Goal: Communication & Community: Answer question/provide support

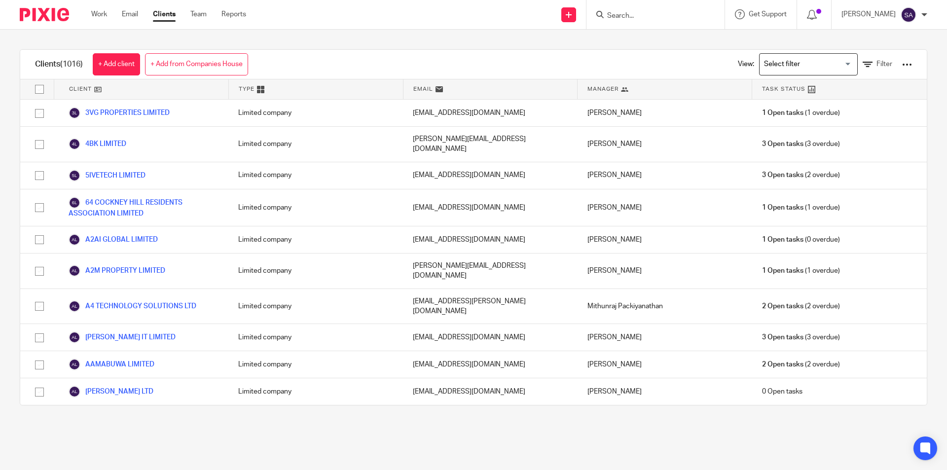
click at [636, 15] on input "Search" at bounding box center [650, 16] width 89 height 9
paste input "VIGANS CONSULTING LIMITED"
type input "VIGANS CONSULTING LIMITED"
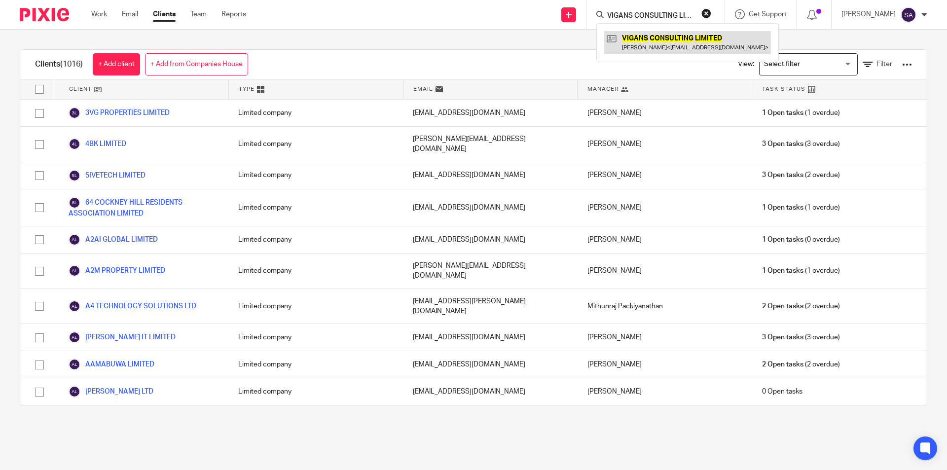
click at [667, 39] on link at bounding box center [687, 42] width 167 height 23
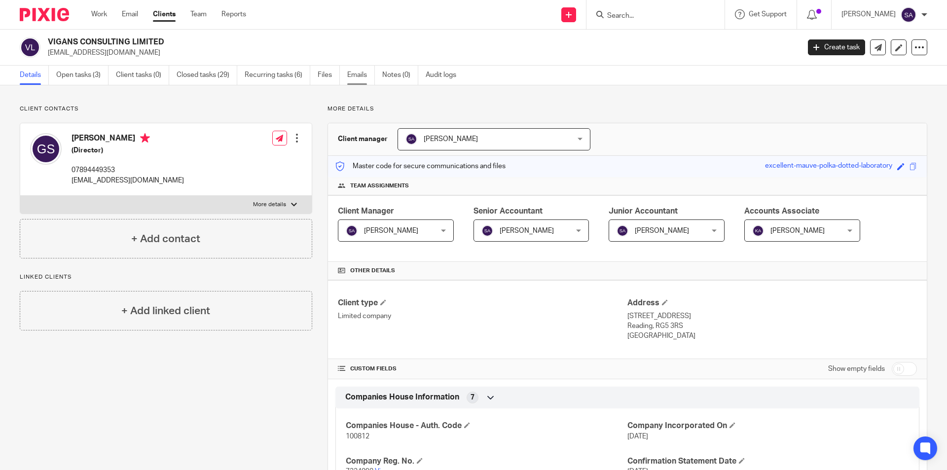
click at [358, 74] on link "Emails" at bounding box center [361, 75] width 28 height 19
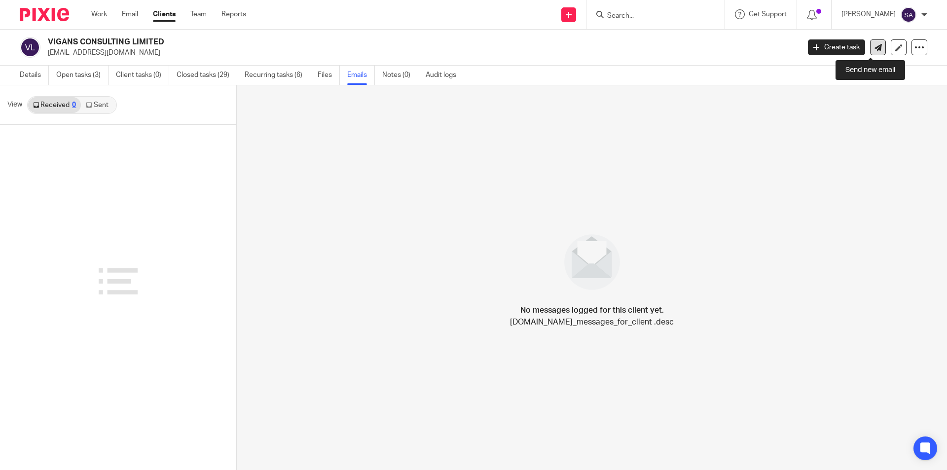
click at [875, 46] on icon at bounding box center [878, 47] width 7 height 7
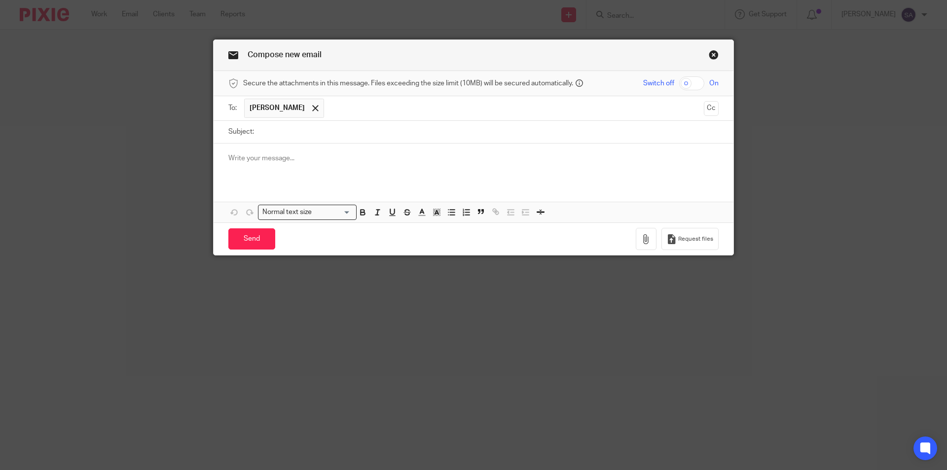
click at [346, 130] on input "Subject:" at bounding box center [489, 132] width 460 height 22
drag, startPoint x: 295, startPoint y: 128, endPoint x: 210, endPoint y: 128, distance: 84.9
click at [214, 128] on div "Subject:" at bounding box center [474, 132] width 520 height 23
click at [325, 130] on input "Subject:" at bounding box center [489, 132] width 460 height 22
paste input "Approval for VAT QE 08 2025 - AB SOFTWARES LIMITED"
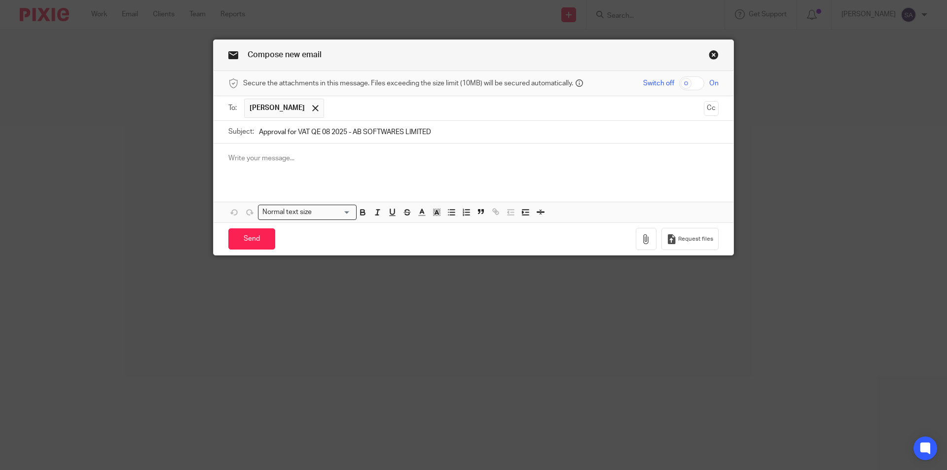
click at [288, 151] on div at bounding box center [474, 163] width 520 height 38
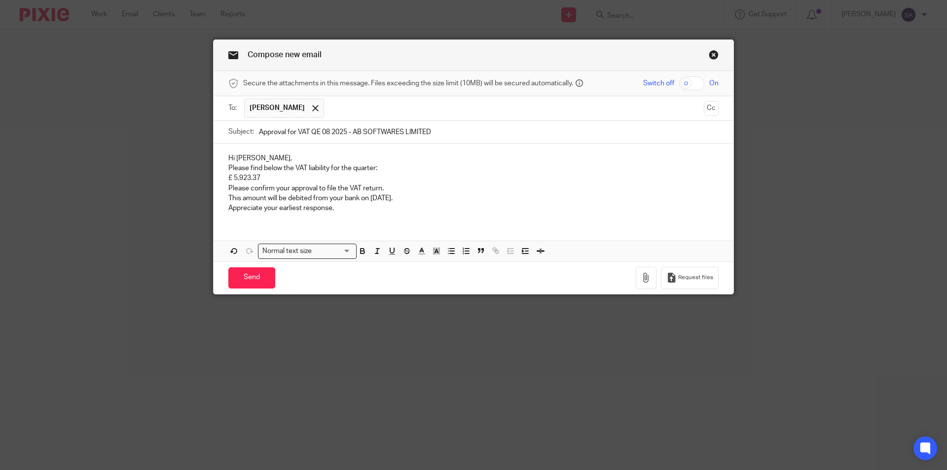
drag, startPoint x: 351, startPoint y: 131, endPoint x: 436, endPoint y: 131, distance: 84.9
click at [436, 131] on input "Approval for VAT QE 08 2025 - AB SOFTWARES LIMITED" at bounding box center [489, 132] width 460 height 22
paste input "VIGANS CONSULTING"
type input "Approval for VAT QE 08 2025 - VIGANS CONSULTING LIMITED"
click at [243, 158] on p "Hi Sathish," at bounding box center [473, 158] width 490 height 10
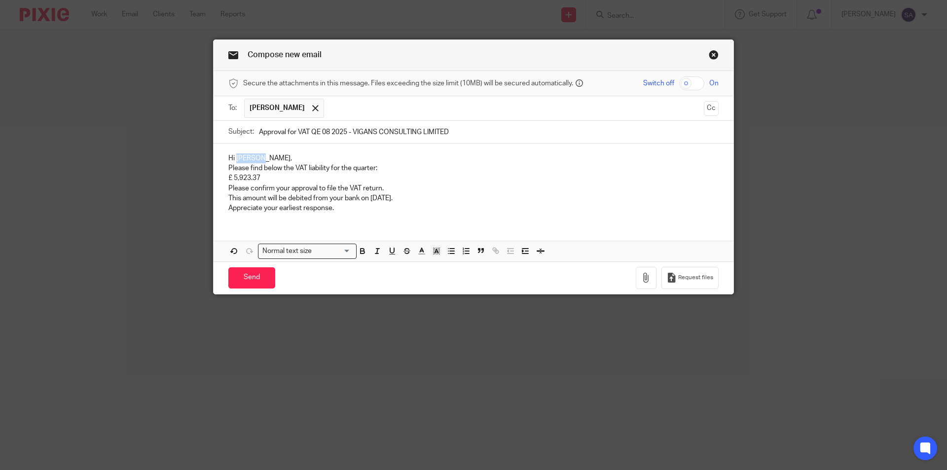
click at [243, 158] on p "Hi Sathish," at bounding box center [473, 158] width 490 height 10
click at [281, 158] on p "Hi Ganesh," at bounding box center [473, 158] width 490 height 10
click at [228, 167] on p "Please find below the VAT liability for the quarter:" at bounding box center [473, 168] width 490 height 10
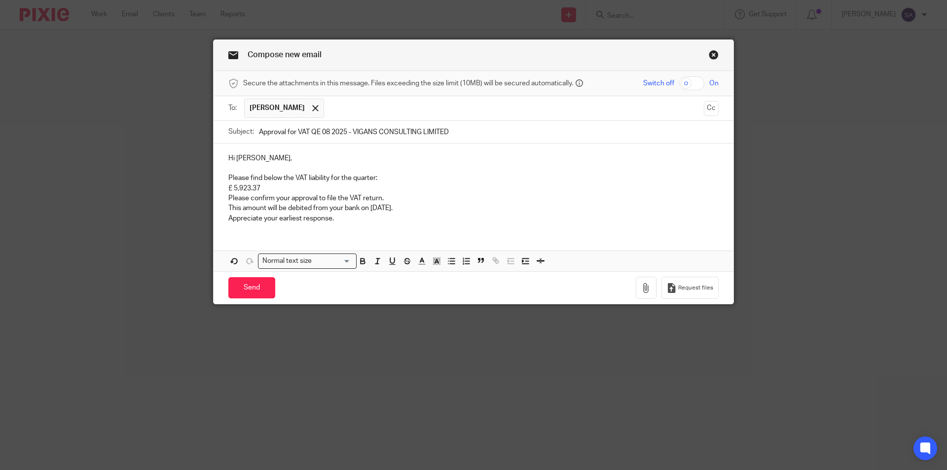
click at [224, 188] on div "Hi Ganesh, Please find below the VAT liability for the quarter: £ 5,923.37 Plea…" at bounding box center [474, 187] width 520 height 87
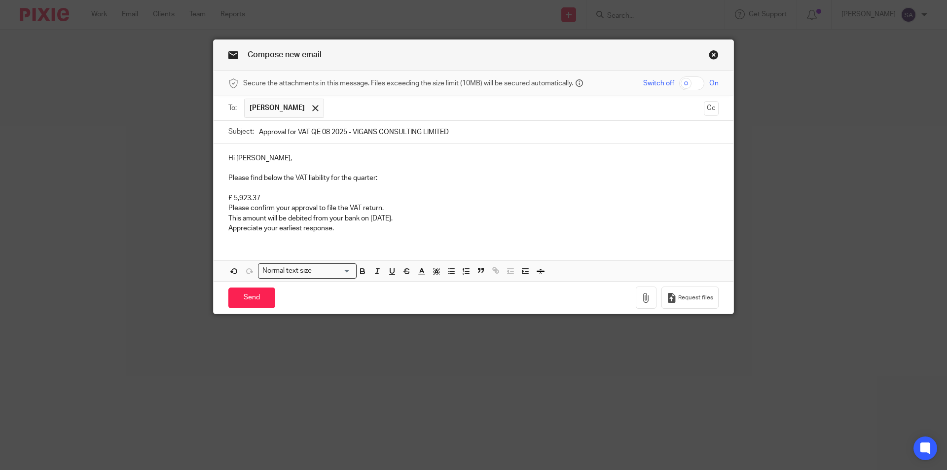
click at [228, 208] on p "Please confirm your approval to file the VAT return." at bounding box center [473, 208] width 490 height 10
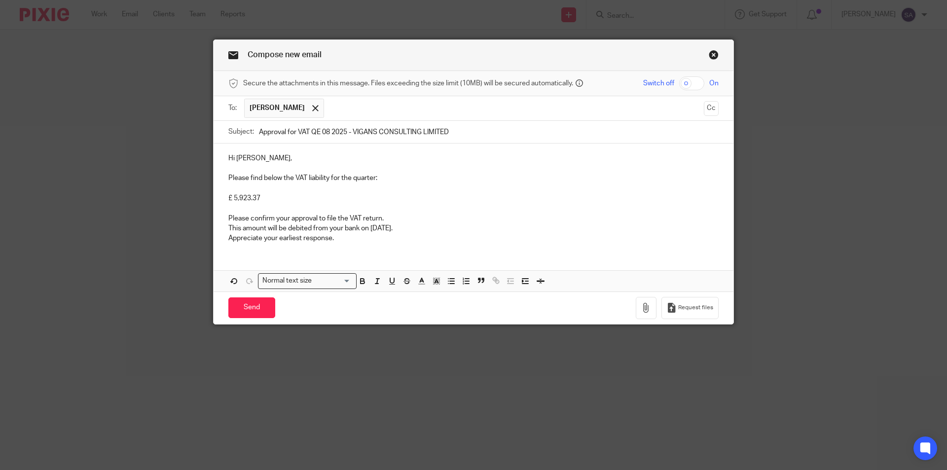
click at [228, 226] on p "This amount will be debited from your bank on 10 October 2025." at bounding box center [473, 228] width 490 height 10
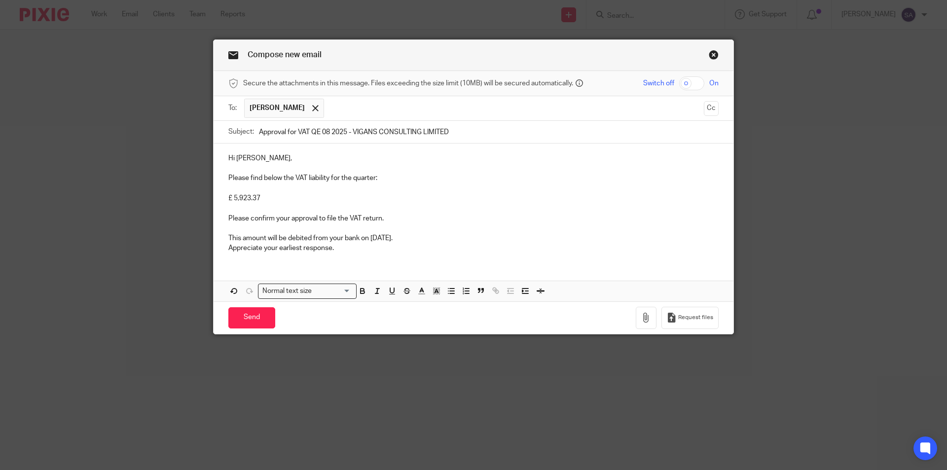
click at [228, 246] on p "Appreciate your earliest response." at bounding box center [473, 248] width 490 height 10
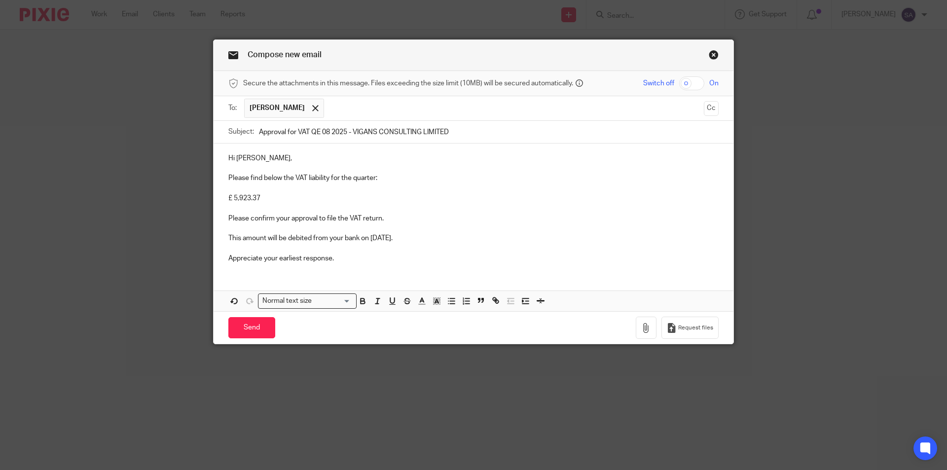
drag, startPoint x: 368, startPoint y: 237, endPoint x: 439, endPoint y: 237, distance: 70.6
click at [439, 237] on p "This amount will be debited from your bank on 10 October 2025." at bounding box center [473, 238] width 490 height 10
click at [361, 301] on icon "button" at bounding box center [363, 302] width 4 height 2
click at [412, 225] on p at bounding box center [473, 228] width 490 height 10
click at [343, 257] on p "Appreciate your earliest response." at bounding box center [473, 259] width 490 height 10
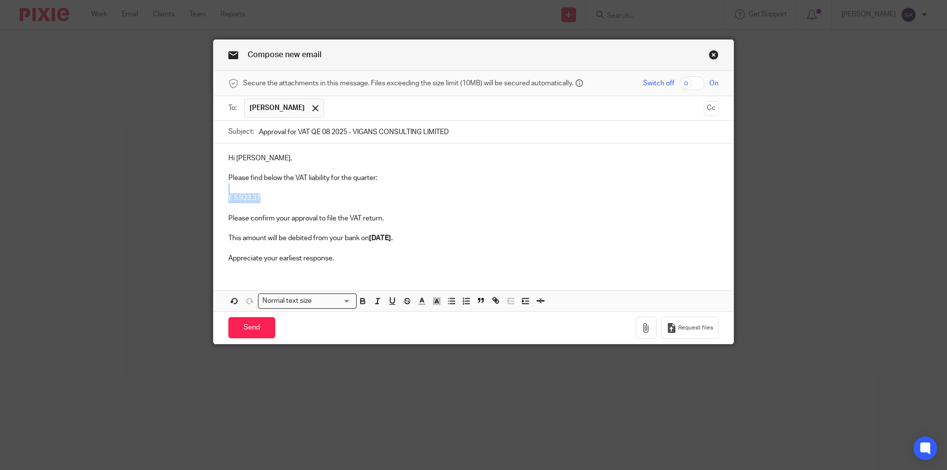
drag, startPoint x: 246, startPoint y: 195, endPoint x: 224, endPoint y: 193, distance: 21.8
click at [224, 193] on div "Hi Ganesh, Please find below the VAT liability for the quarter: £ 5,923.37 Plea…" at bounding box center [474, 207] width 520 height 127
click at [231, 198] on p "£ 5,923.37" at bounding box center [473, 198] width 490 height 10
drag, startPoint x: 224, startPoint y: 197, endPoint x: 261, endPoint y: 198, distance: 37.0
click at [261, 198] on p "£ 5,923.37" at bounding box center [473, 198] width 490 height 10
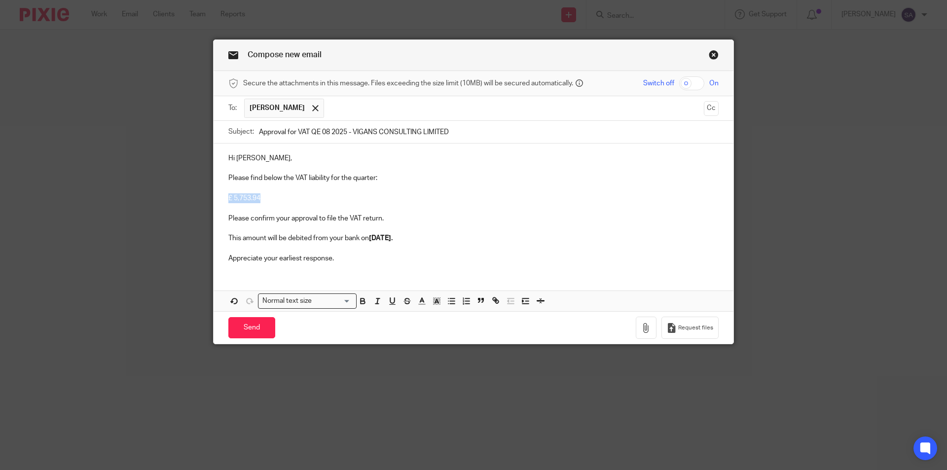
drag, startPoint x: 256, startPoint y: 197, endPoint x: 222, endPoint y: 199, distance: 34.1
click at [222, 199] on div "Hi Ganesh, Please find below the VAT liability for the quarter: £ 5,753.94 Plea…" at bounding box center [474, 207] width 520 height 127
click at [361, 301] on icon "button" at bounding box center [363, 302] width 4 height 2
click at [291, 199] on p "£ 5,753.94" at bounding box center [473, 198] width 490 height 10
click at [351, 260] on p "Appreciate your earliest response." at bounding box center [473, 259] width 490 height 10
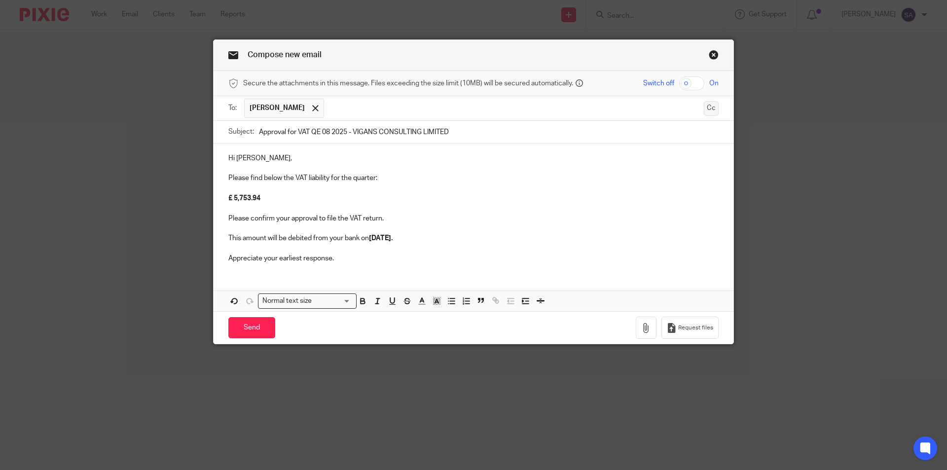
click at [710, 109] on button "Cc" at bounding box center [711, 108] width 15 height 15
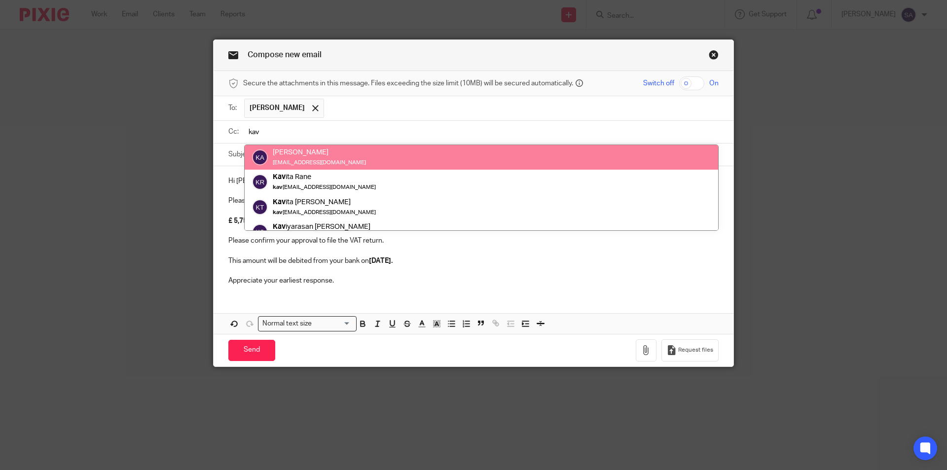
type input "kav"
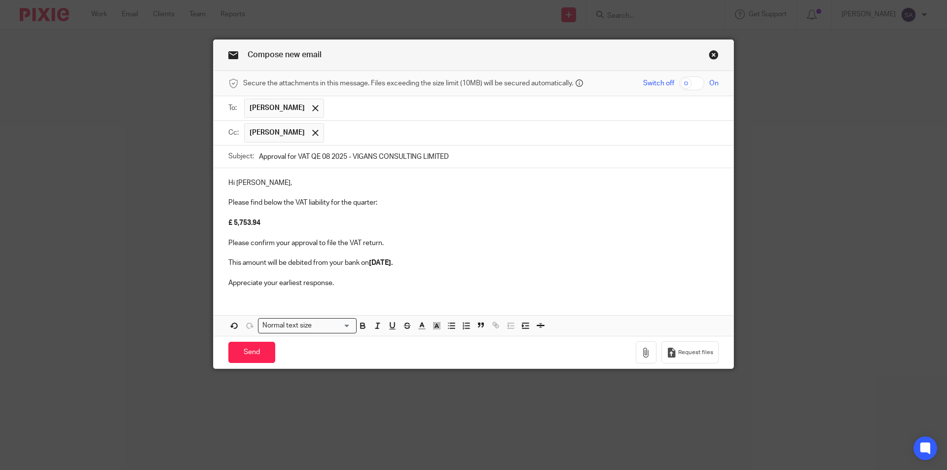
click at [356, 132] on input "text" at bounding box center [521, 132] width 385 height 19
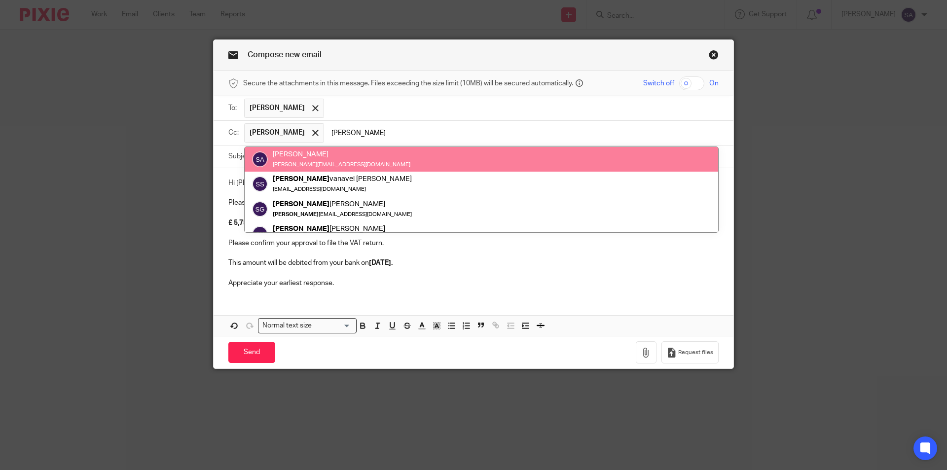
type input "sara"
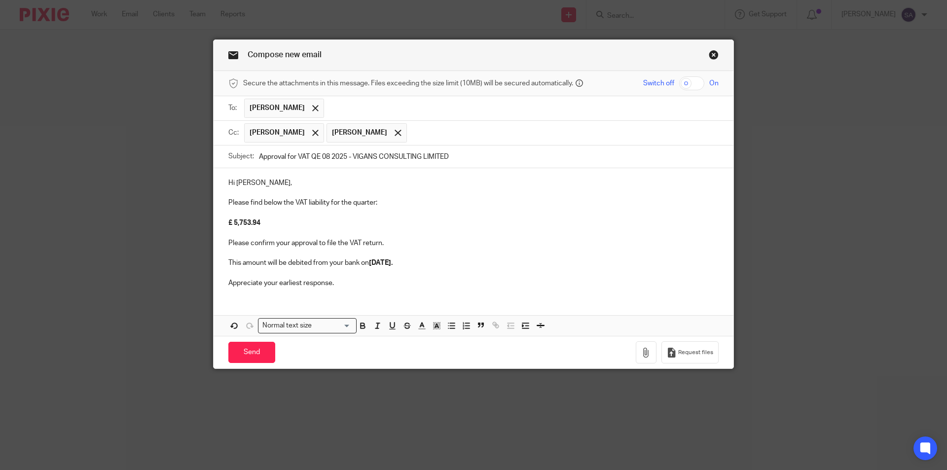
click at [437, 132] on input "text" at bounding box center [563, 132] width 303 height 19
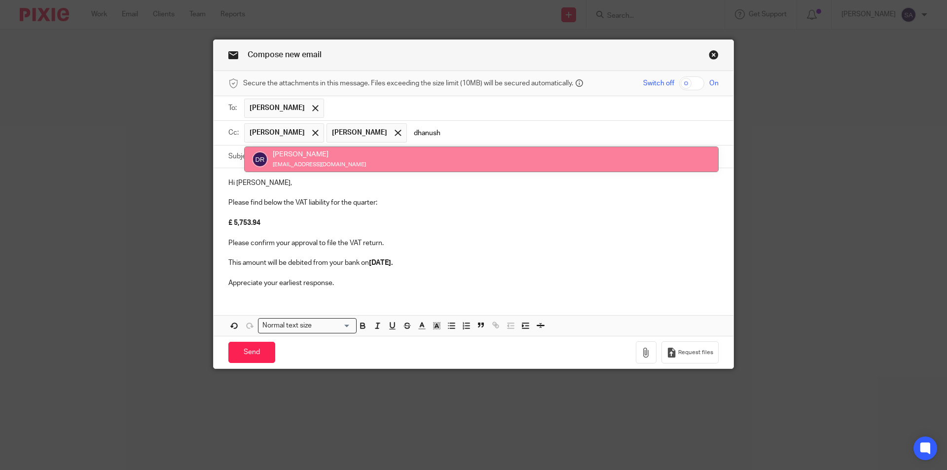
type input "dhanush"
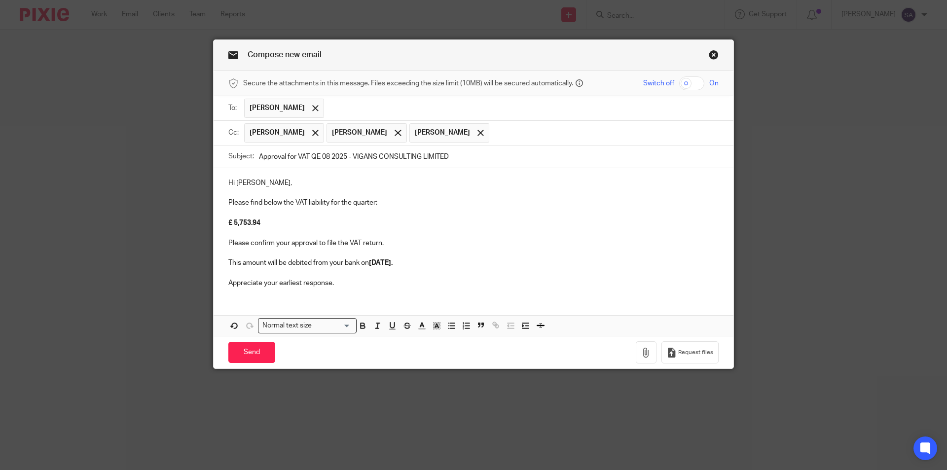
click at [358, 284] on p "Appreciate your earliest response." at bounding box center [473, 283] width 490 height 10
click at [643, 351] on icon "button" at bounding box center [646, 353] width 10 height 10
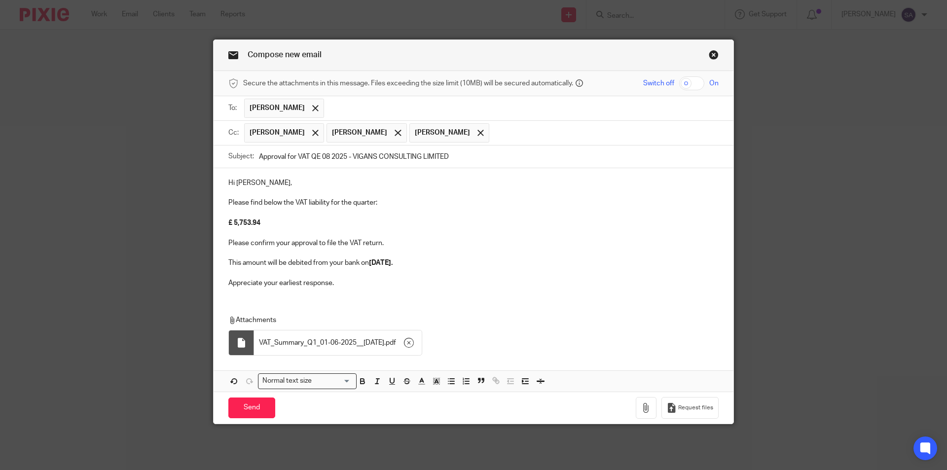
click at [364, 287] on p "Appreciate your earliest response." at bounding box center [473, 283] width 490 height 10
click at [262, 304] on div "Hi Ganesh, Please find below the VAT liability for the quarter: £ 5,753.94 Plea…" at bounding box center [474, 279] width 520 height 223
click at [261, 296] on div "Hi Ganesh, Please find below the VAT liability for the quarter: £ 5,753.94 Plea…" at bounding box center [474, 279] width 520 height 223
click at [273, 291] on div "Hi Ganesh, Please find below the VAT liability for the quarter: £ 5,753.94 Plea…" at bounding box center [474, 231] width 520 height 127
click at [274, 296] on div "Hi Ganesh, Please find below the VAT liability for the quarter: £ 5,753.94 Plea…" at bounding box center [474, 279] width 520 height 223
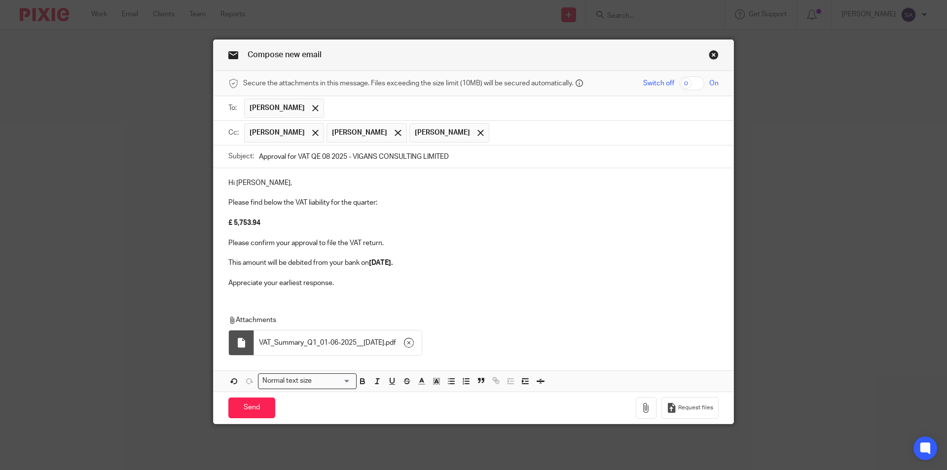
click at [350, 284] on p "Appreciate your earliest response." at bounding box center [473, 283] width 490 height 10
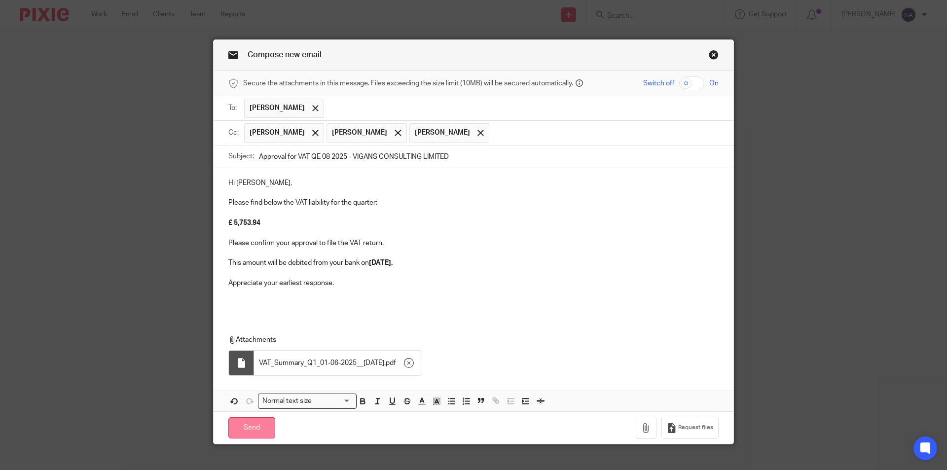
click at [246, 425] on input "Send" at bounding box center [251, 427] width 47 height 21
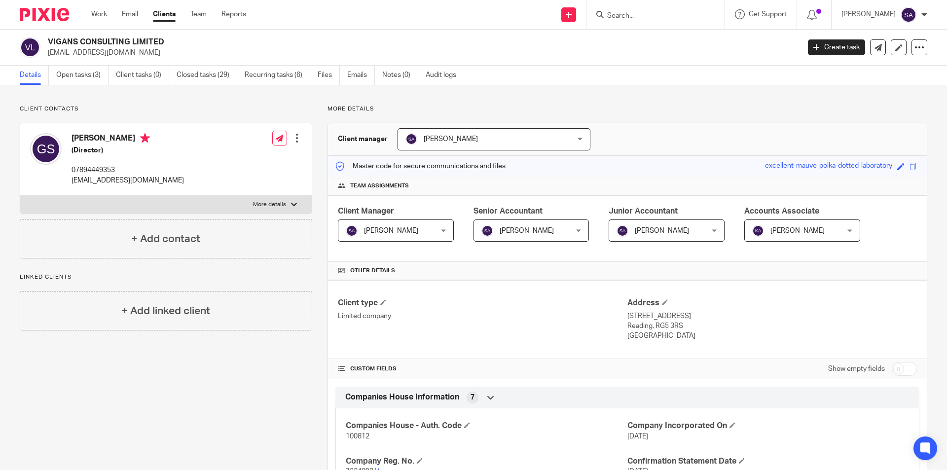
click at [641, 16] on input "Search" at bounding box center [650, 16] width 89 height 9
paste input "S-CLOUD LIMITED"
type input "S-CLOUD LIMITED"
click at [656, 40] on link at bounding box center [687, 42] width 167 height 23
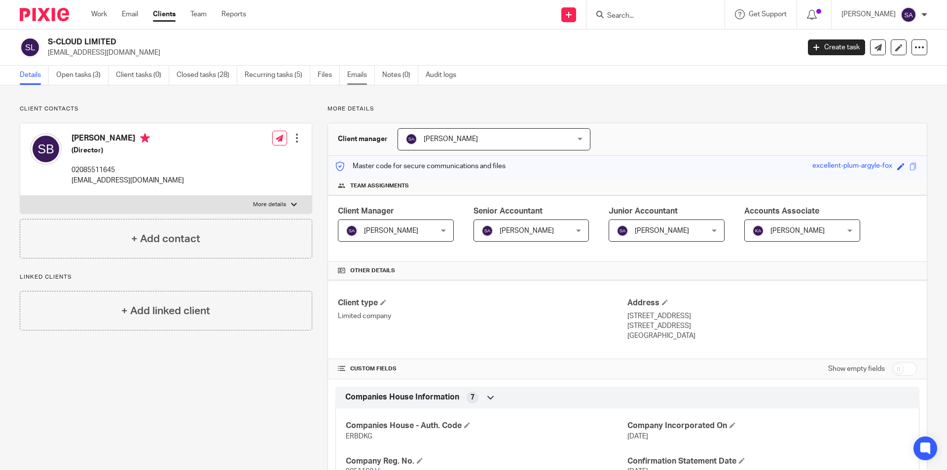
click at [359, 74] on link "Emails" at bounding box center [361, 75] width 28 height 19
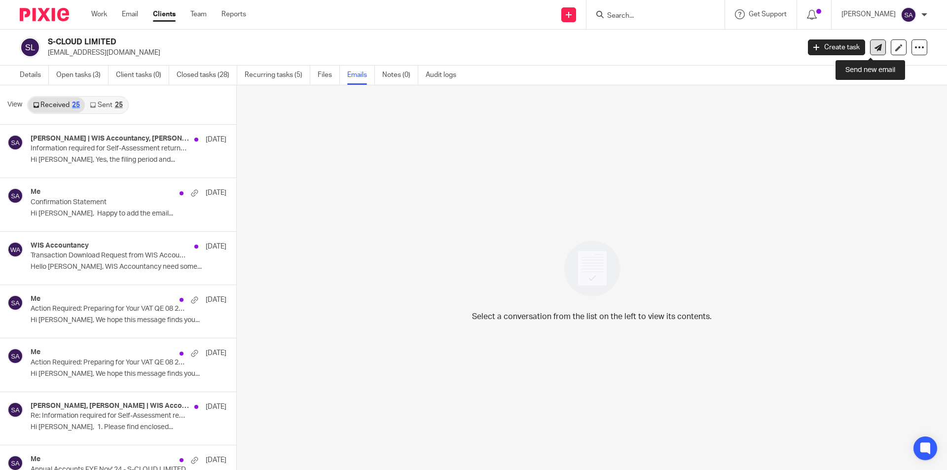
click at [875, 45] on icon at bounding box center [878, 47] width 7 height 7
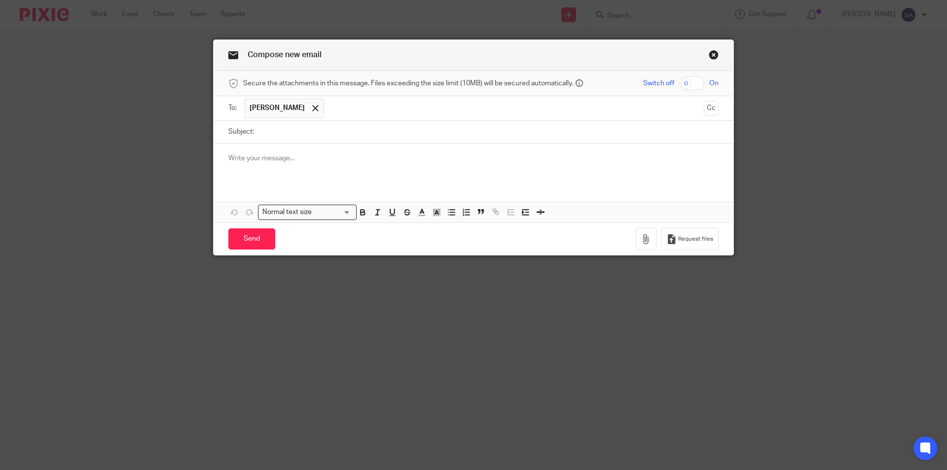
click at [279, 158] on p at bounding box center [473, 158] width 490 height 10
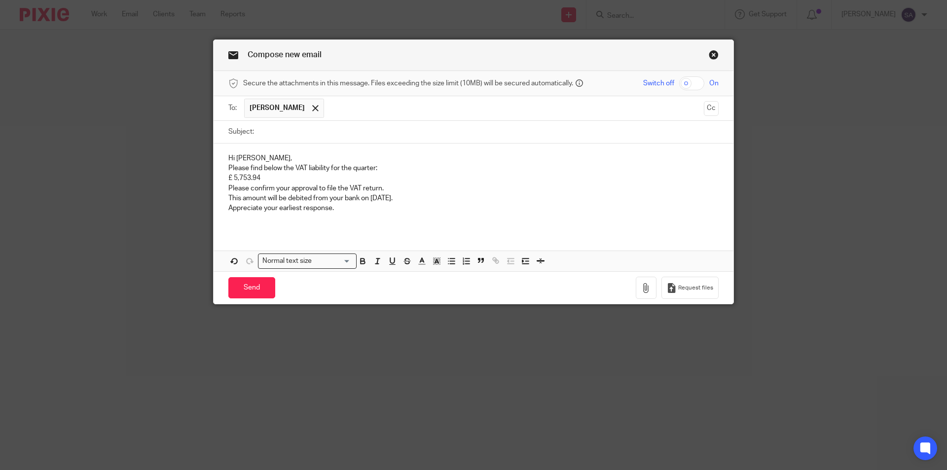
click at [265, 132] on input "Subject:" at bounding box center [489, 132] width 460 height 22
paste input "Approval for VAT QE 08 2025"
paste input "S-CLOUD LIMITED"
type input "Approval for VAT QE 08 2025 - S-CLOUD LIMITED"
click at [709, 107] on button "Cc" at bounding box center [711, 108] width 15 height 15
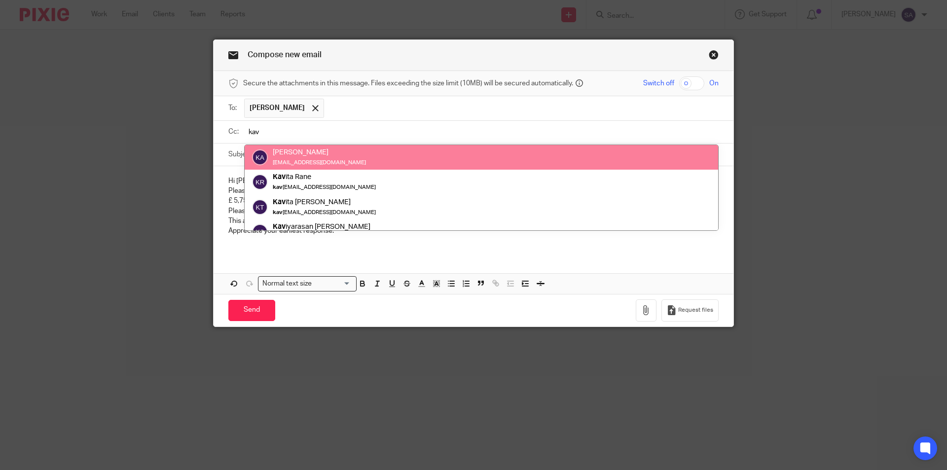
type input "kav"
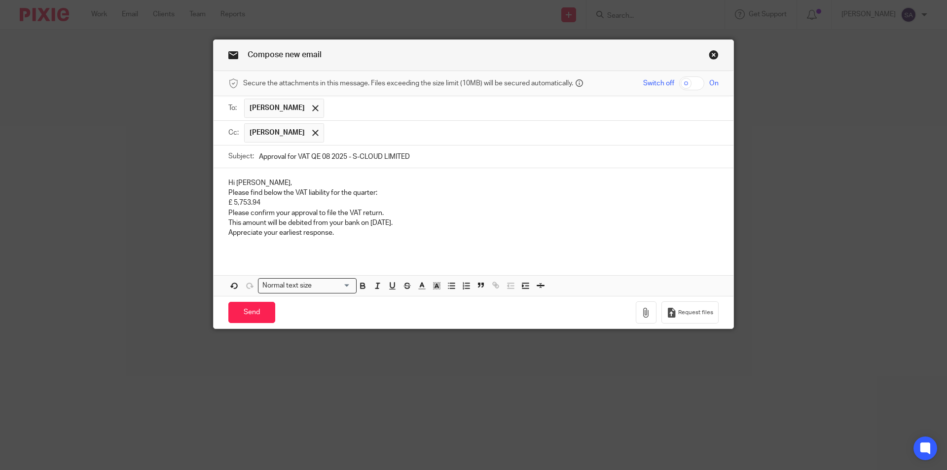
click at [376, 130] on input "text" at bounding box center [521, 132] width 385 height 19
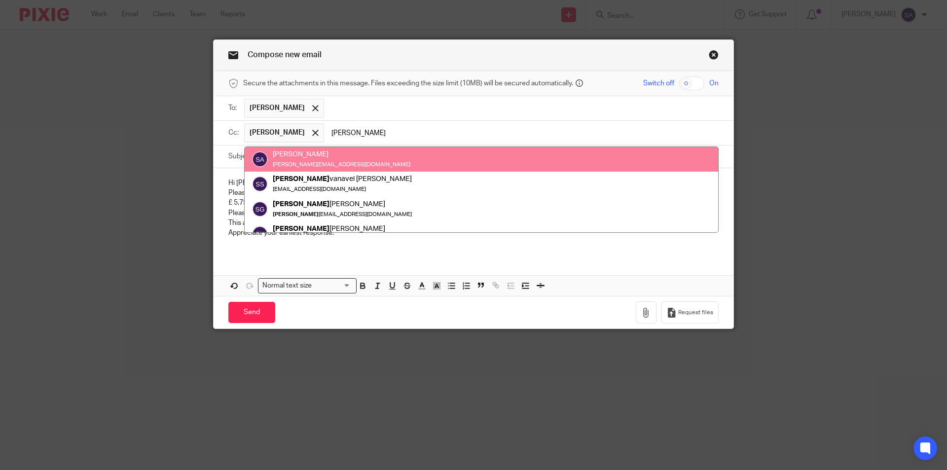
type input "sara"
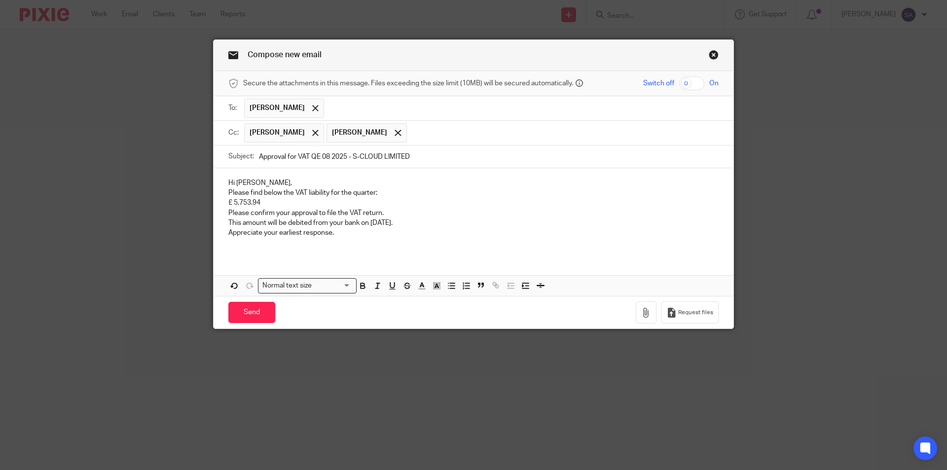
click at [429, 136] on input "text" at bounding box center [563, 132] width 303 height 19
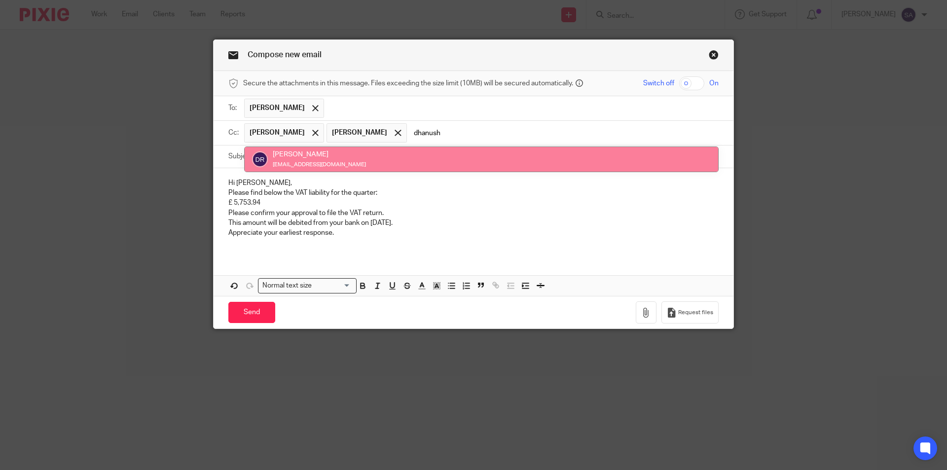
type input "dhanush"
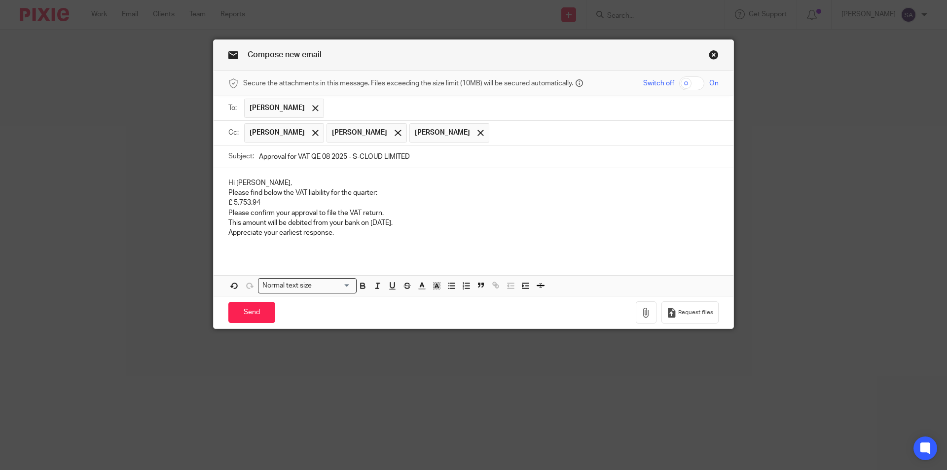
click at [239, 180] on p "Hi Ganesh," at bounding box center [473, 183] width 490 height 10
click at [257, 182] on p "Hi Sandy," at bounding box center [473, 183] width 490 height 10
click at [223, 193] on div "Hi Sandy, Please find below the VAT liability for the quarter: £ 5,753.94 Pleas…" at bounding box center [474, 211] width 520 height 87
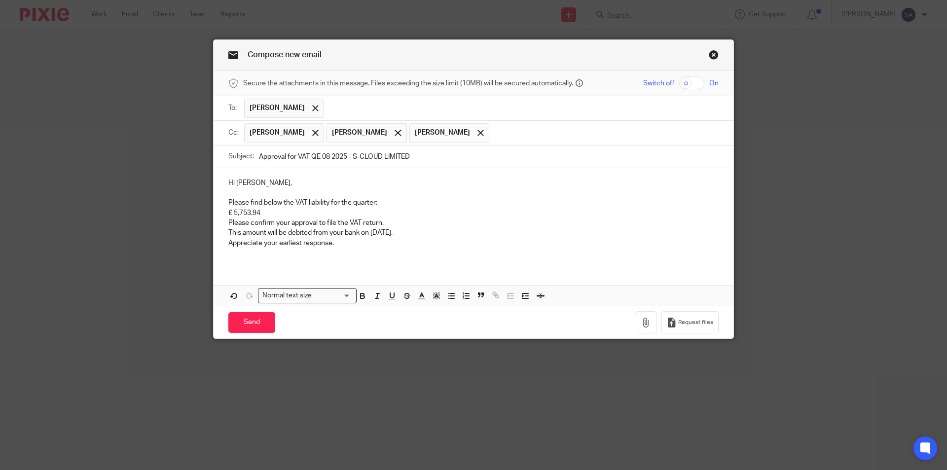
click at [228, 214] on p "£ 5,753.94" at bounding box center [473, 213] width 490 height 10
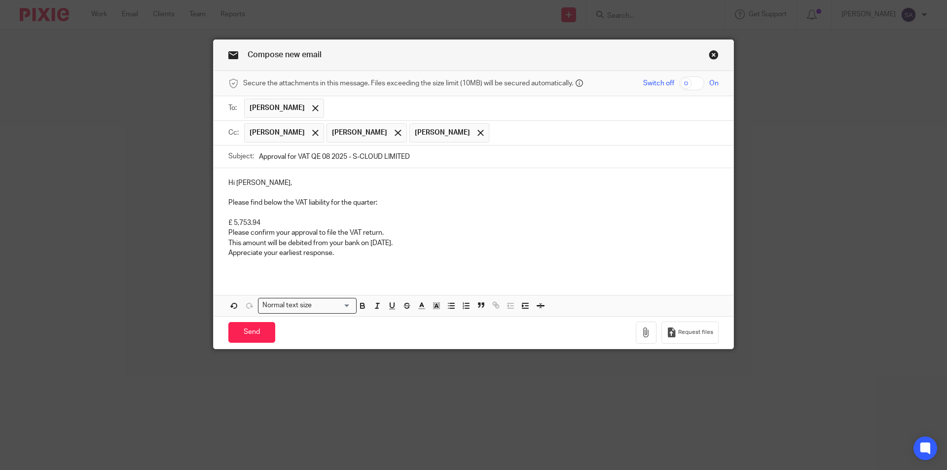
click at [228, 231] on p "Please confirm your approval to file the VAT return." at bounding box center [473, 233] width 490 height 10
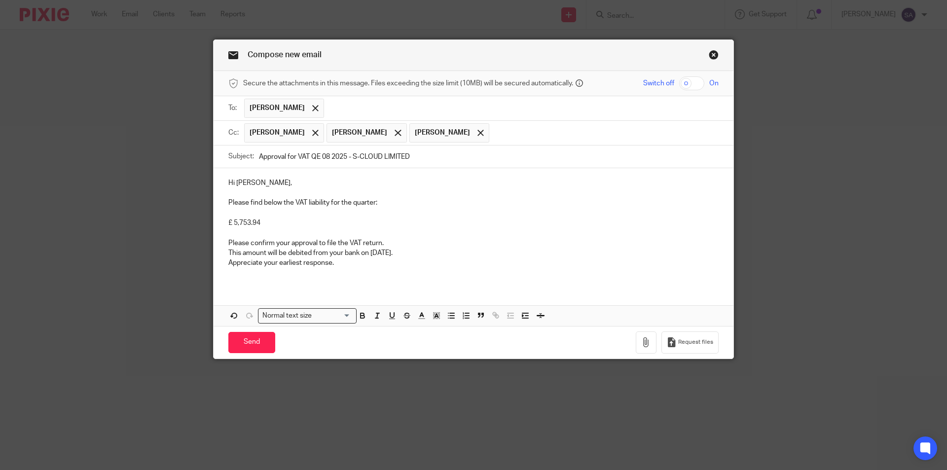
click at [228, 254] on p "This amount will be debited from your bank on 10 October 2025." at bounding box center [473, 253] width 490 height 10
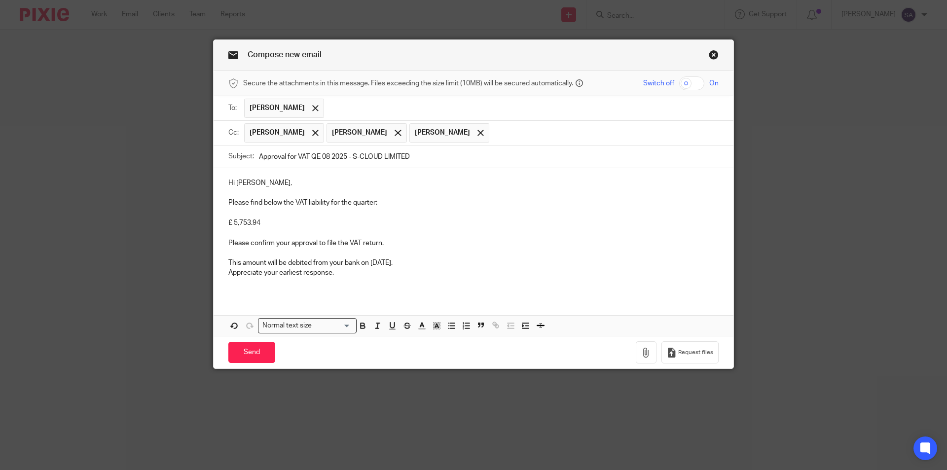
click at [228, 274] on p "Appreciate your earliest response." at bounding box center [473, 273] width 490 height 10
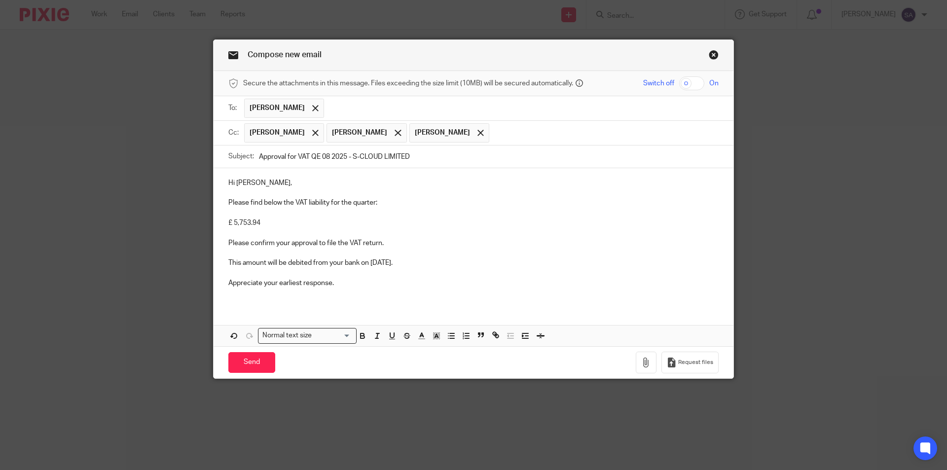
drag, startPoint x: 368, startPoint y: 261, endPoint x: 428, endPoint y: 262, distance: 59.7
click at [428, 262] on p "This amount will be debited from your bank on [DATE]." at bounding box center [473, 263] width 490 height 10
click at [360, 337] on icon "button" at bounding box center [362, 336] width 9 height 9
click at [274, 223] on p "£ 5,753.94" at bounding box center [473, 223] width 490 height 10
drag, startPoint x: 262, startPoint y: 223, endPoint x: 213, endPoint y: 223, distance: 49.8
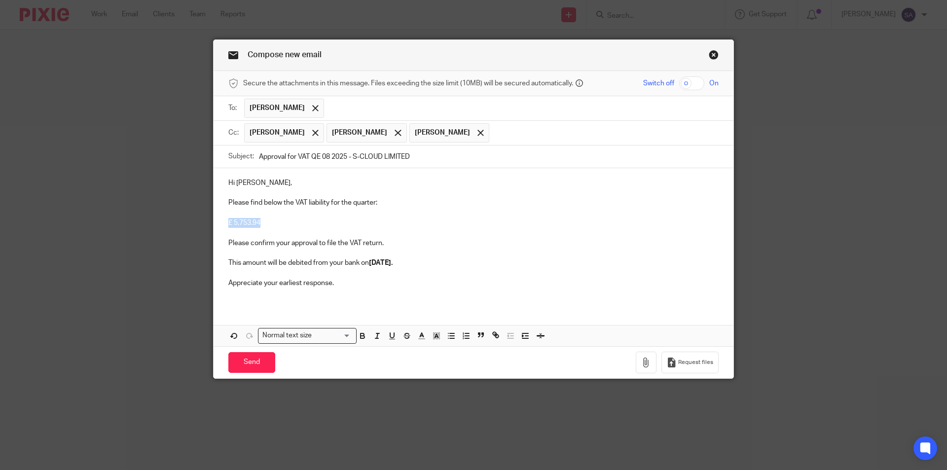
click at [214, 223] on div "Hi Sandy, Please find below the VAT liability for the quarter: £ 5,753.94 Pleas…" at bounding box center [474, 236] width 520 height 137
drag, startPoint x: 258, startPoint y: 221, endPoint x: 222, endPoint y: 222, distance: 35.6
click at [222, 222] on div "Hi Sandy, Please find below the VAT liability for the quarter: £ 7,761.60 Pleas…" at bounding box center [474, 236] width 520 height 137
click at [361, 335] on icon "button" at bounding box center [362, 335] width 3 height 2
click at [354, 284] on p "Appreciate your earliest response." at bounding box center [473, 283] width 490 height 10
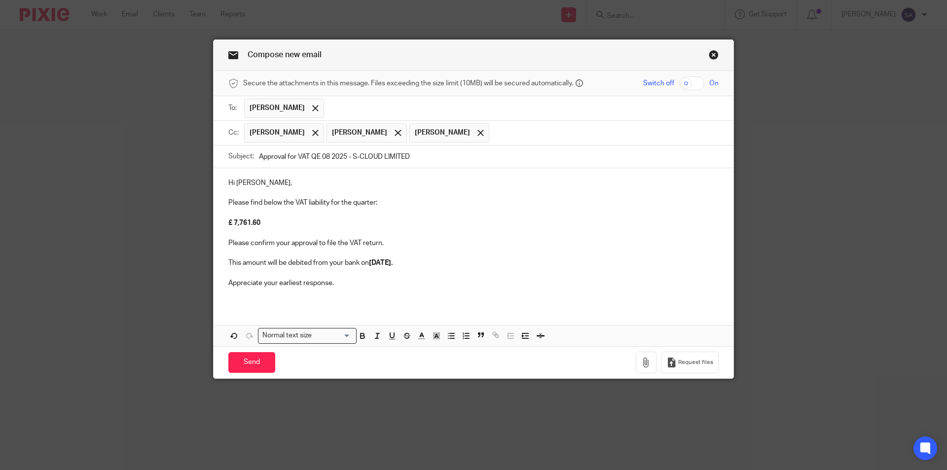
click at [298, 299] on div "Hi Sandy, Please find below the VAT liability for the quarter: £ 7,761.60 Pleas…" at bounding box center [474, 236] width 520 height 137
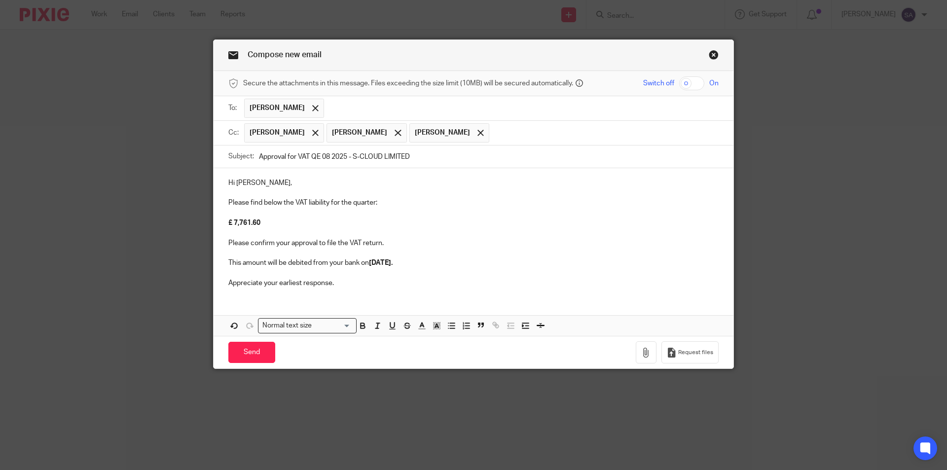
click at [284, 297] on div "Hi Sandy, Please find below the VAT liability for the quarter: £ 7,761.60 Pleas…" at bounding box center [474, 252] width 520 height 168
click at [347, 281] on p "Appreciate your earliest response." at bounding box center [473, 283] width 490 height 10
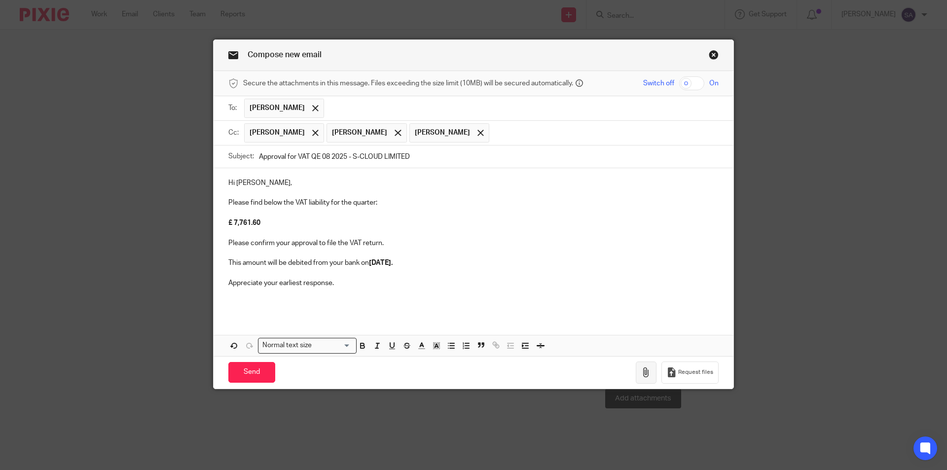
click at [641, 372] on icon "button" at bounding box center [646, 373] width 10 height 10
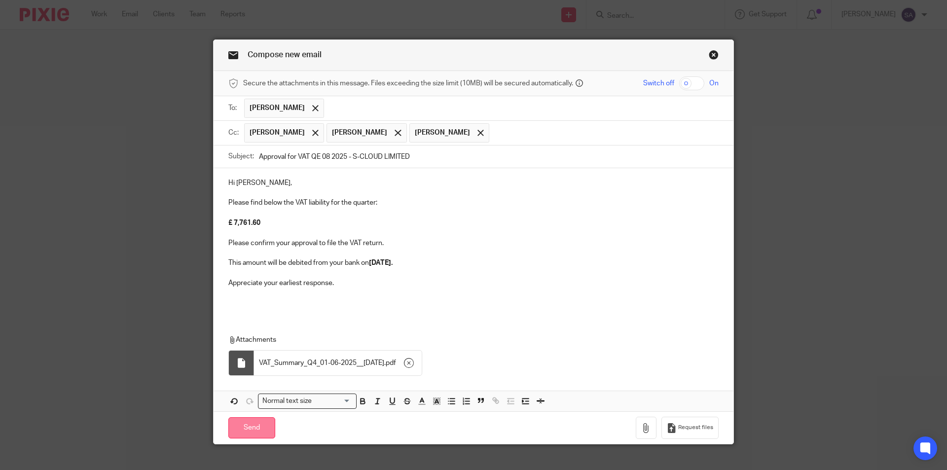
click at [246, 428] on input "Send" at bounding box center [251, 427] width 47 height 21
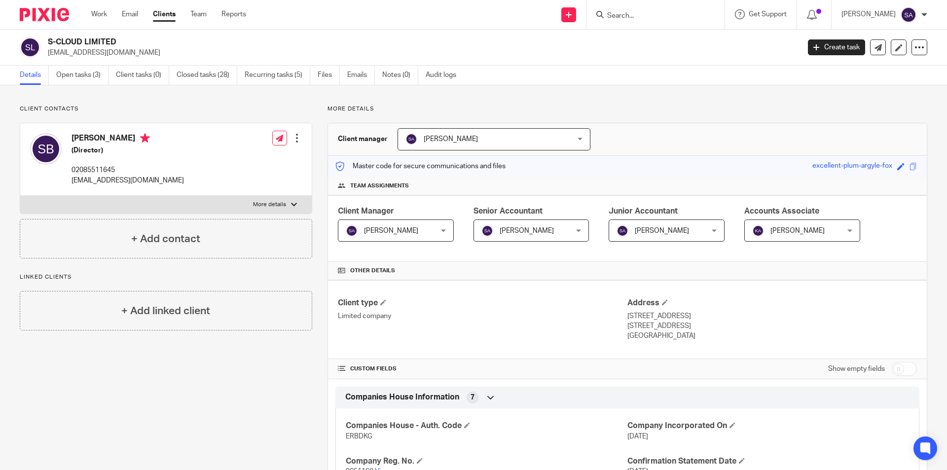
click at [644, 15] on input "Search" at bounding box center [650, 16] width 89 height 9
paste input "NAZ PLM LTD"
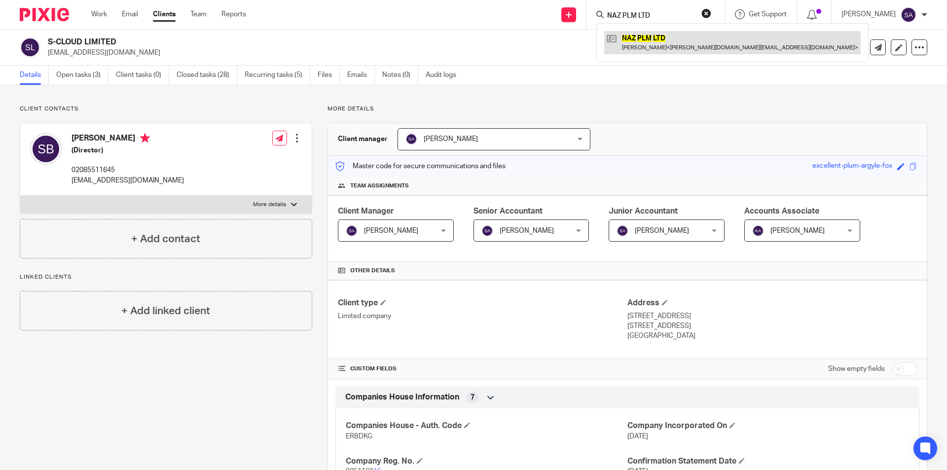
type input "NAZ PLM LTD"
click at [650, 37] on link at bounding box center [732, 42] width 257 height 23
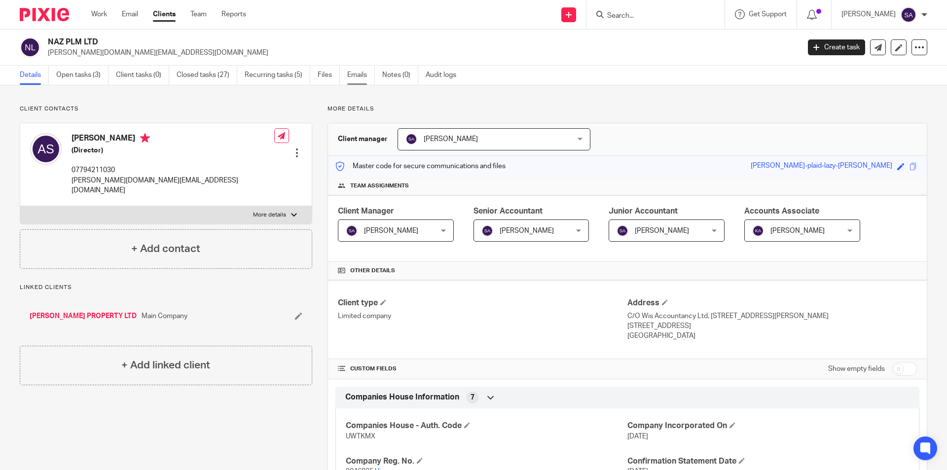
click at [354, 77] on link "Emails" at bounding box center [361, 75] width 28 height 19
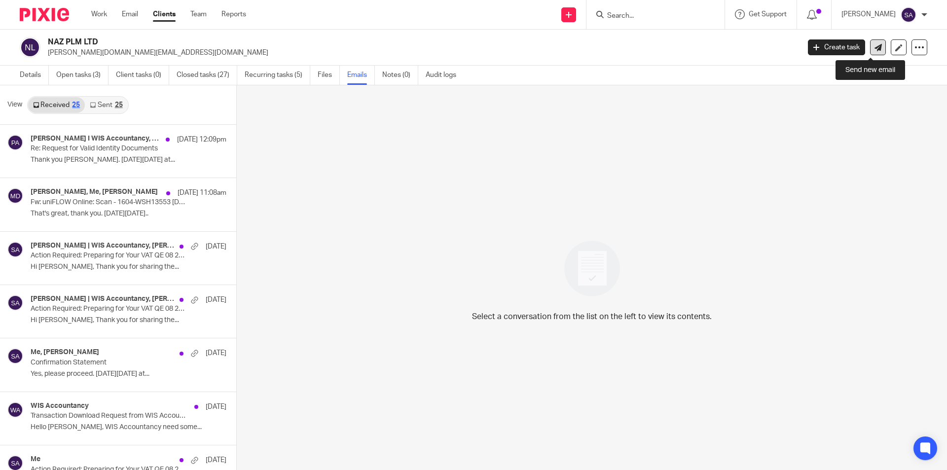
click at [875, 49] on icon at bounding box center [878, 47] width 7 height 7
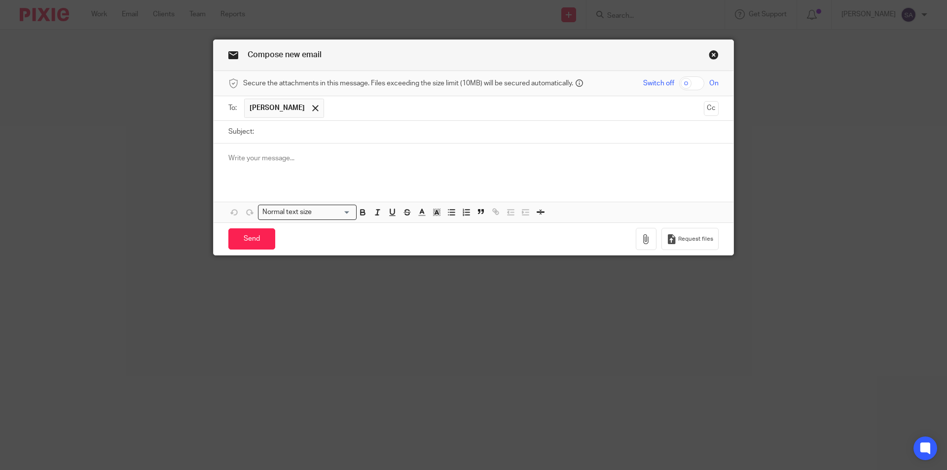
click at [294, 129] on input "Subject:" at bounding box center [489, 132] width 460 height 22
paste input "Approval for VAT QE 08 2025"
paste input "NAZ PLM LTD"
type input "Approval for VAT QE 08 2025 - NAZ PLM LTD"
click at [296, 155] on p at bounding box center [473, 158] width 490 height 10
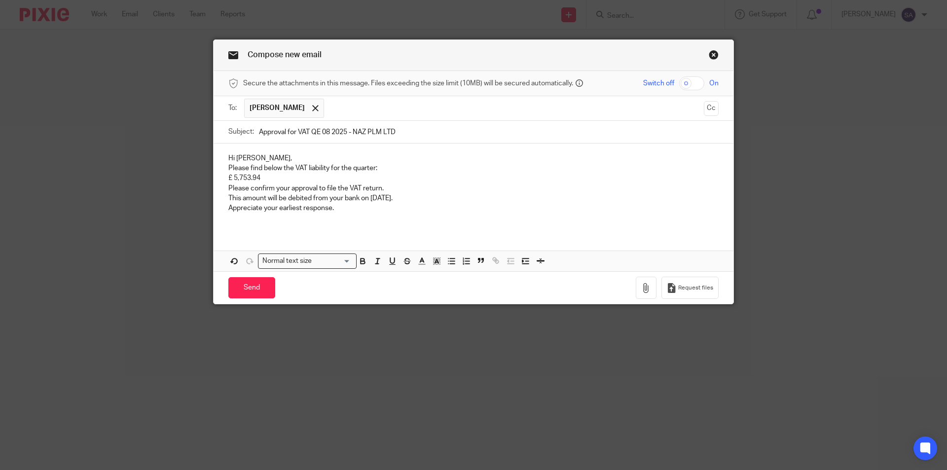
click at [228, 167] on p "Please find below the VAT liability for the quarter:" at bounding box center [473, 168] width 490 height 10
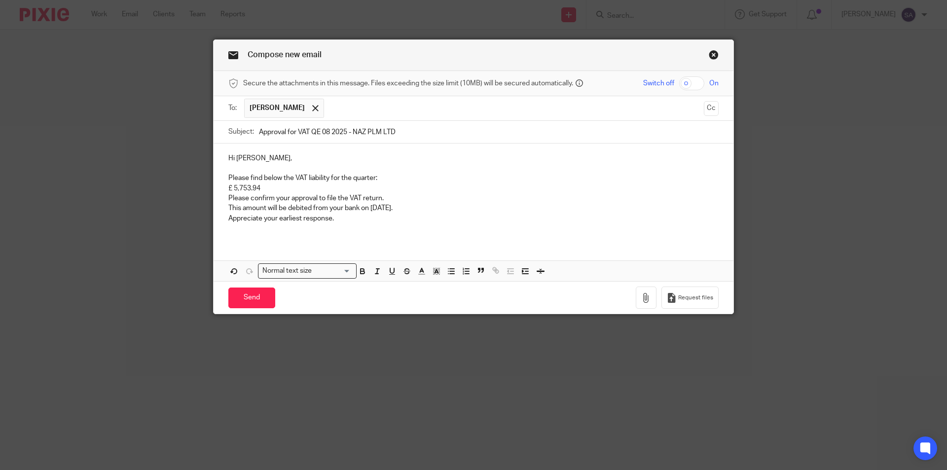
click at [228, 189] on p "£ 5,753.94" at bounding box center [473, 189] width 490 height 10
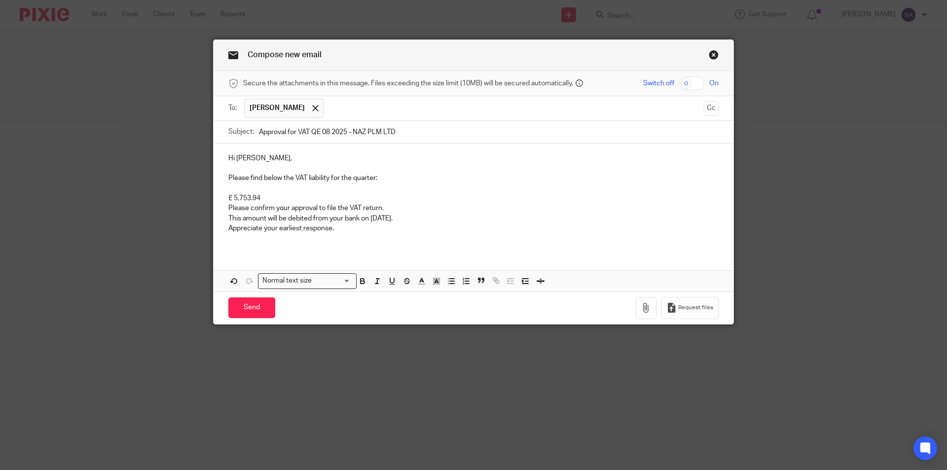
click at [228, 208] on p "Please confirm your approval to file the VAT return." at bounding box center [473, 208] width 490 height 10
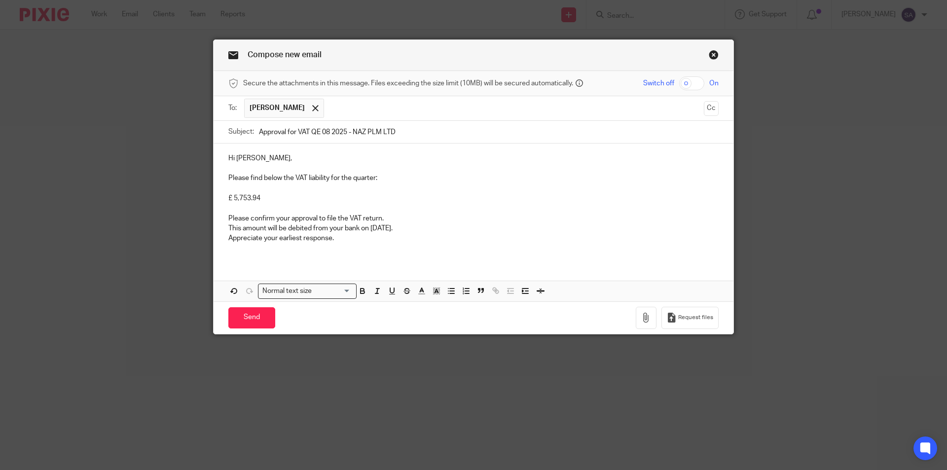
click at [228, 226] on p "This amount will be debited from your bank on 10 October 2025." at bounding box center [473, 228] width 490 height 10
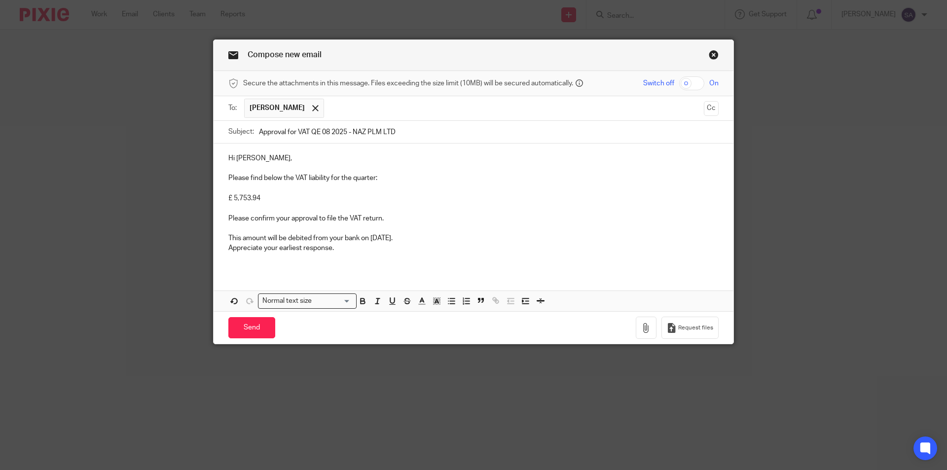
click at [228, 249] on p "Appreciate your earliest response." at bounding box center [473, 248] width 490 height 10
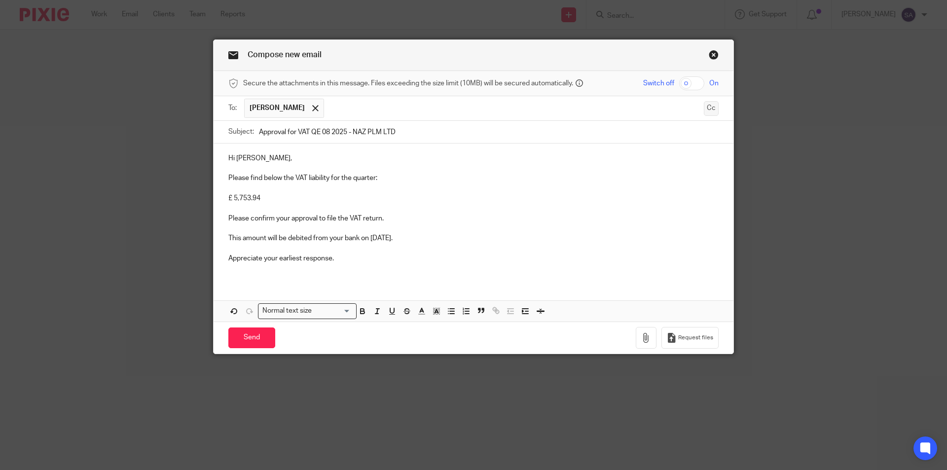
click at [711, 110] on button "Cc" at bounding box center [711, 108] width 15 height 15
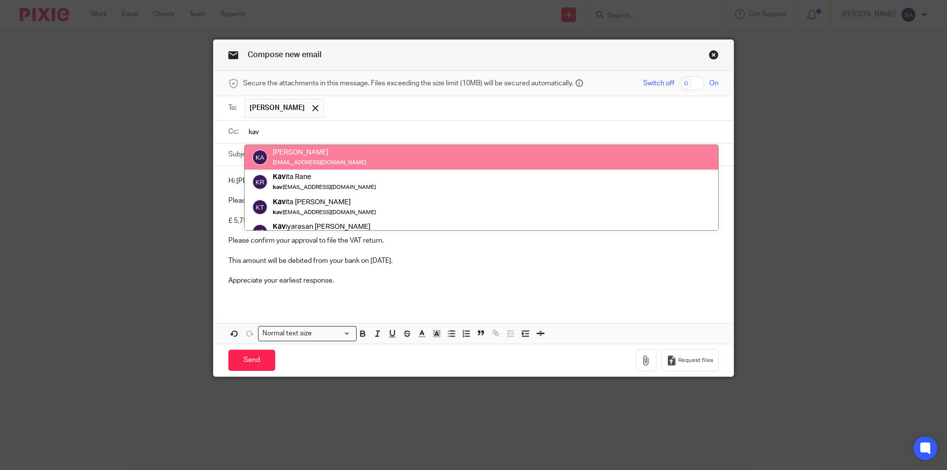
type input "kav"
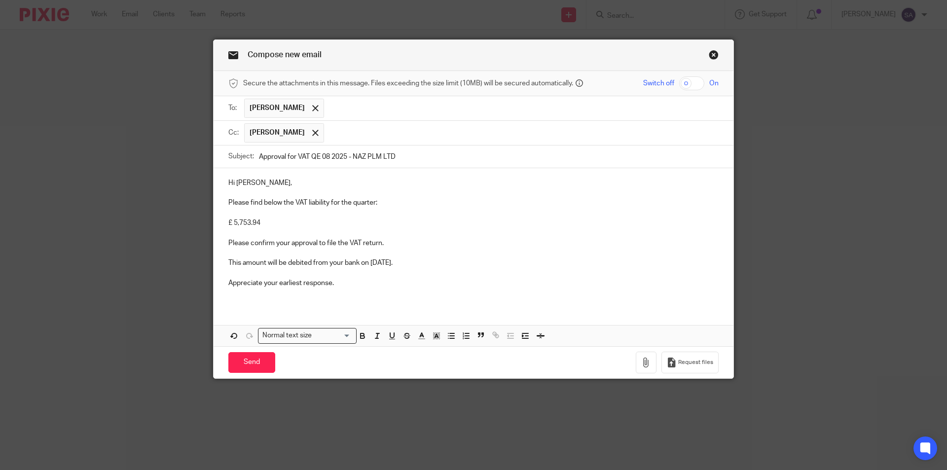
click at [359, 130] on input "text" at bounding box center [521, 132] width 385 height 19
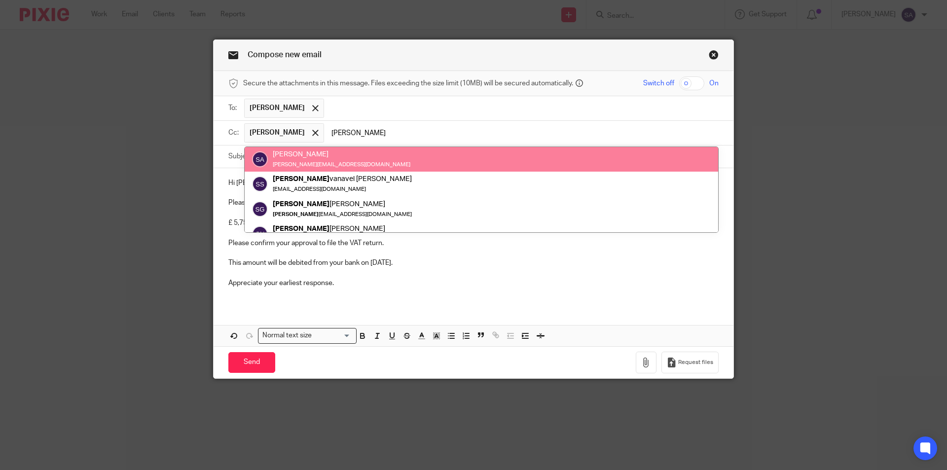
type input "sara"
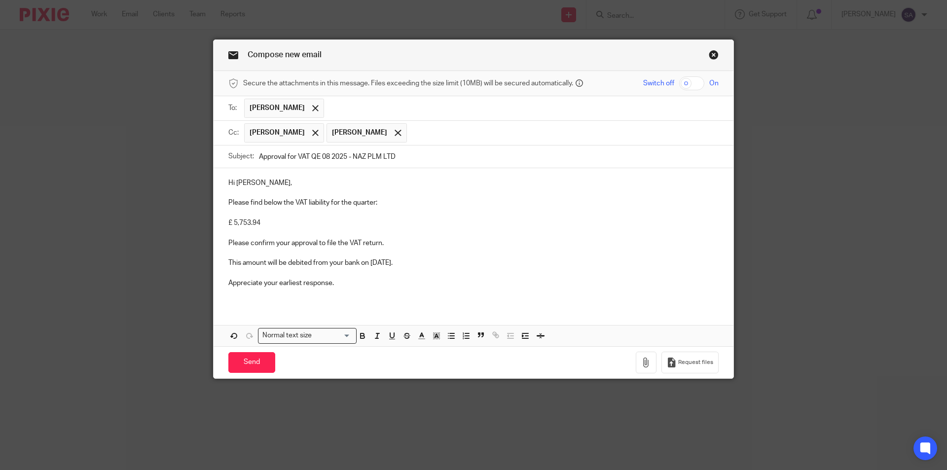
click at [442, 132] on input "text" at bounding box center [563, 132] width 303 height 19
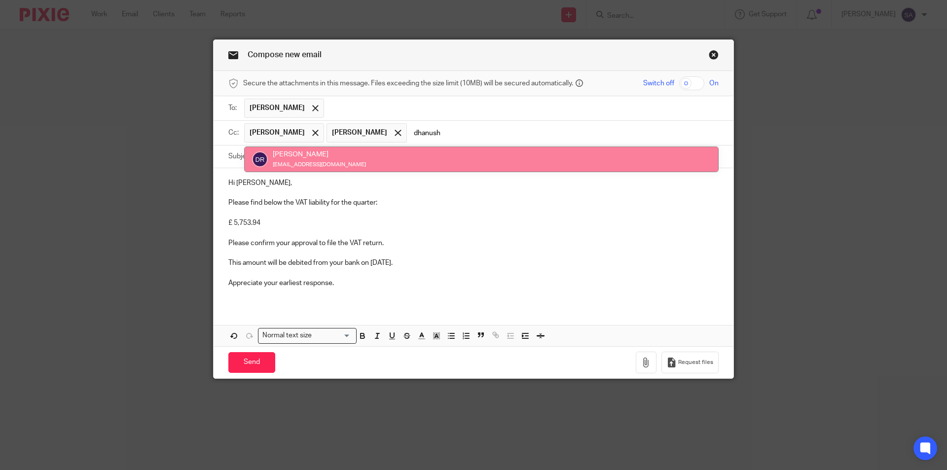
type input "dhanush"
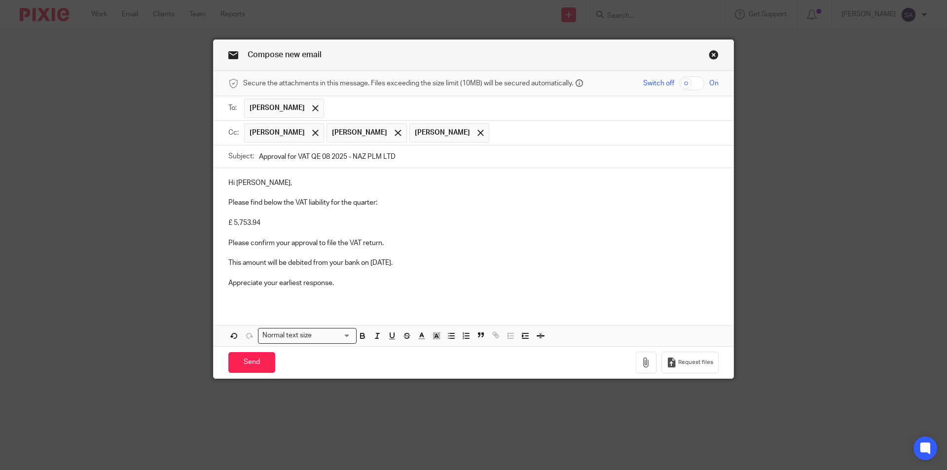
click at [245, 183] on p "Hi Ganesh," at bounding box center [473, 183] width 490 height 10
drag, startPoint x: 369, startPoint y: 262, endPoint x: 450, endPoint y: 267, distance: 82.0
click at [450, 267] on p "This amount will be debited from your bank on 10 October 2025." at bounding box center [473, 263] width 490 height 10
click at [362, 339] on icon "button" at bounding box center [362, 336] width 9 height 9
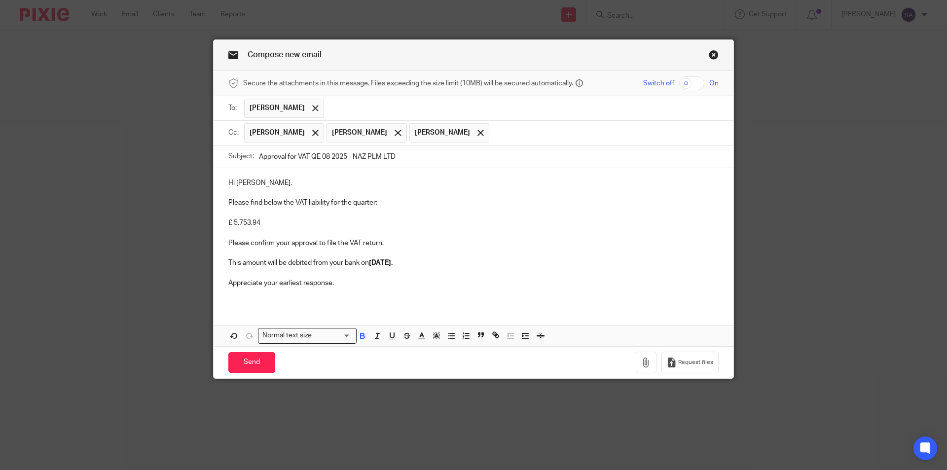
click at [446, 264] on p "This amount will be debited from your bank on 10 October 2025." at bounding box center [473, 263] width 490 height 10
drag, startPoint x: 226, startPoint y: 222, endPoint x: 282, endPoint y: 225, distance: 55.4
click at [282, 225] on p "£ 5,753.94" at bounding box center [473, 223] width 490 height 10
drag, startPoint x: 255, startPoint y: 223, endPoint x: 197, endPoint y: 223, distance: 57.7
click at [197, 223] on div "Compose new email Secure the attachments in this message. Files exceeding the s…" at bounding box center [473, 235] width 947 height 470
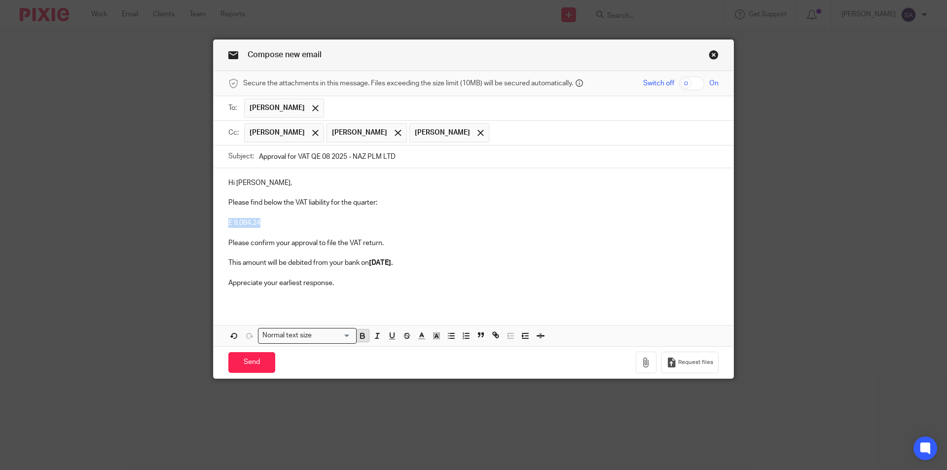
click at [359, 334] on icon "button" at bounding box center [362, 336] width 9 height 9
click at [359, 282] on p "Appreciate your earliest response." at bounding box center [473, 283] width 490 height 10
click at [272, 298] on p at bounding box center [473, 293] width 490 height 10
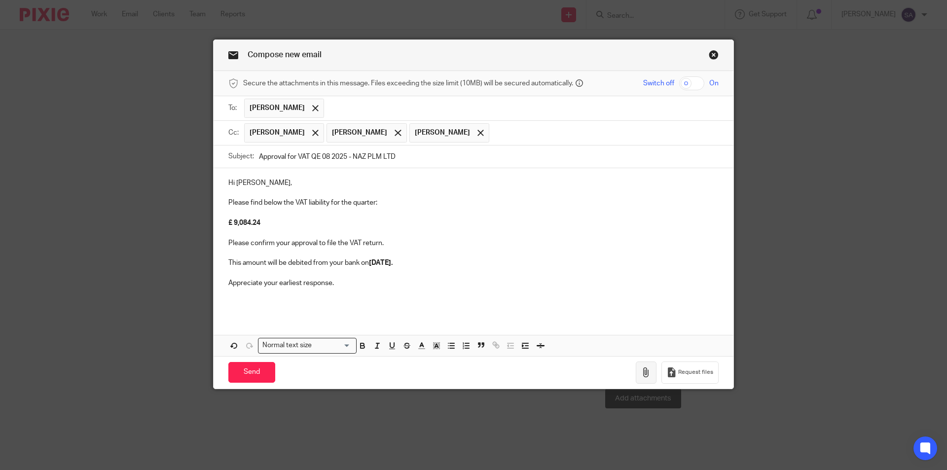
click at [643, 372] on icon "button" at bounding box center [646, 373] width 10 height 10
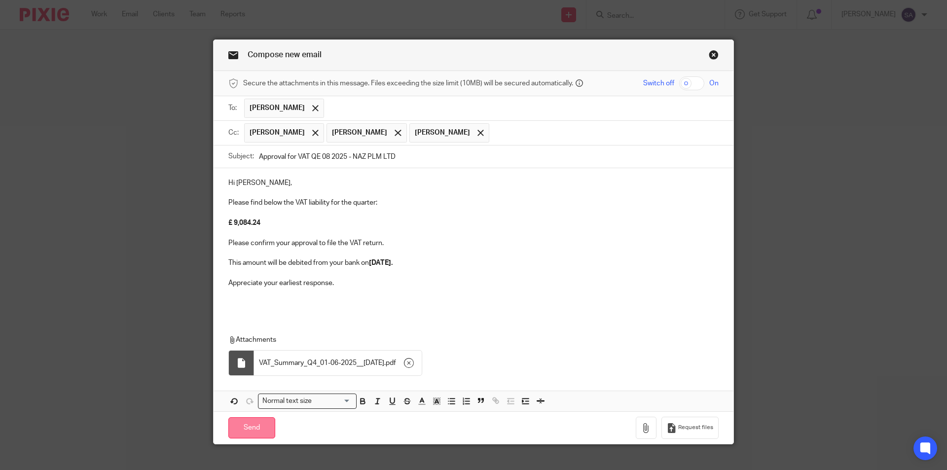
click at [247, 429] on input "Send" at bounding box center [251, 427] width 47 height 21
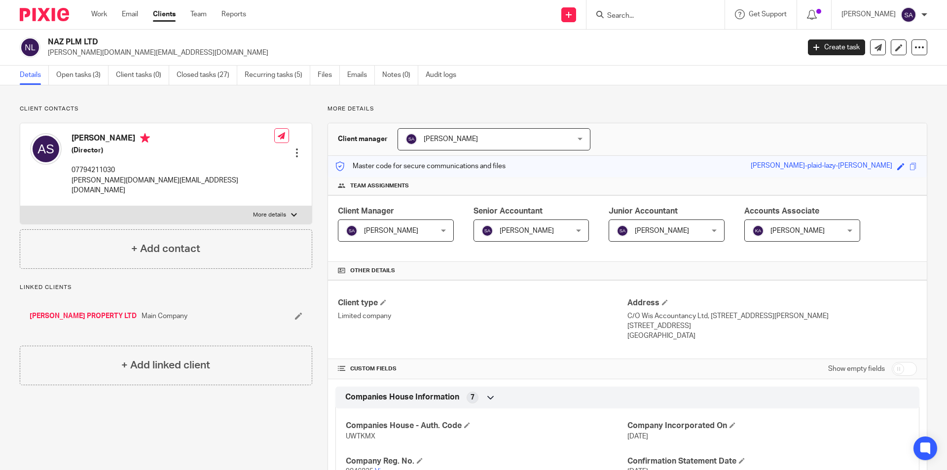
click at [630, 16] on input "Search" at bounding box center [650, 16] width 89 height 9
paste input "TISYA LTD"
drag, startPoint x: 615, startPoint y: 14, endPoint x: 606, endPoint y: 14, distance: 8.9
click at [606, 14] on div "TISYA LTD" at bounding box center [653, 14] width 115 height 12
click at [651, 15] on input "TISYA LTD" at bounding box center [650, 16] width 89 height 9
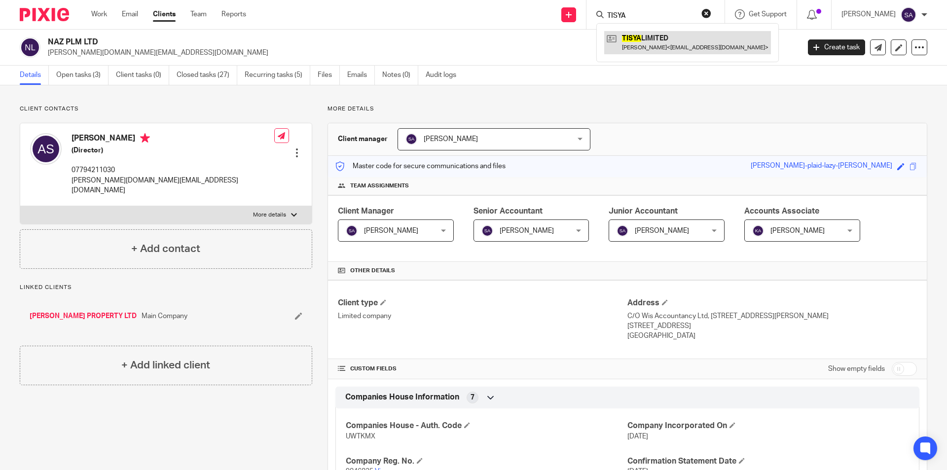
type input "TISYA"
click at [658, 40] on link at bounding box center [687, 42] width 167 height 23
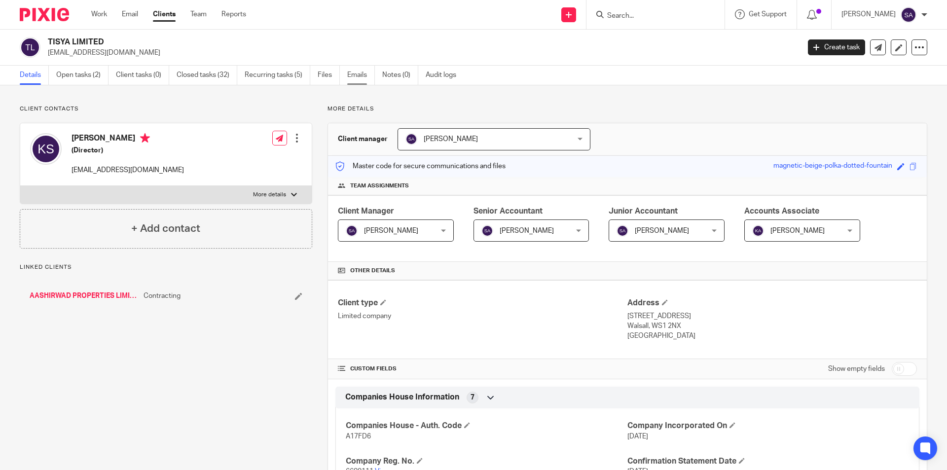
click at [363, 77] on link "Emails" at bounding box center [361, 75] width 28 height 19
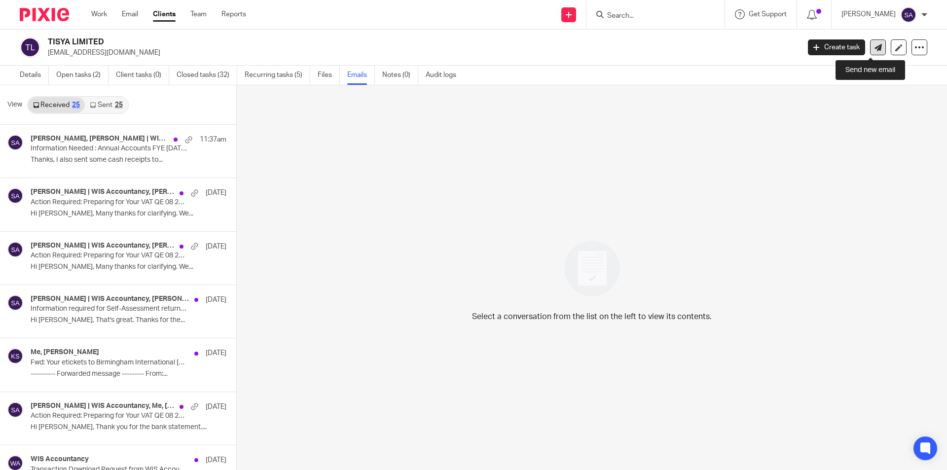
click at [875, 48] on icon at bounding box center [878, 47] width 7 height 7
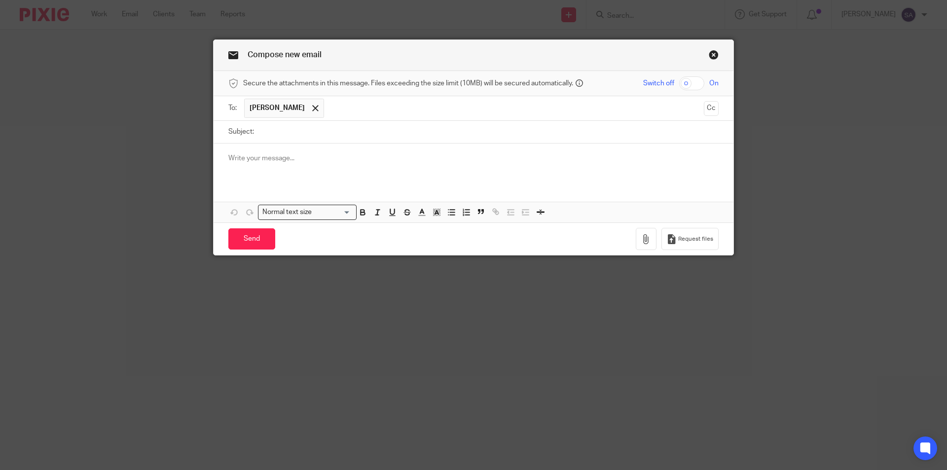
click at [314, 160] on p at bounding box center [473, 158] width 490 height 10
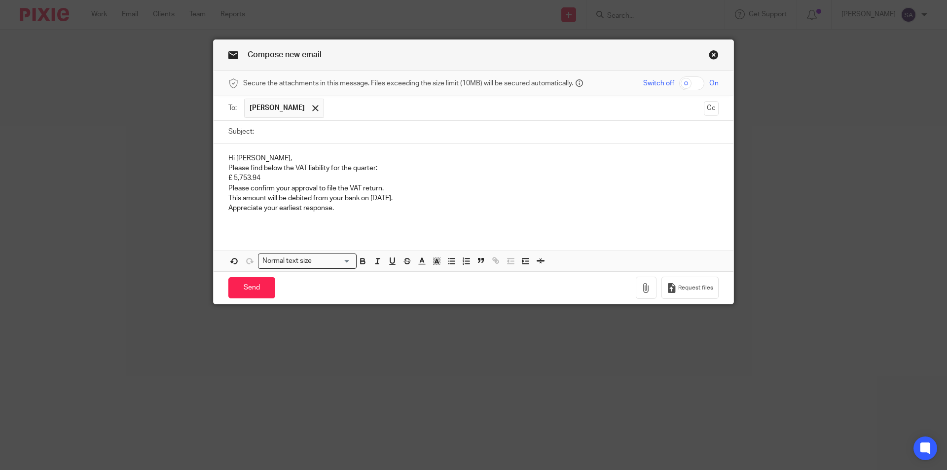
click at [282, 129] on input "Subject:" at bounding box center [489, 132] width 460 height 22
paste input "Approval for VAT QE 08 2025"
paste input "TISYA LTD"
type input "Approval for VAT QE 08 2025 - TISYA LTD"
click at [245, 158] on p "Hi Ganesh," at bounding box center [473, 158] width 490 height 10
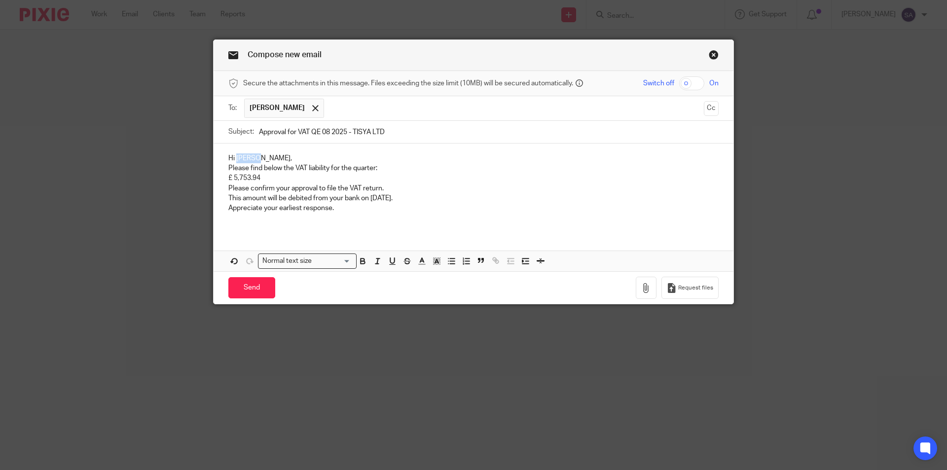
click at [245, 158] on p "Hi Ganesh," at bounding box center [473, 158] width 490 height 10
click at [228, 166] on p "Please find below the VAT liability for the quarter:" at bounding box center [473, 168] width 490 height 10
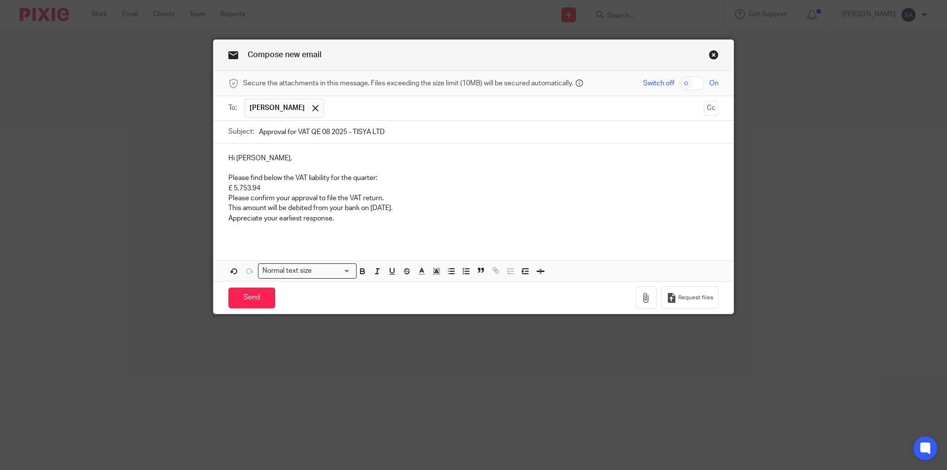
click at [228, 187] on p "£ 5,753.94" at bounding box center [473, 189] width 490 height 10
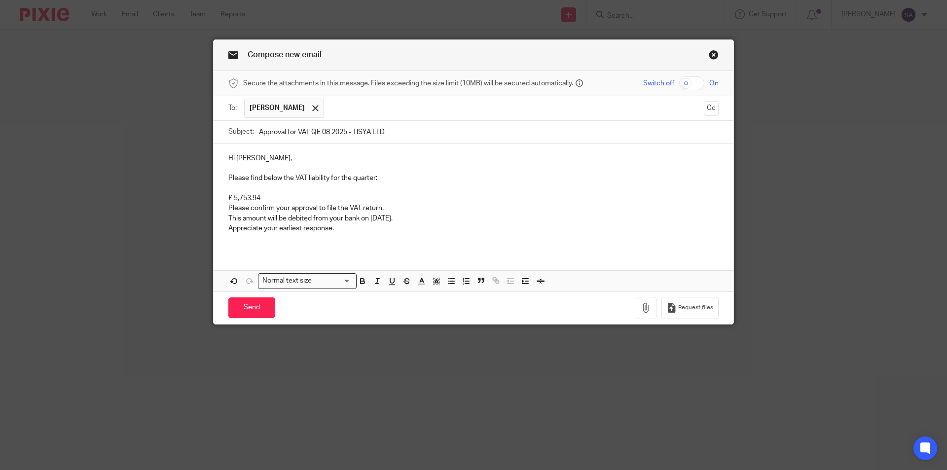
click at [224, 208] on div "Hi Kamal, Please find below the VAT liability for the quarter: £ 5,753.94 Pleas…" at bounding box center [474, 197] width 520 height 107
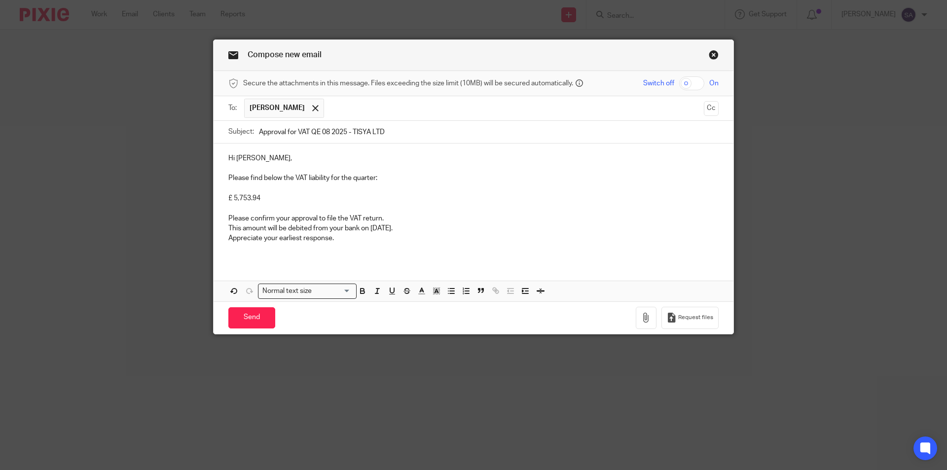
click at [228, 227] on p "This amount will be debited from your bank on 10 October 2025." at bounding box center [473, 228] width 490 height 10
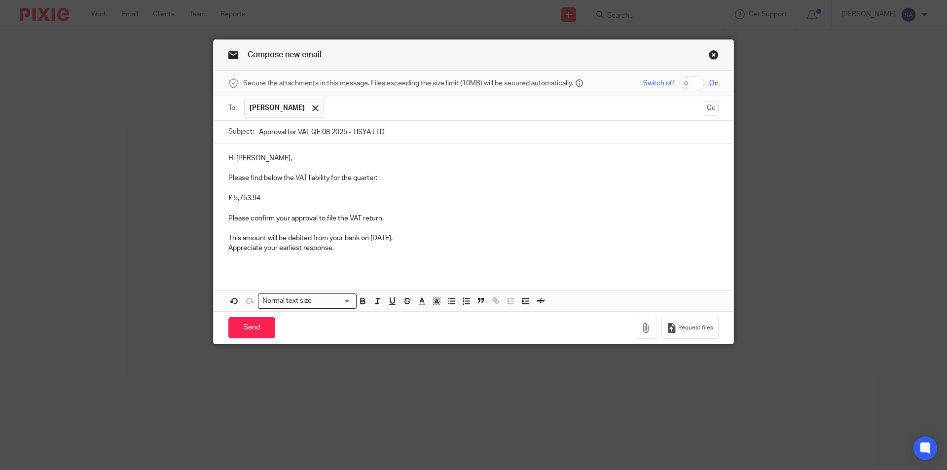
click at [228, 248] on p "Appreciate your earliest response." at bounding box center [473, 248] width 490 height 10
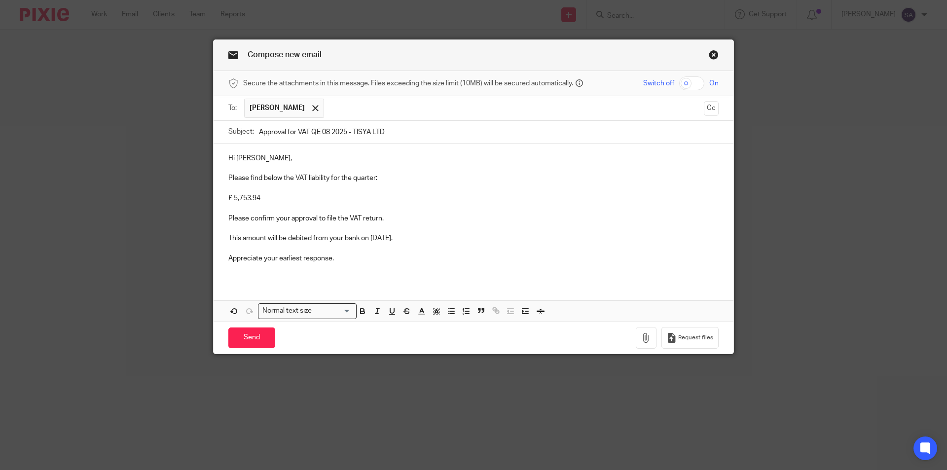
click at [284, 279] on div "Hi Kamal, Please find below the VAT liability for the quarter: £ 5,753.94 Pleas…" at bounding box center [474, 212] width 520 height 137
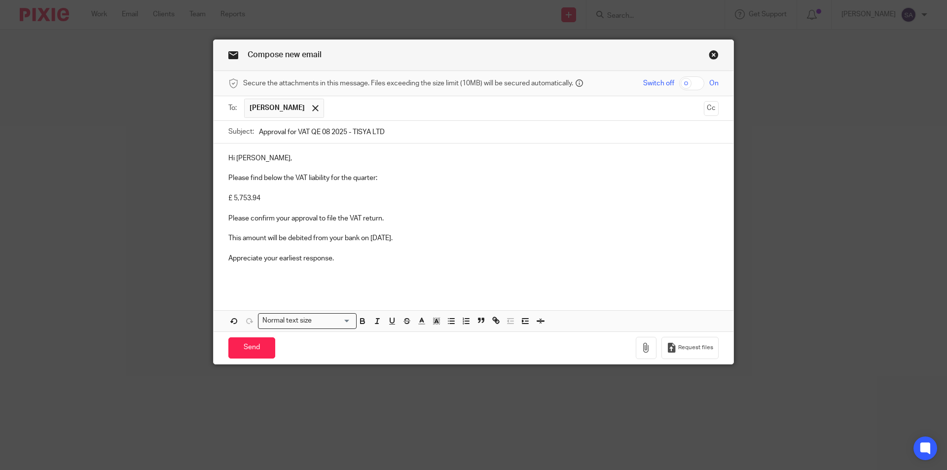
drag, startPoint x: 369, startPoint y: 237, endPoint x: 444, endPoint y: 241, distance: 75.1
click at [444, 241] on p "This amount will be debited from your bank on 10 October 2025." at bounding box center [473, 238] width 490 height 10
click at [360, 322] on icon "button" at bounding box center [362, 321] width 9 height 9
click at [464, 201] on p "£ 5,753.94" at bounding box center [473, 198] width 490 height 10
click at [712, 107] on button "Cc" at bounding box center [711, 108] width 15 height 15
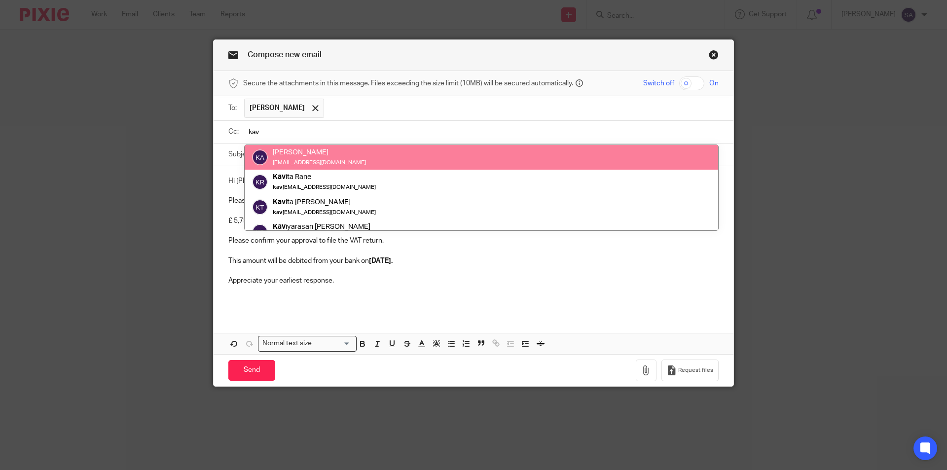
type input "kav"
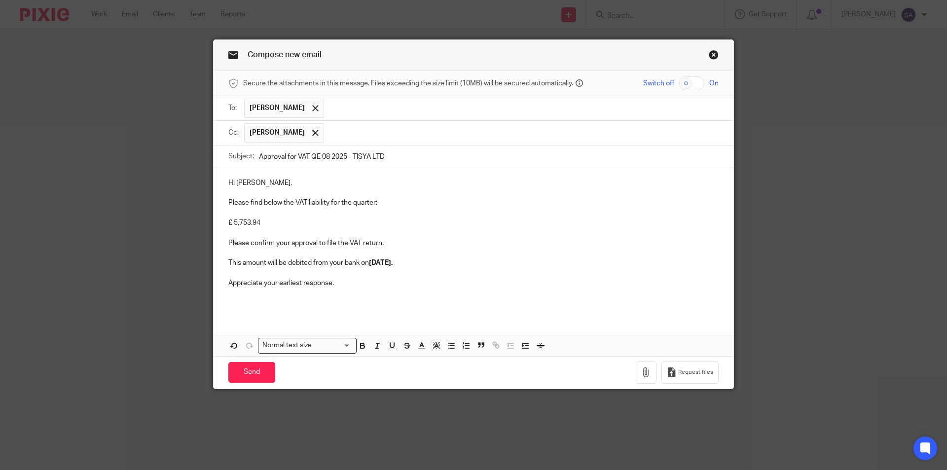
click at [376, 133] on input "text" at bounding box center [521, 132] width 385 height 19
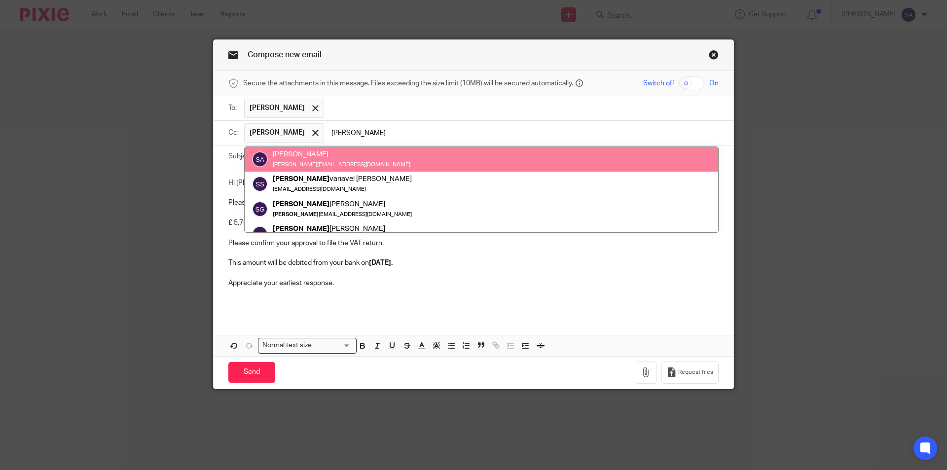
type input "[PERSON_NAME]"
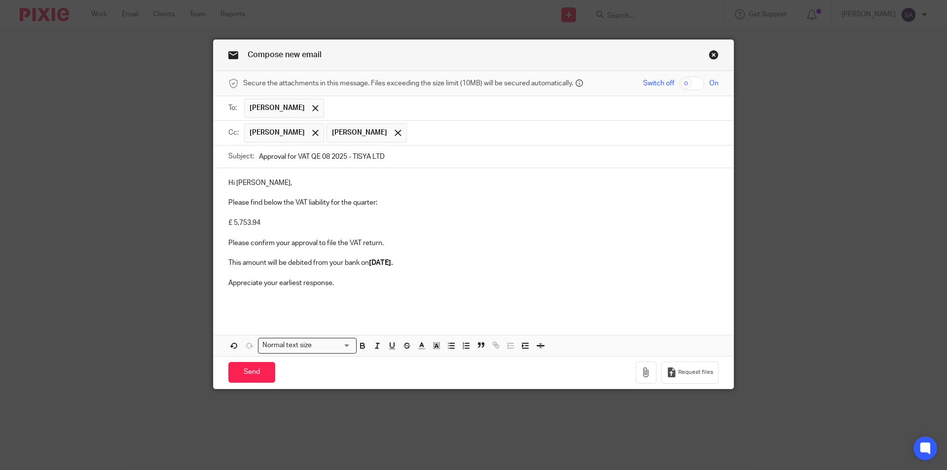
click at [439, 132] on input "text" at bounding box center [563, 132] width 303 height 19
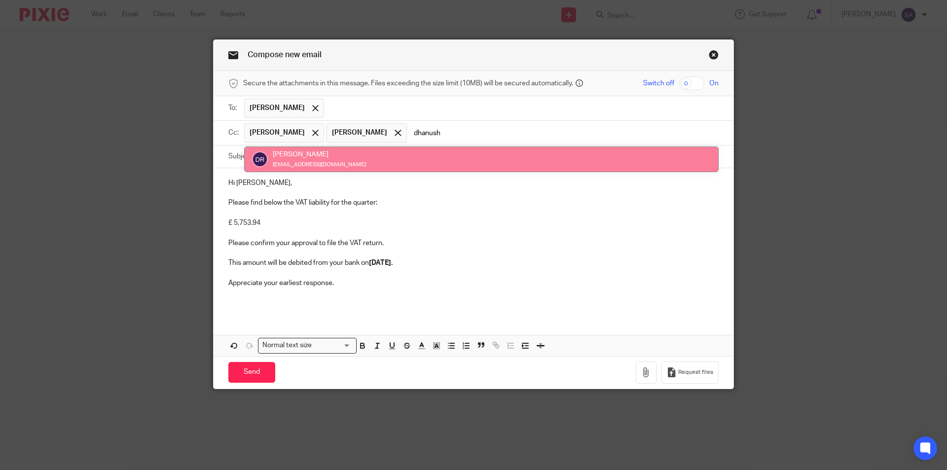
type input "dhanush"
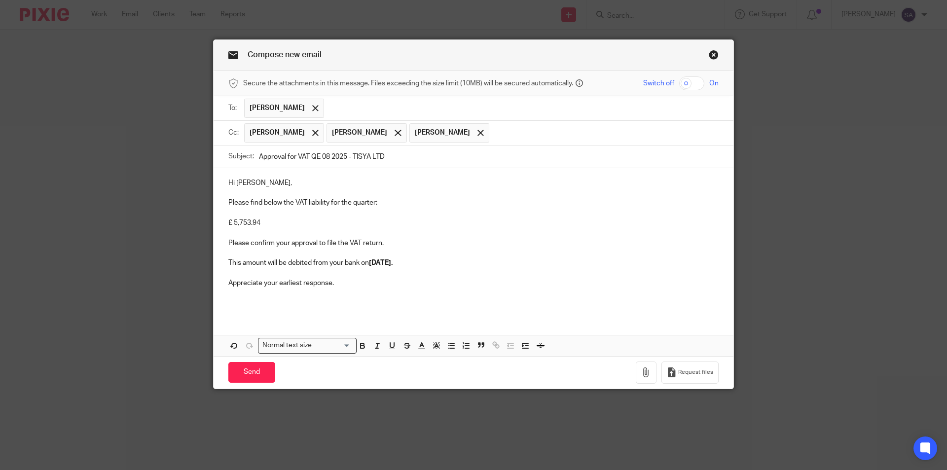
click at [279, 222] on p "£ 5,753.94" at bounding box center [473, 223] width 490 height 10
drag, startPoint x: 260, startPoint y: 223, endPoint x: 217, endPoint y: 224, distance: 43.4
click at [217, 224] on div "Hi Kamal, Please find below the VAT liability for the quarter: £ 5,753.94 Pleas…" at bounding box center [474, 241] width 520 height 147
drag, startPoint x: 224, startPoint y: 222, endPoint x: 289, endPoint y: 224, distance: 64.7
click at [288, 224] on div "Hi Kamal, Please find below the VAT liability for the quarter: £ 15,320.00 Plea…" at bounding box center [474, 241] width 520 height 147
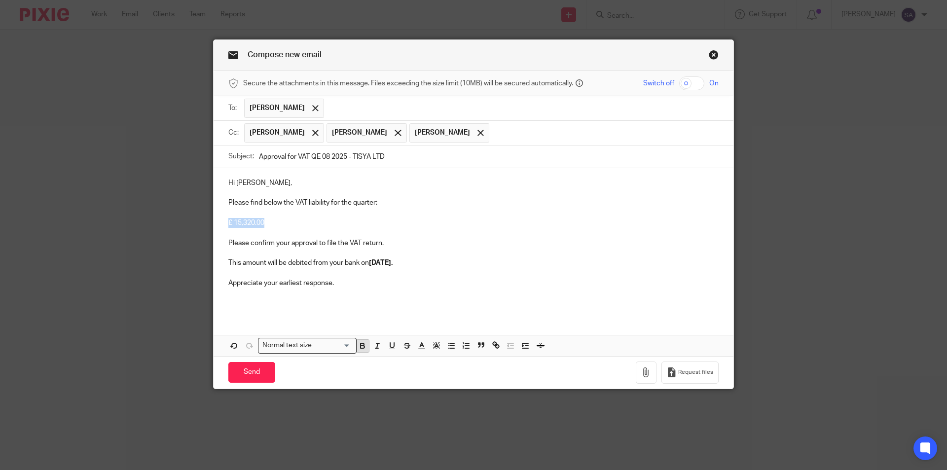
click at [361, 343] on icon "button" at bounding box center [362, 344] width 3 height 2
click at [287, 301] on p at bounding box center [473, 303] width 490 height 10
click at [643, 373] on icon "button" at bounding box center [646, 373] width 10 height 10
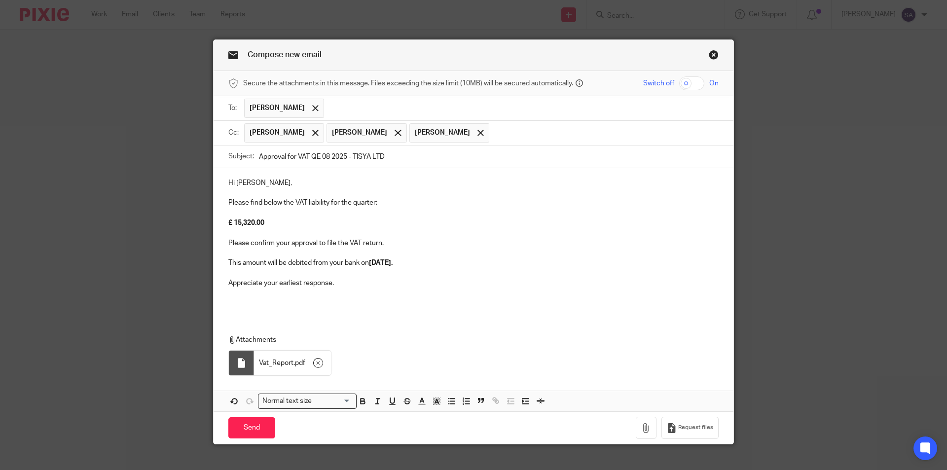
click at [292, 310] on div "Hi Kamal, Please find below the VAT liability for the quarter: £ 15,320.00 Plea…" at bounding box center [474, 241] width 520 height 147
click at [247, 425] on input "Send" at bounding box center [251, 427] width 47 height 21
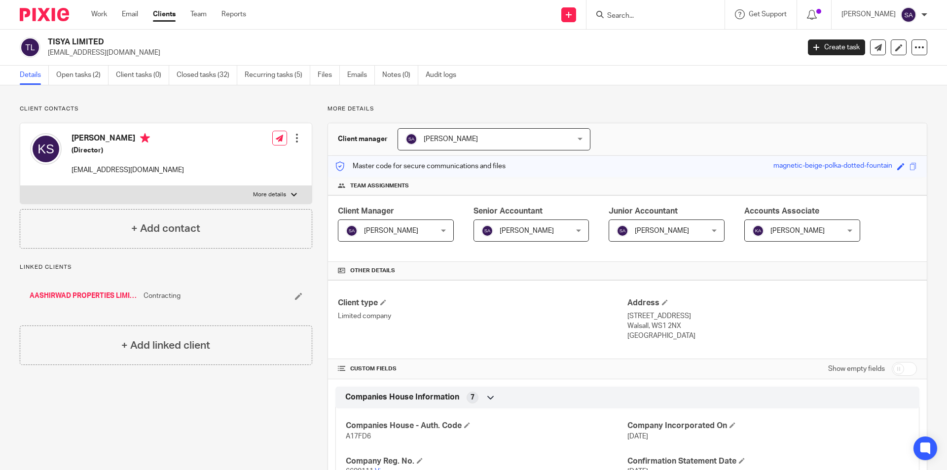
click at [634, 14] on input "Search" at bounding box center [650, 16] width 89 height 9
paste input "SHARANU LIMITED"
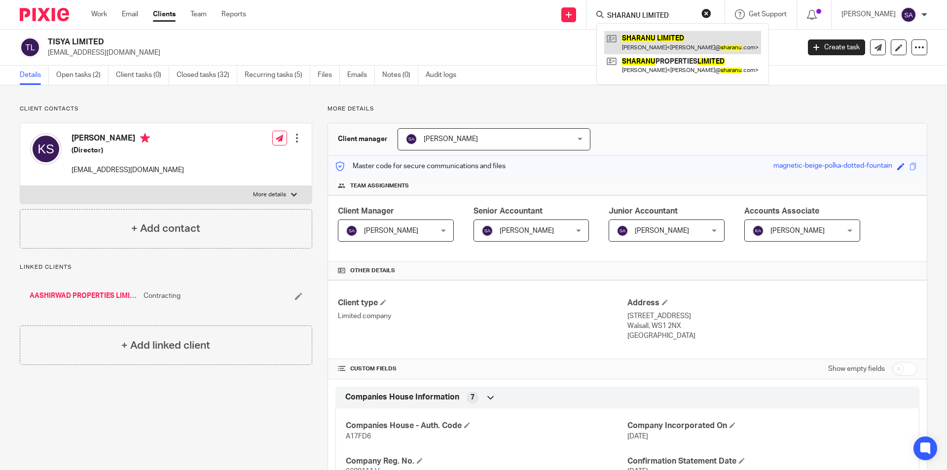
type input "SHARANU LIMITED"
click at [665, 37] on link at bounding box center [682, 42] width 157 height 23
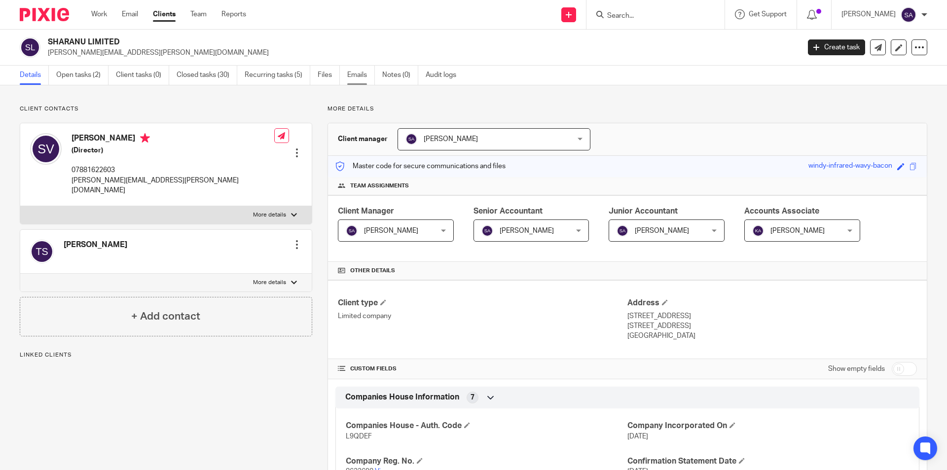
click at [364, 74] on link "Emails" at bounding box center [361, 75] width 28 height 19
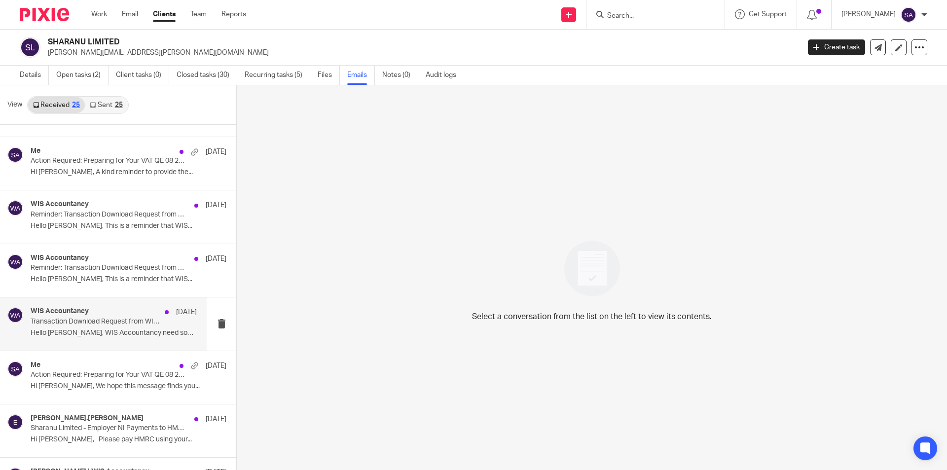
scroll to position [197, 0]
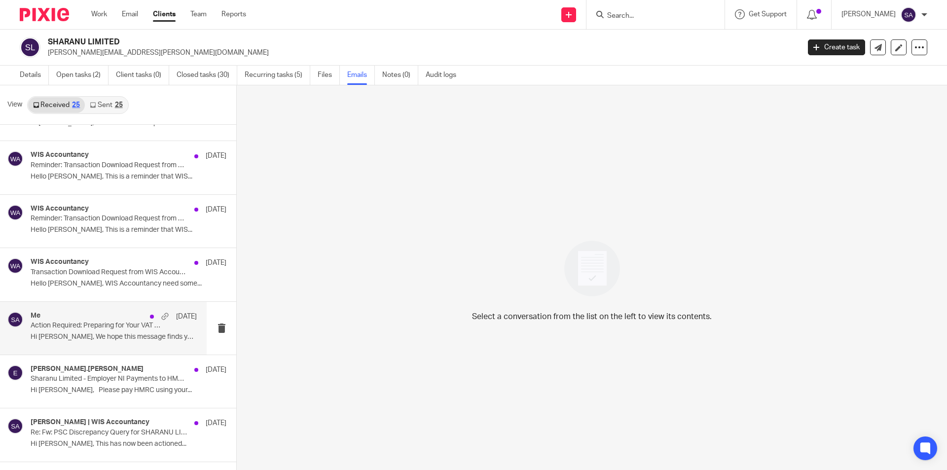
click at [81, 330] on p "Action Required: Preparing for Your VAT QE 08 2025 - SHARANU LIMITED" at bounding box center [97, 326] width 133 height 8
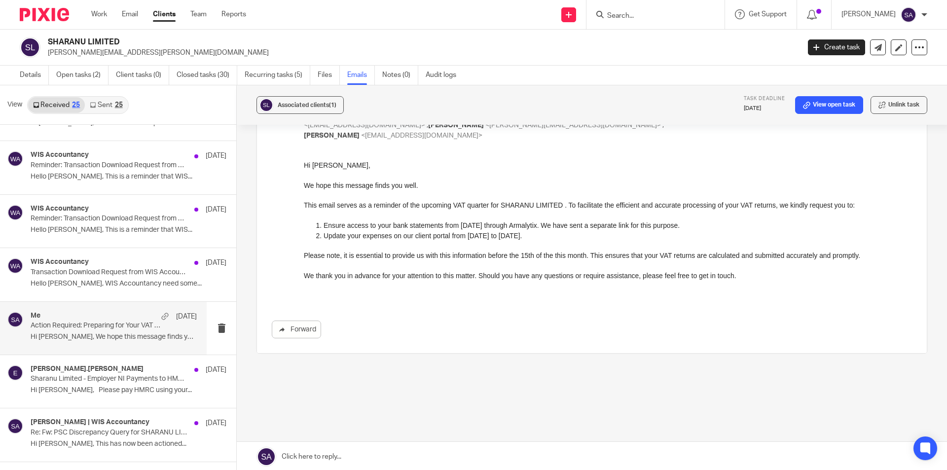
scroll to position [80, 0]
click at [326, 456] on link at bounding box center [592, 457] width 710 height 30
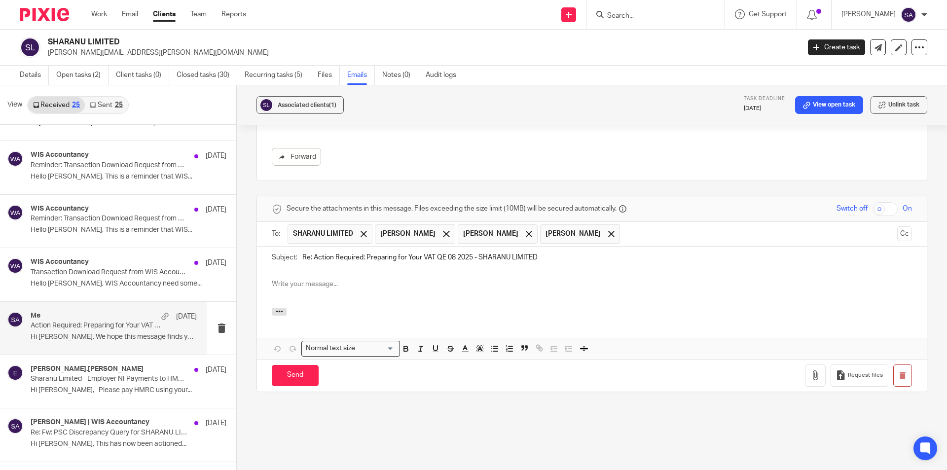
scroll to position [0, 0]
drag, startPoint x: 312, startPoint y: 246, endPoint x: 295, endPoint y: 249, distance: 17.4
click at [295, 249] on div "Subject: Re: Action Required: Preparing for Your VAT QE 08 2025 - SHARANU LIMIT…" at bounding box center [592, 258] width 640 height 22
type input "Action Required: Preparing for Your VAT QE 08 2025 - SHARANU LIMITED"
click at [449, 231] on span at bounding box center [446, 234] width 6 height 6
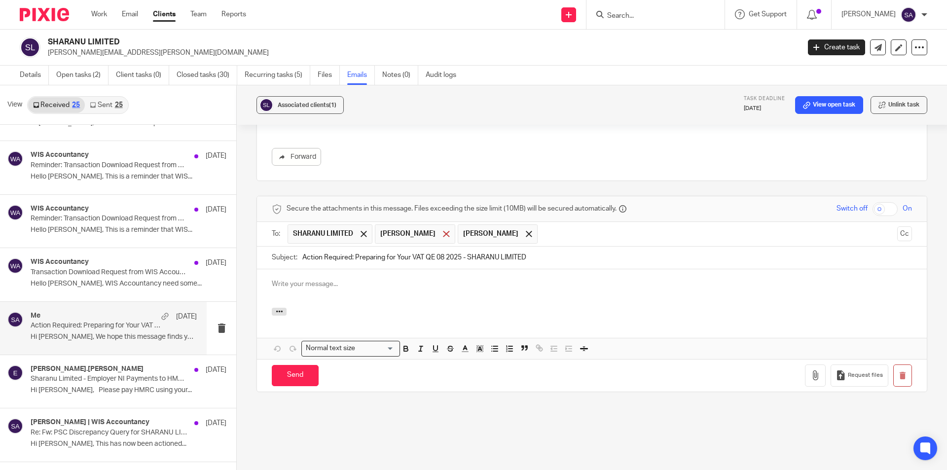
click at [443, 231] on span at bounding box center [446, 234] width 6 height 6
click at [897, 226] on button "Cc" at bounding box center [904, 233] width 15 height 15
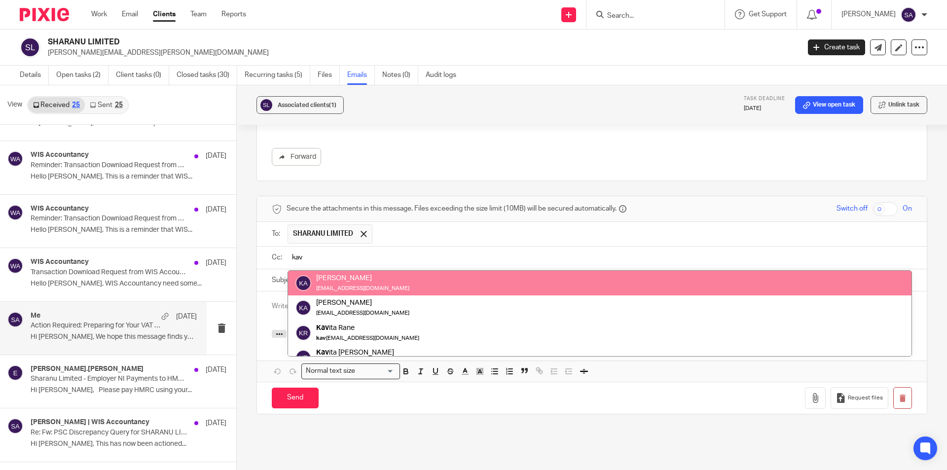
type input "kav"
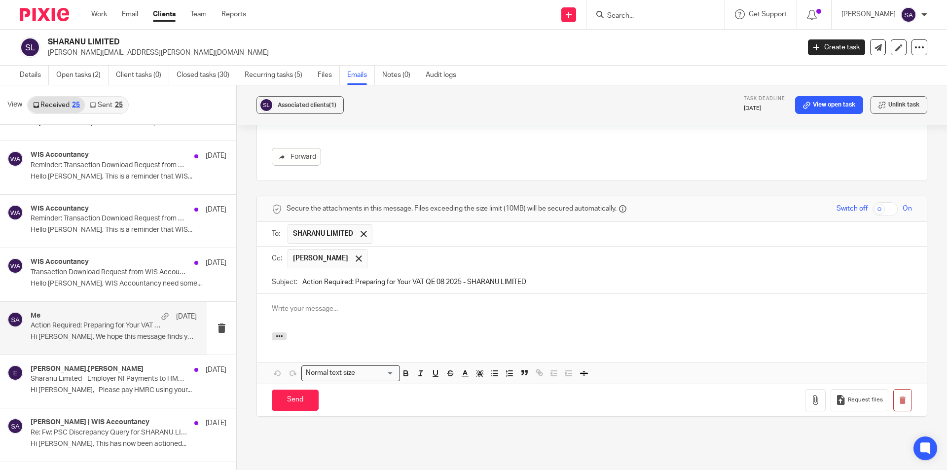
click at [450, 249] on input "text" at bounding box center [639, 258] width 535 height 19
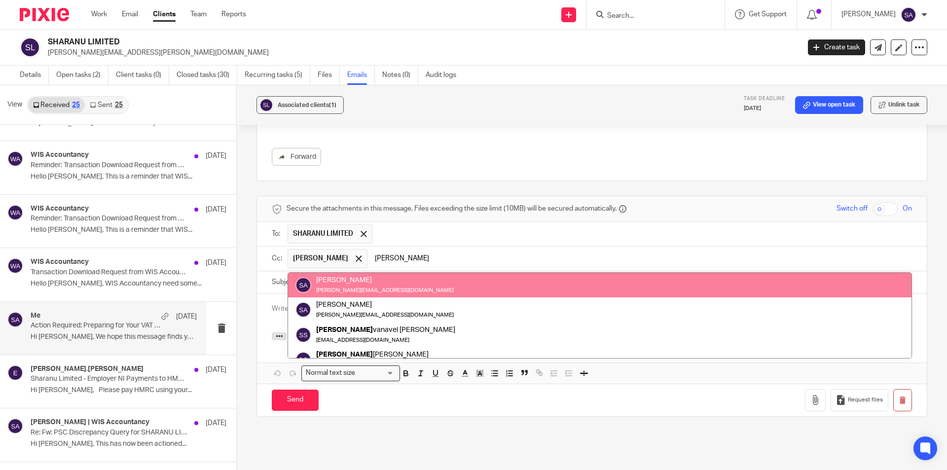
type input "[PERSON_NAME]"
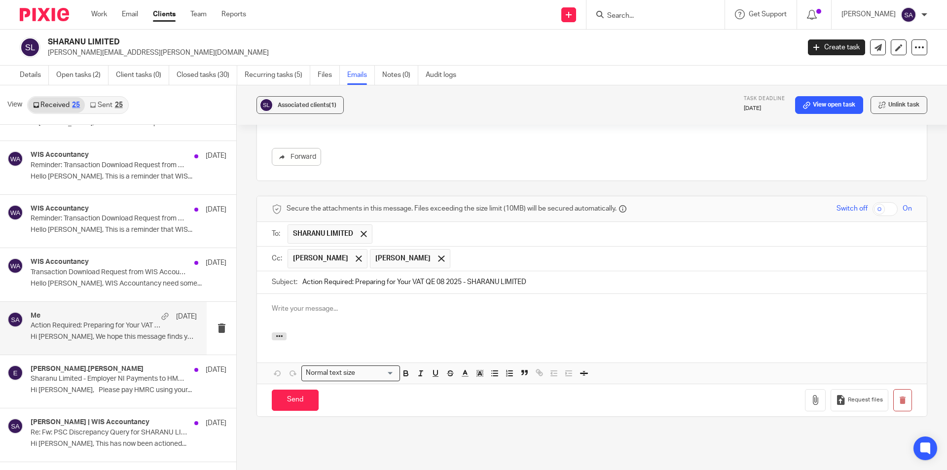
click at [472, 250] on input "text" at bounding box center [681, 258] width 453 height 19
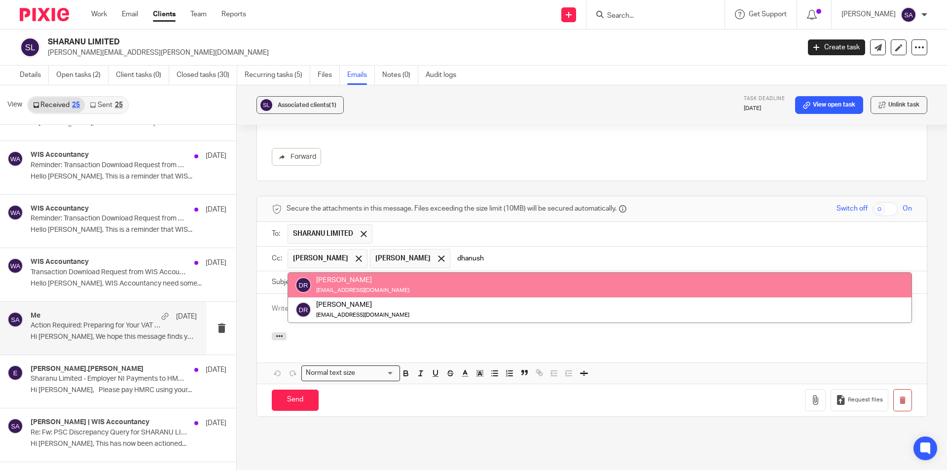
type input "dhanush"
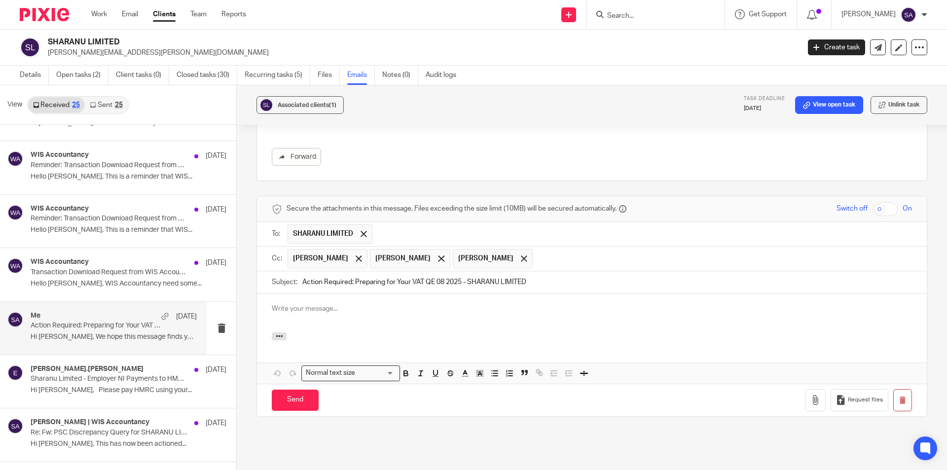
click at [372, 304] on p at bounding box center [592, 309] width 640 height 10
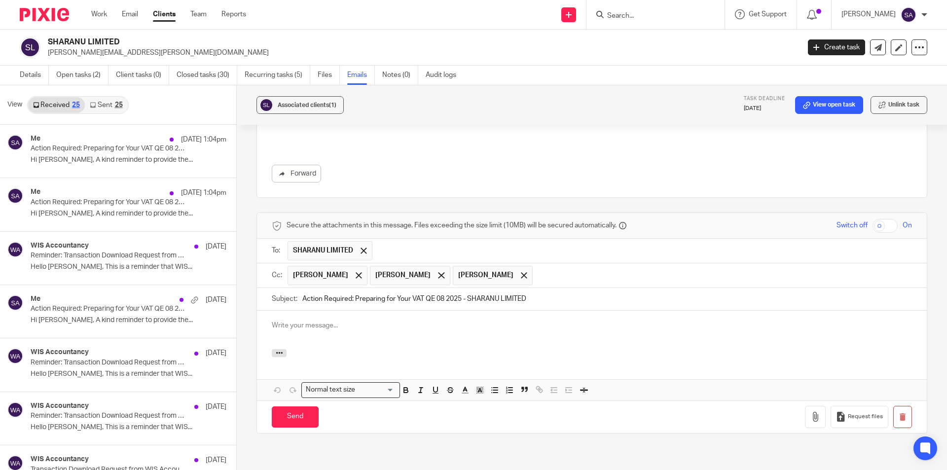
scroll to position [217, 0]
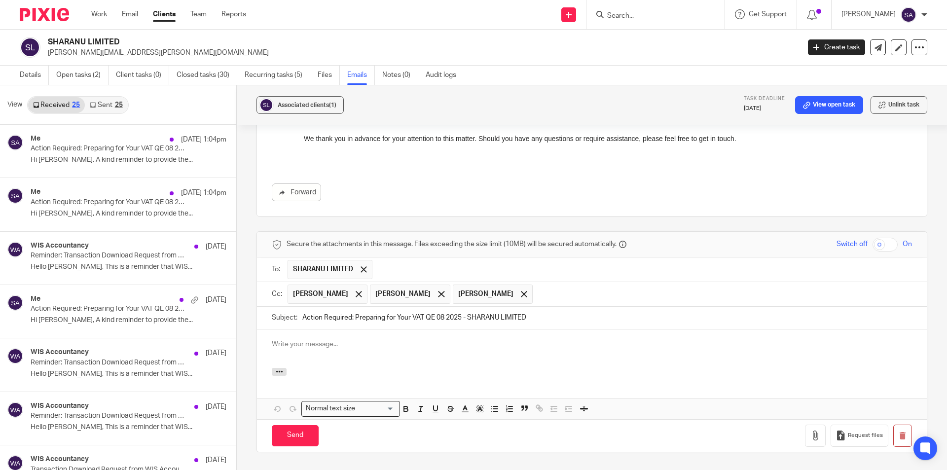
click at [317, 339] on p at bounding box center [592, 344] width 640 height 10
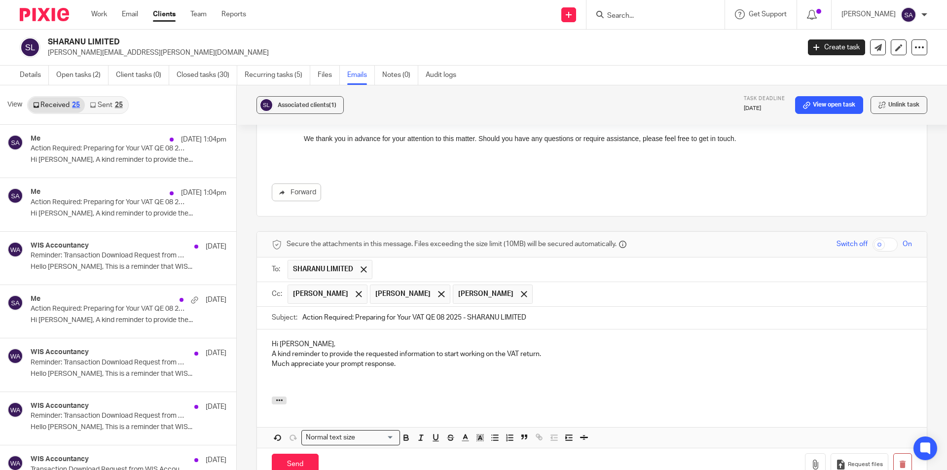
click at [272, 349] on p "A kind reminder to provide the requested information to start working on the VA…" at bounding box center [592, 354] width 640 height 10
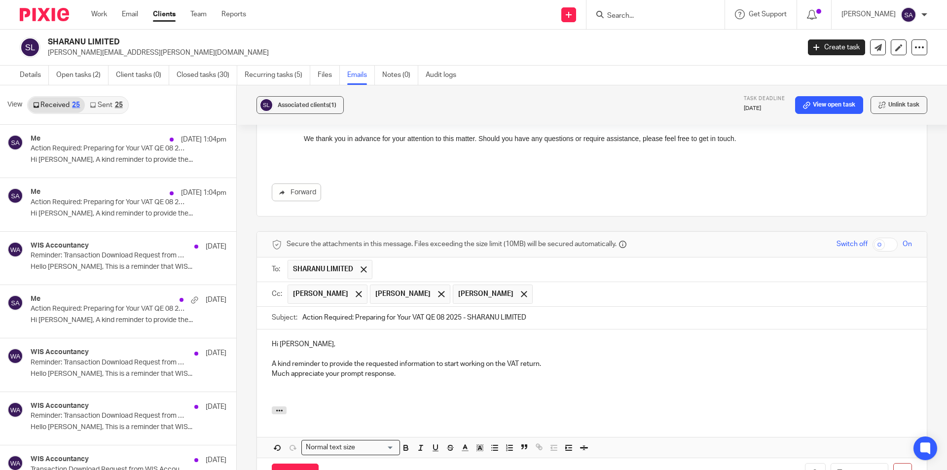
click at [272, 369] on p "Much appreciate your prompt response." at bounding box center [592, 374] width 640 height 10
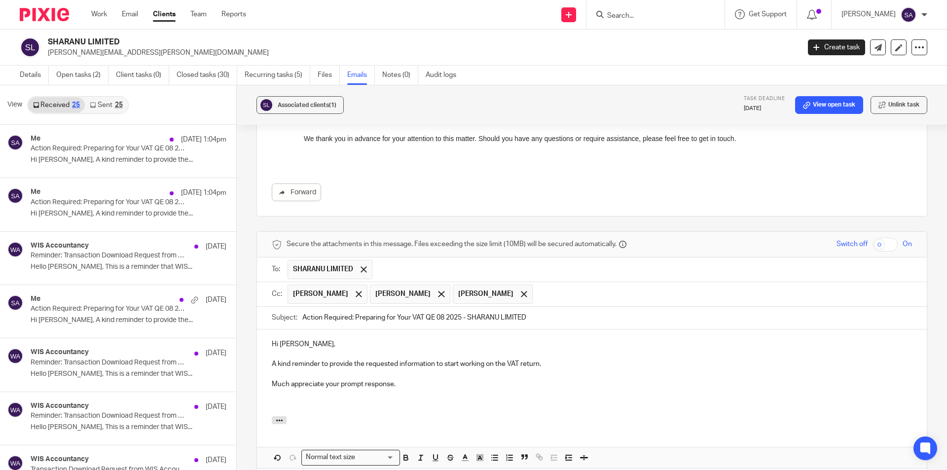
click at [286, 399] on p at bounding box center [592, 404] width 640 height 10
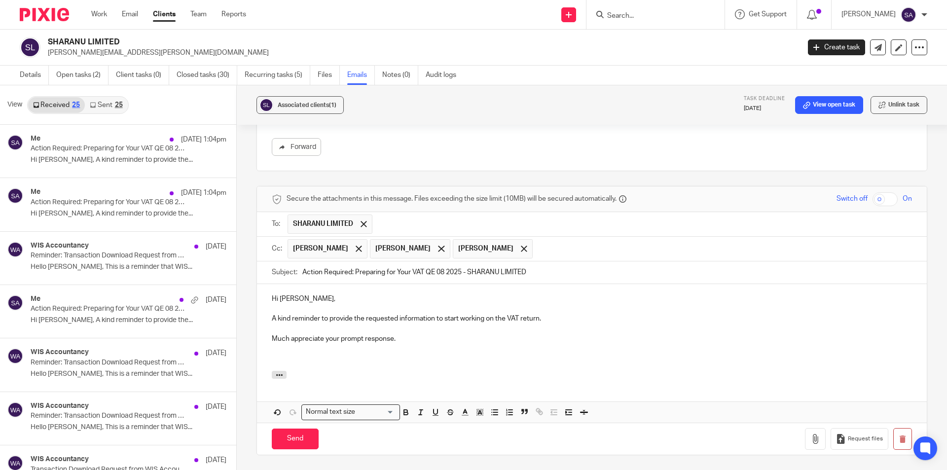
scroll to position [247, 0]
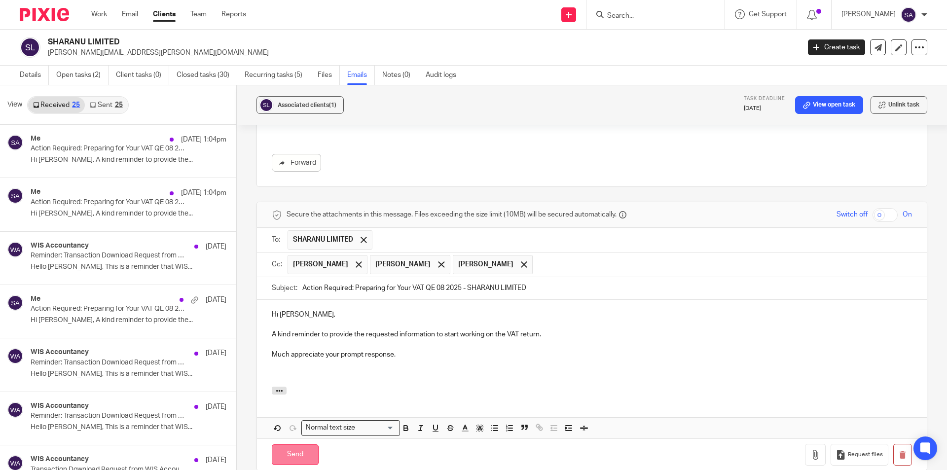
click at [294, 445] on input "Send" at bounding box center [295, 455] width 47 height 21
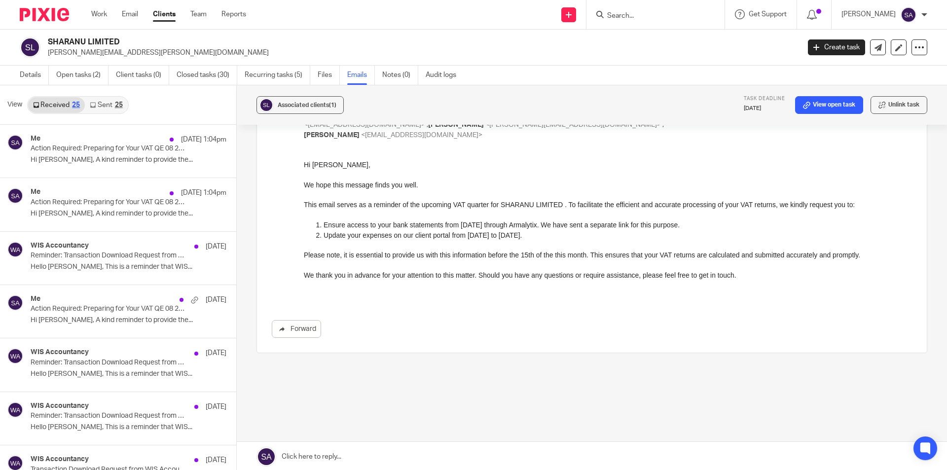
click at [633, 16] on input "Search" at bounding box center [650, 16] width 89 height 9
paste input "CASTLESOFT IT SERVICES UK LIMITED"
type input "CASTLESOFT IT SERVICES UK LIMITED"
click at [647, 41] on link at bounding box center [687, 42] width 167 height 23
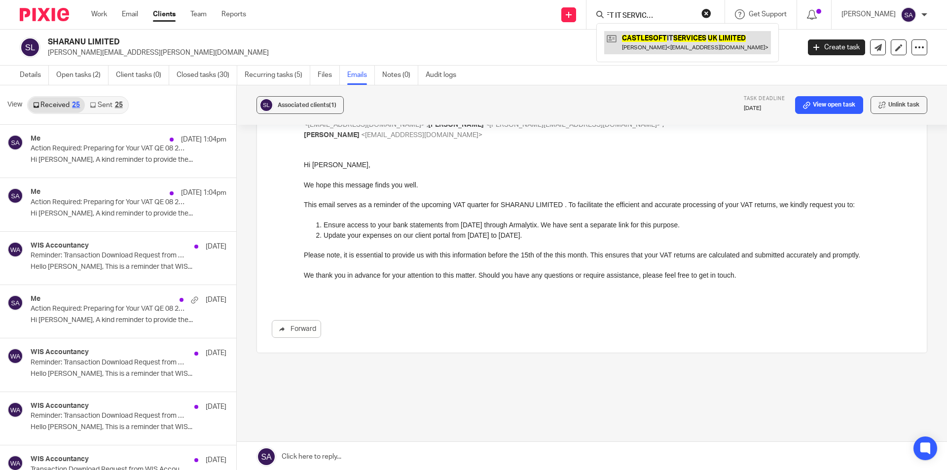
scroll to position [0, 0]
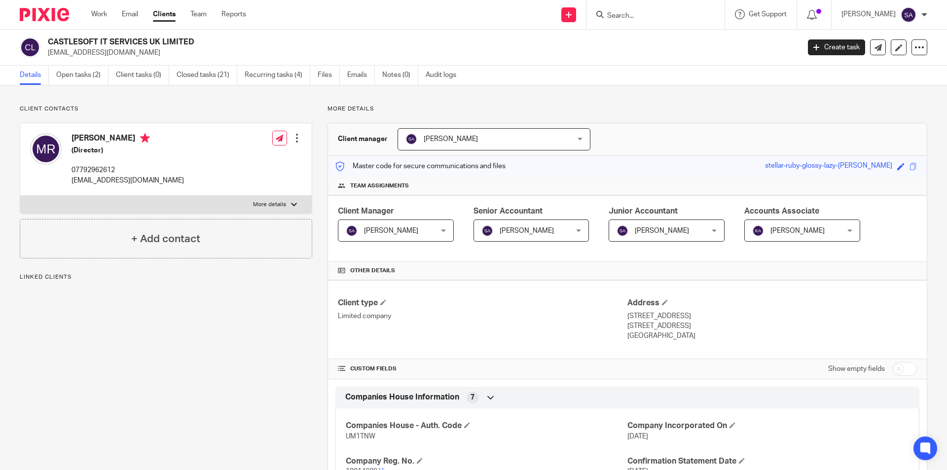
click at [369, 73] on link "Emails" at bounding box center [361, 75] width 28 height 19
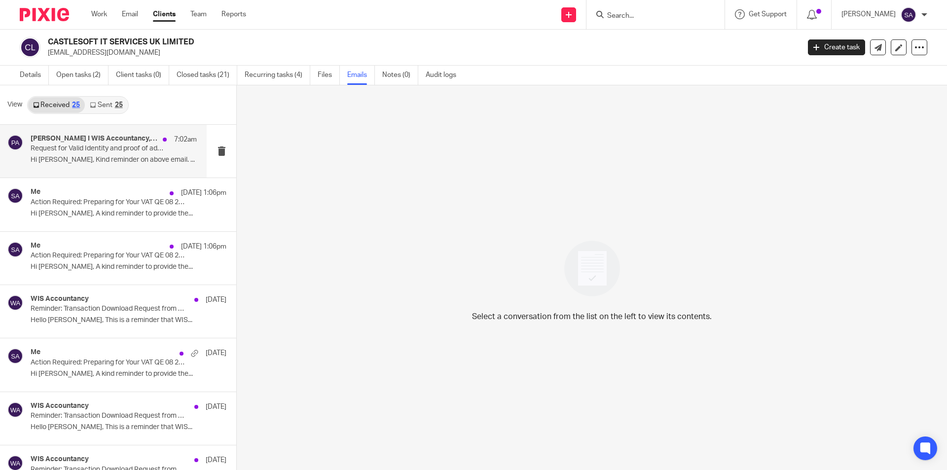
click at [98, 158] on p "Hi Mohan, Kind reminder on above email. ..." at bounding box center [114, 160] width 166 height 8
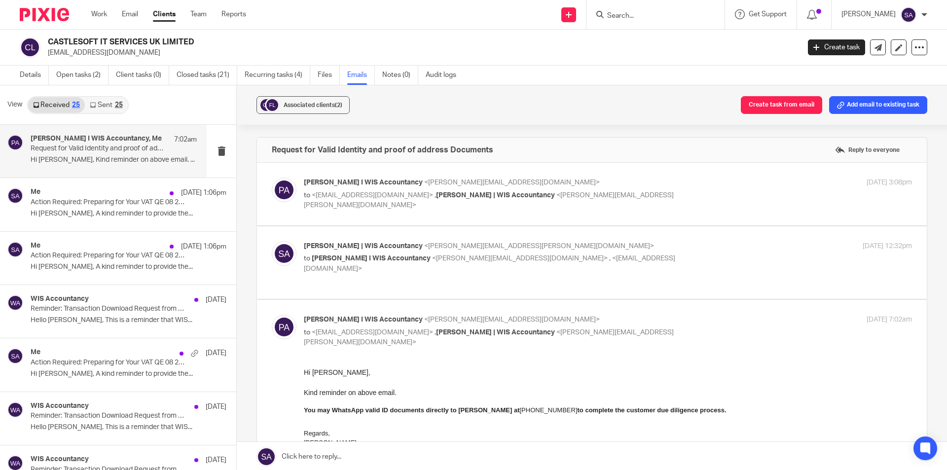
click at [443, 257] on span "<pradeepa@wis-accountancy.co.uk>" at bounding box center [520, 258] width 176 height 7
checkbox input "true"
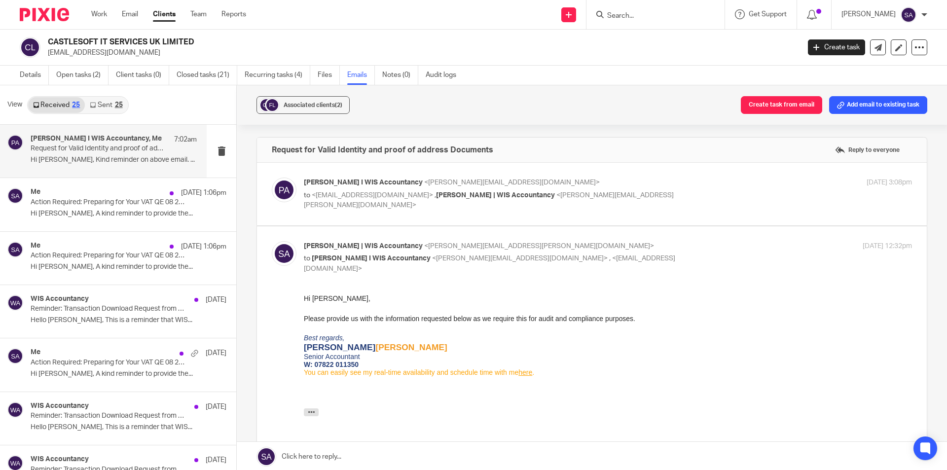
click at [443, 207] on div "Pradeepa Bala I WIS Accountancy <pradeepa@wis-accountancy.co.uk> to <trmohanraj…" at bounding box center [592, 194] width 640 height 33
click at [679, 184] on p "Pradeepa Bala I WIS Accountancy <pradeepa@wis-accountancy.co.uk>" at bounding box center [507, 183] width 406 height 10
checkbox input "true"
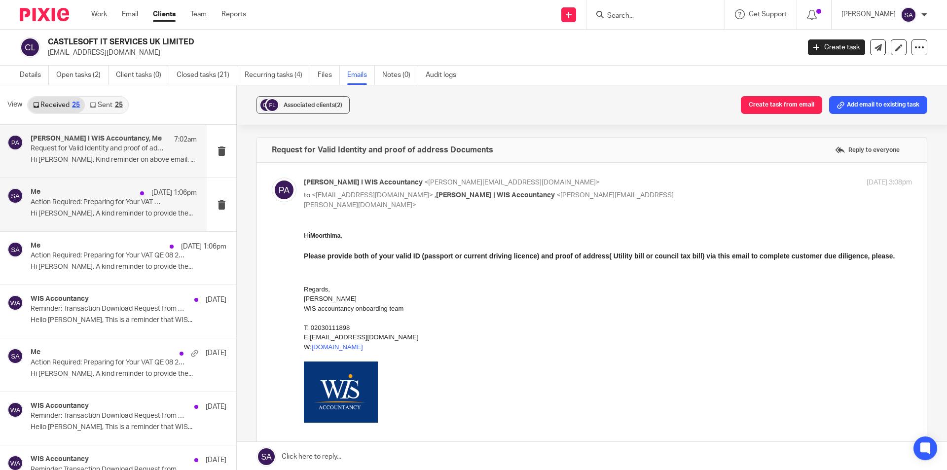
click at [91, 213] on p "Hi Mohan Raj, A kind reminder to provide the..." at bounding box center [114, 214] width 166 height 8
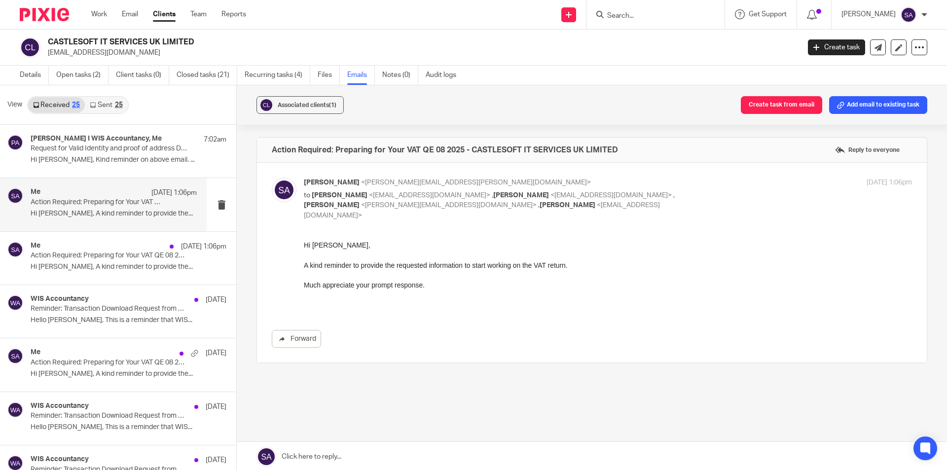
drag, startPoint x: 605, startPoint y: 474, endPoint x: 592, endPoint y: 484, distance: 16.7
drag, startPoint x: 606, startPoint y: 476, endPoint x: 368, endPoint y: 281, distance: 307.8
click at [368, 281] on p "Much appreciate your prompt response." at bounding box center [608, 285] width 608 height 10
drag, startPoint x: 304, startPoint y: 246, endPoint x: 448, endPoint y: 297, distance: 152.5
click at [448, 297] on div "Hi Mohan Raj, A kind reminder to provide the requested information to start wor…" at bounding box center [608, 275] width 608 height 70
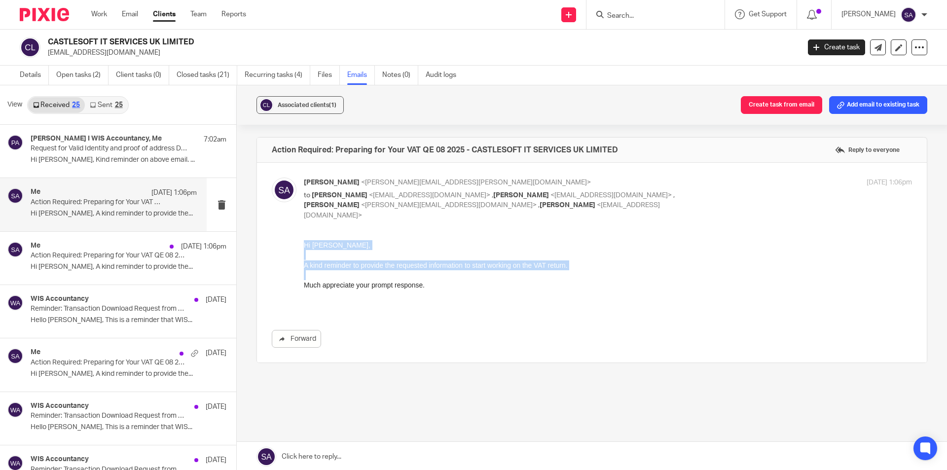
copy div "Hi Mohan Raj, A kind reminder to provide the requested information to start wor…"
click at [450, 294] on div "Hi Mohan Raj, A kind reminder to provide the requested information to start wor…" at bounding box center [608, 275] width 608 height 70
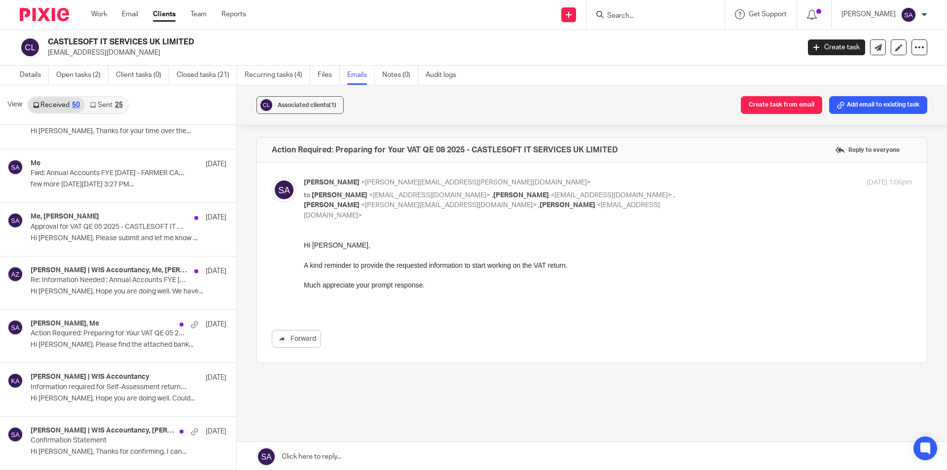
scroll to position [740, 0]
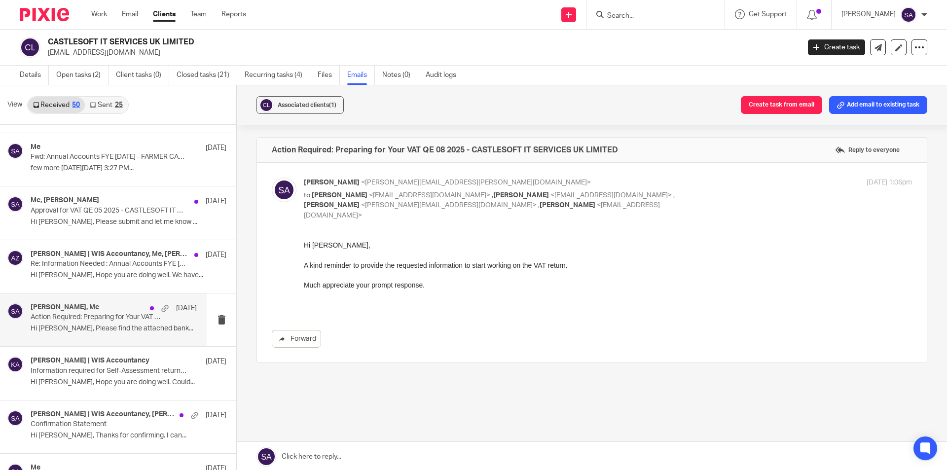
click at [90, 322] on div "Mohanraj Ramasamy, Me 24 Jun Action Required: Preparing for Your VAT QE 05 2025…" at bounding box center [114, 319] width 166 height 33
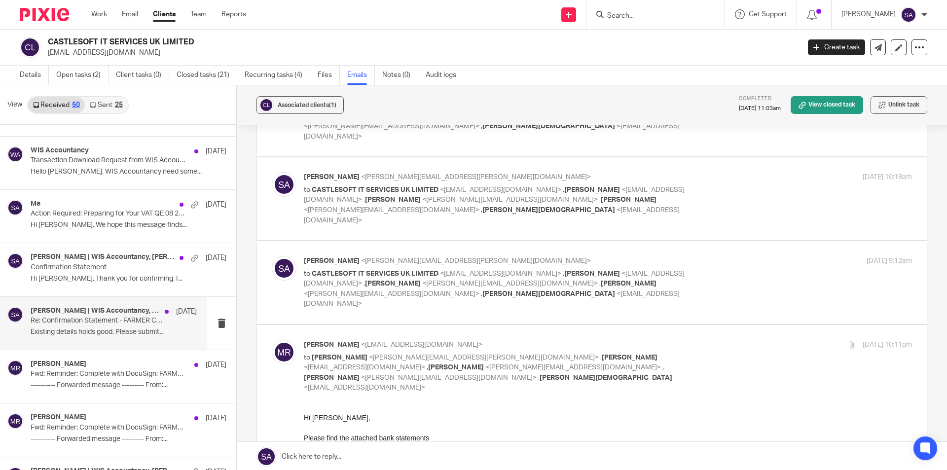
scroll to position [345, 0]
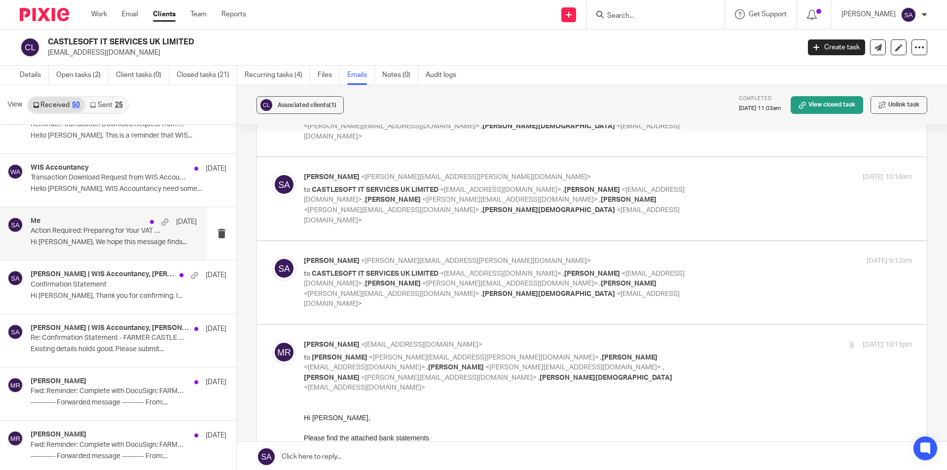
click at [87, 236] on div "Me 1 Sep Action Required: Preparing for Your VAT QE 08 2025 - CASTLESOFT IT SER…" at bounding box center [114, 233] width 166 height 33
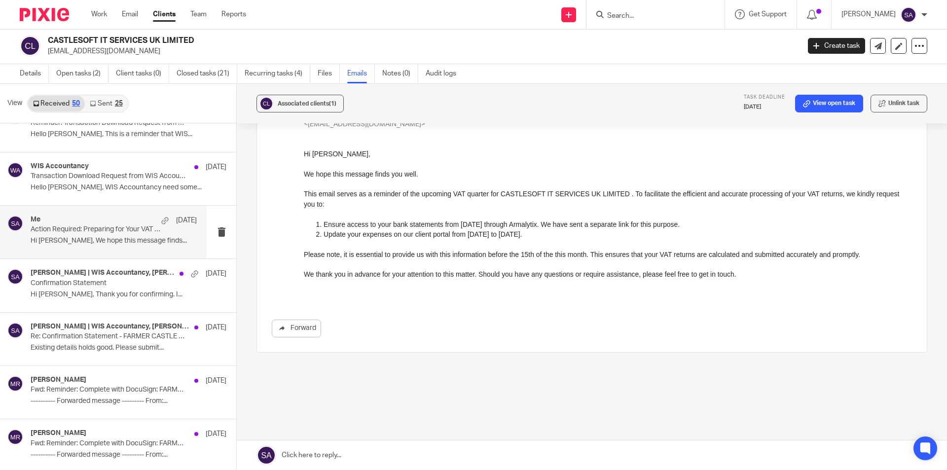
scroll to position [90, 0]
click at [330, 453] on link at bounding box center [592, 456] width 710 height 30
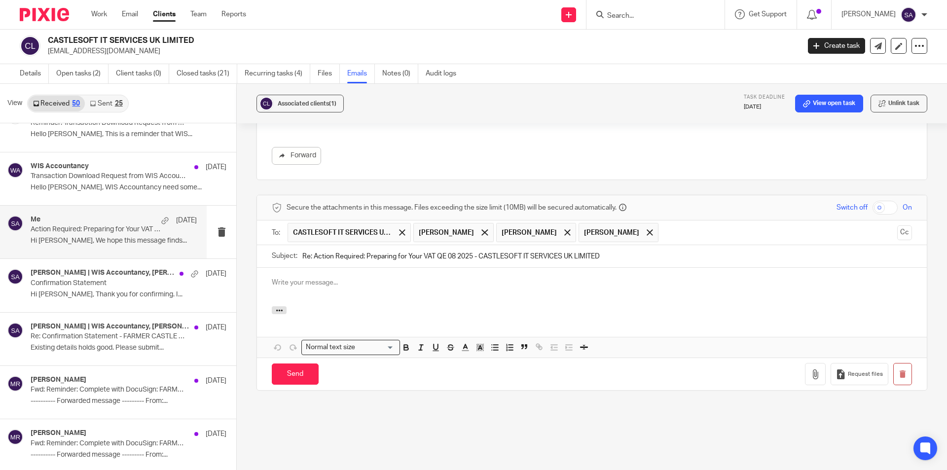
scroll to position [0, 0]
click at [330, 278] on p at bounding box center [592, 283] width 640 height 10
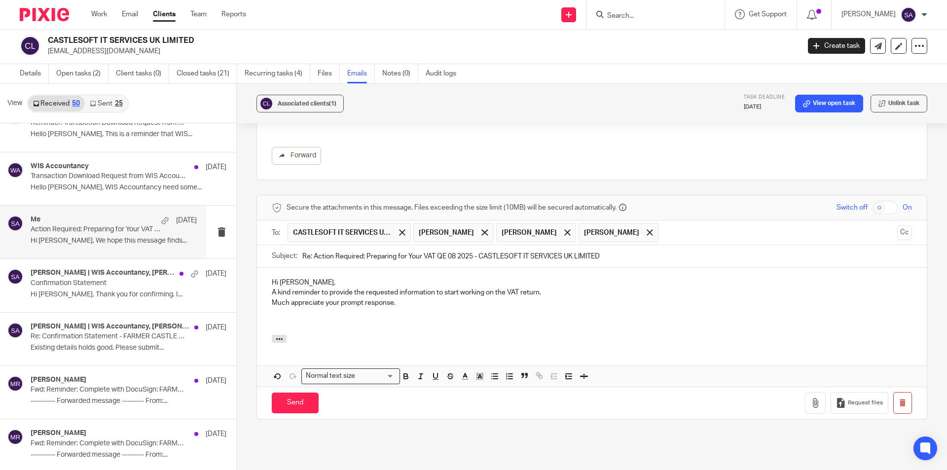
drag, startPoint x: 312, startPoint y: 244, endPoint x: 298, endPoint y: 246, distance: 14.4
click at [298, 246] on div "Subject: Re: Action Required: Preparing for Your VAT QE 08 2025 - CASTLESOFT IT…" at bounding box center [592, 256] width 640 height 22
type input "Action Required: Preparing for Your VAT QE 08 2025 - CASTLESOFT IT SERVICES UK …"
click at [272, 288] on p "A kind reminder to provide the requested information to start working on the VA…" at bounding box center [592, 293] width 640 height 10
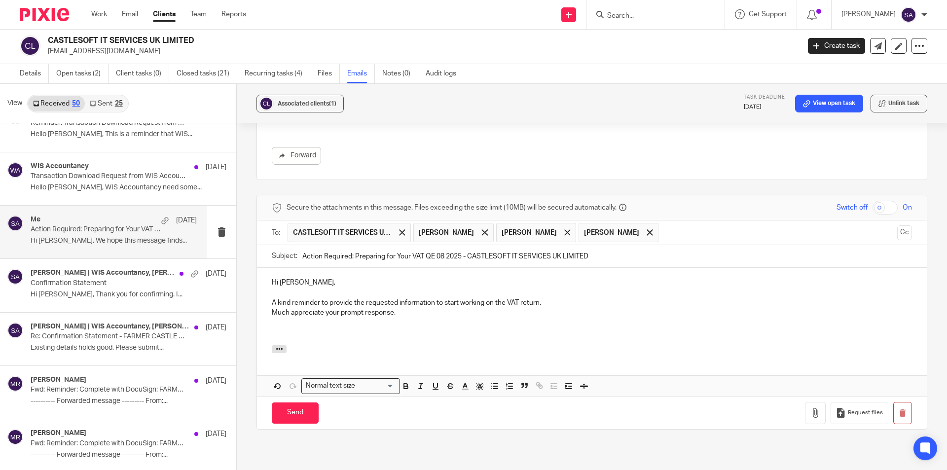
click at [272, 308] on p "Much appreciate your prompt response." at bounding box center [592, 313] width 640 height 10
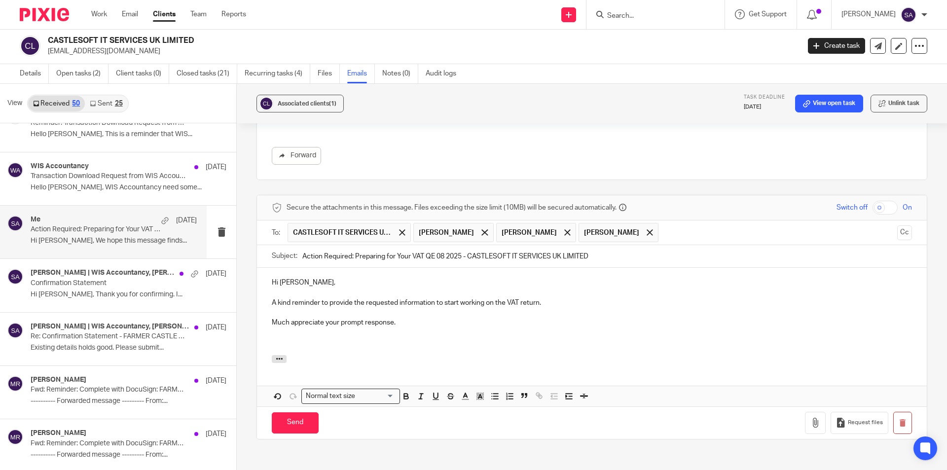
click at [291, 338] on p at bounding box center [592, 343] width 640 height 10
click at [488, 229] on span at bounding box center [485, 232] width 6 height 6
click at [482, 229] on span at bounding box center [485, 232] width 6 height 6
click at [897, 225] on button "Cc" at bounding box center [904, 232] width 15 height 15
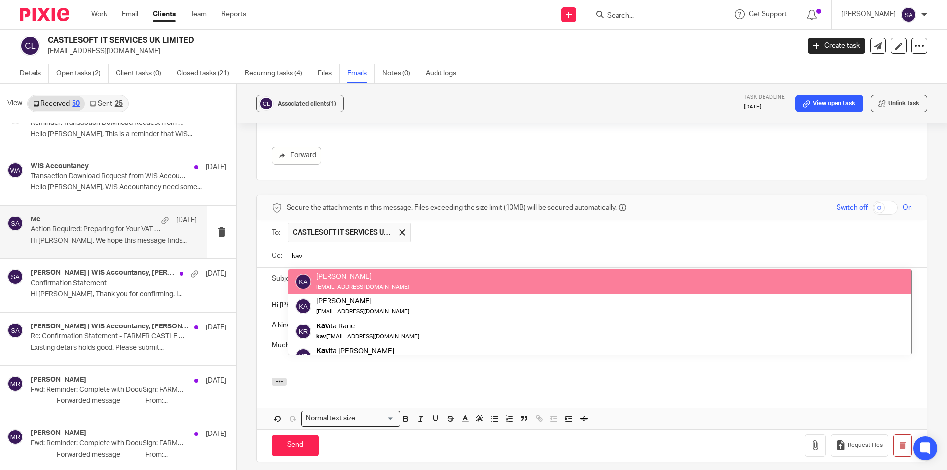
type input "kav"
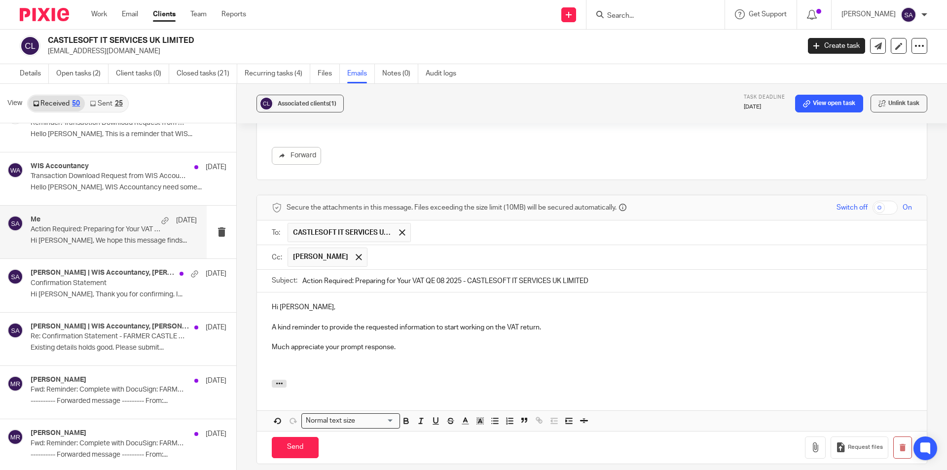
click at [409, 249] on input "text" at bounding box center [639, 257] width 535 height 19
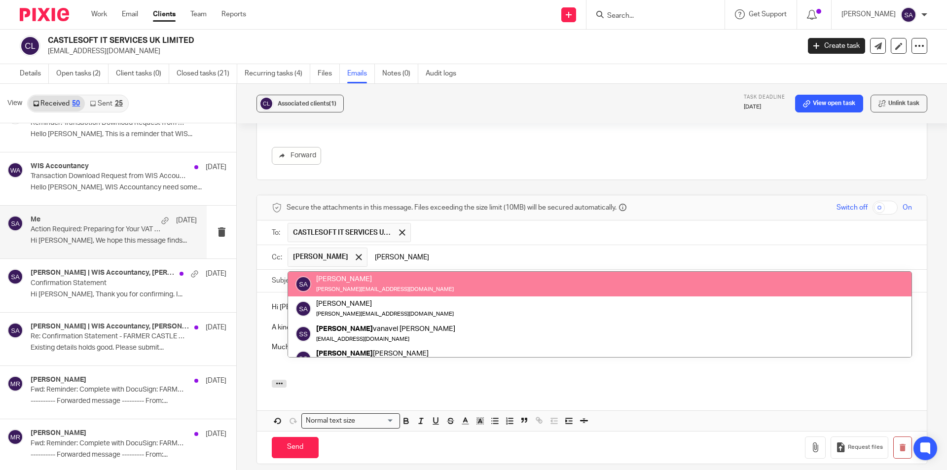
type input "[PERSON_NAME]"
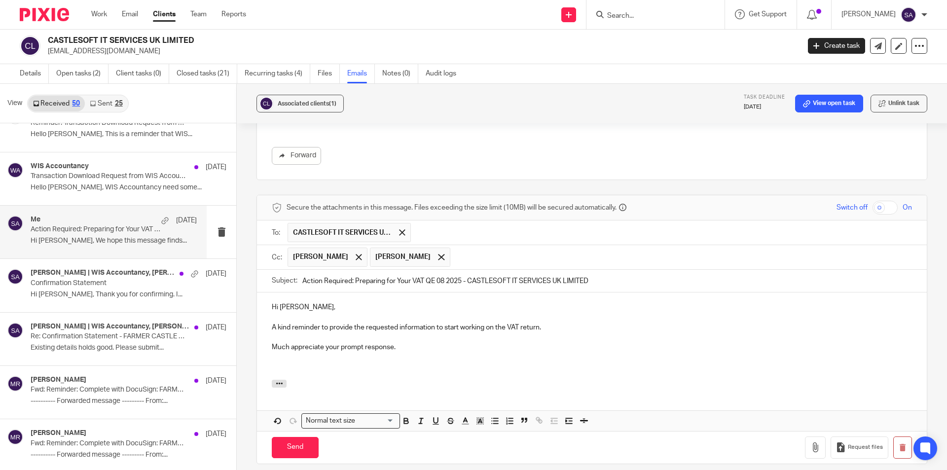
click at [483, 248] on input "text" at bounding box center [681, 257] width 453 height 19
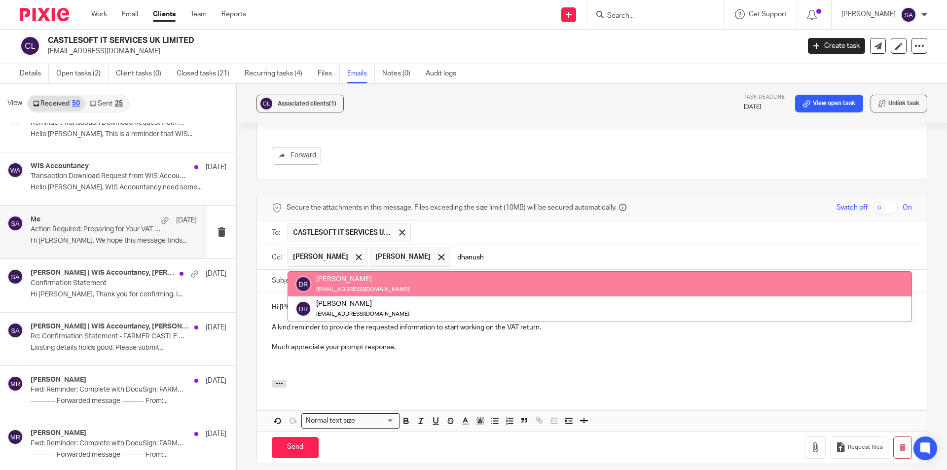
type input "dhanush"
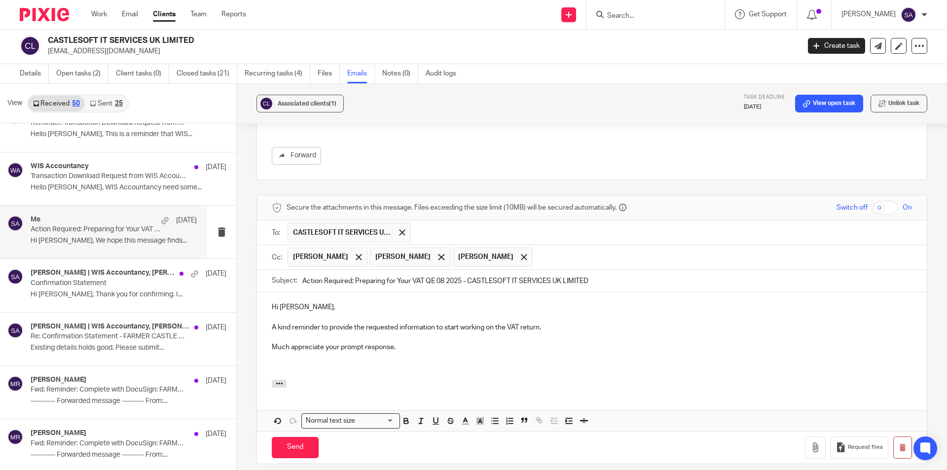
click at [411, 342] on p "Much appreciate your prompt response." at bounding box center [592, 347] width 640 height 10
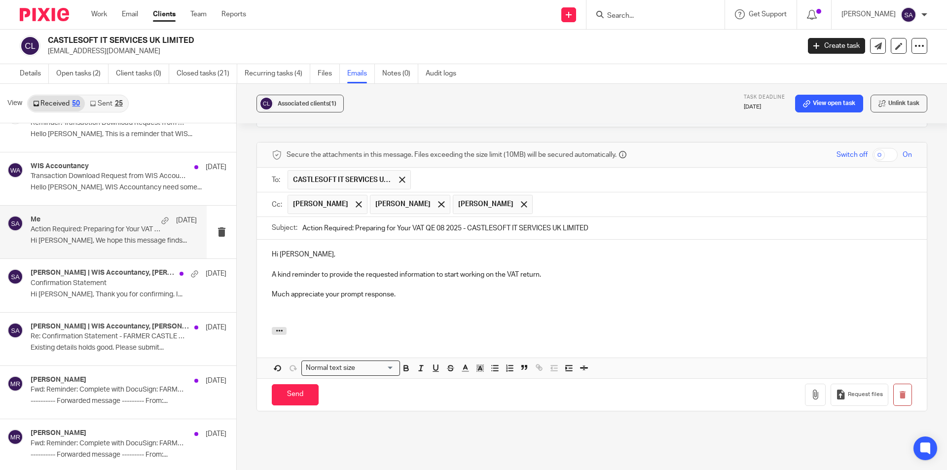
scroll to position [361, 0]
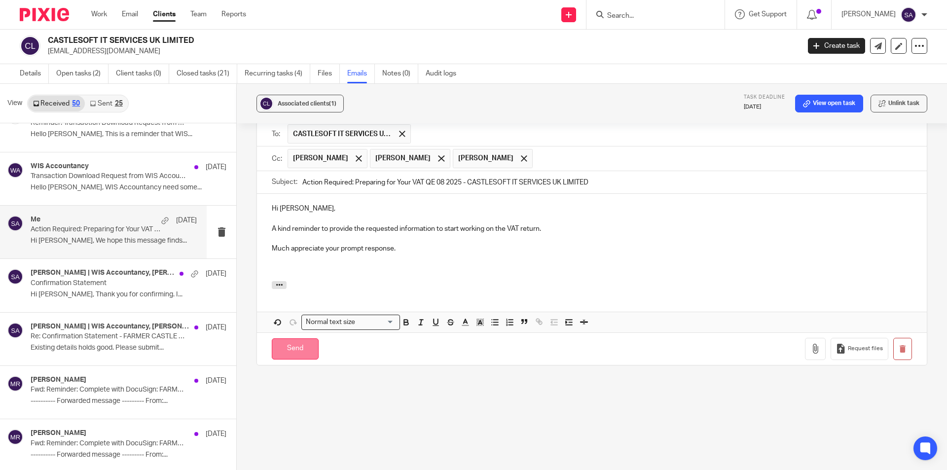
click at [295, 338] on input "Send" at bounding box center [295, 348] width 47 height 21
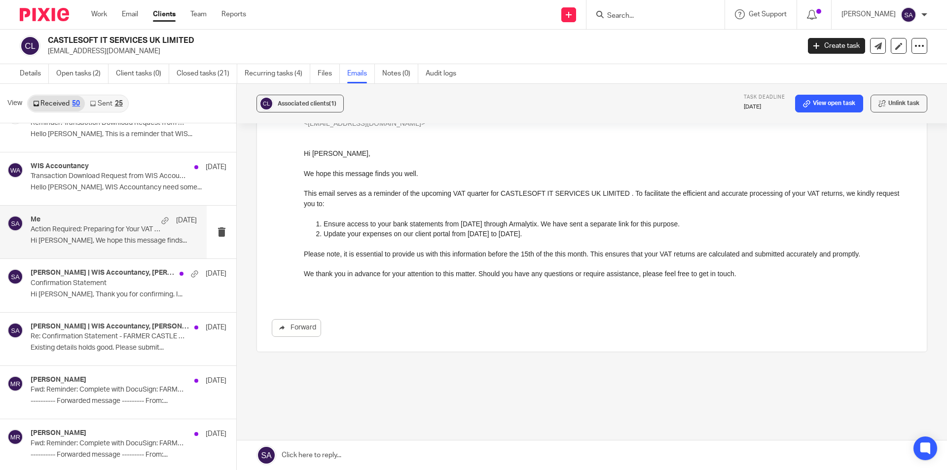
click at [630, 16] on input "Search" at bounding box center [650, 16] width 89 height 9
paste input "[PERSON_NAME] TRADERS LTD"
type input "[PERSON_NAME] TRADERS LTD"
click at [645, 43] on link at bounding box center [687, 42] width 167 height 23
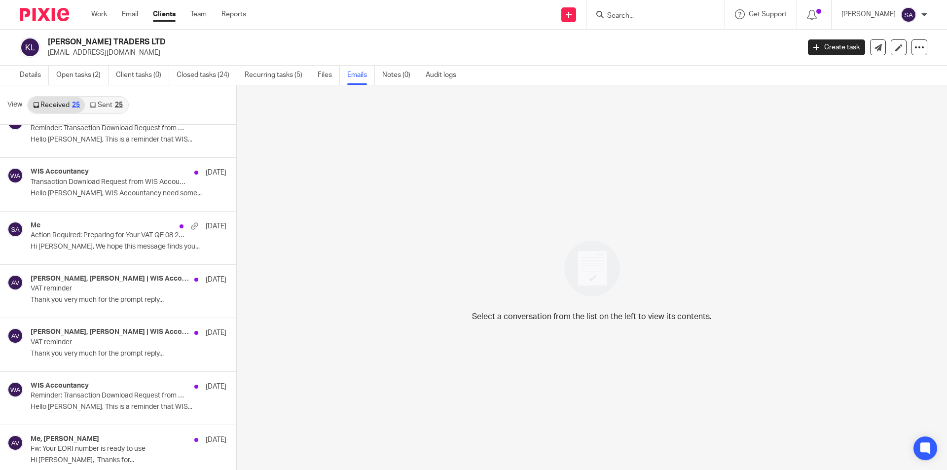
scroll to position [296, 0]
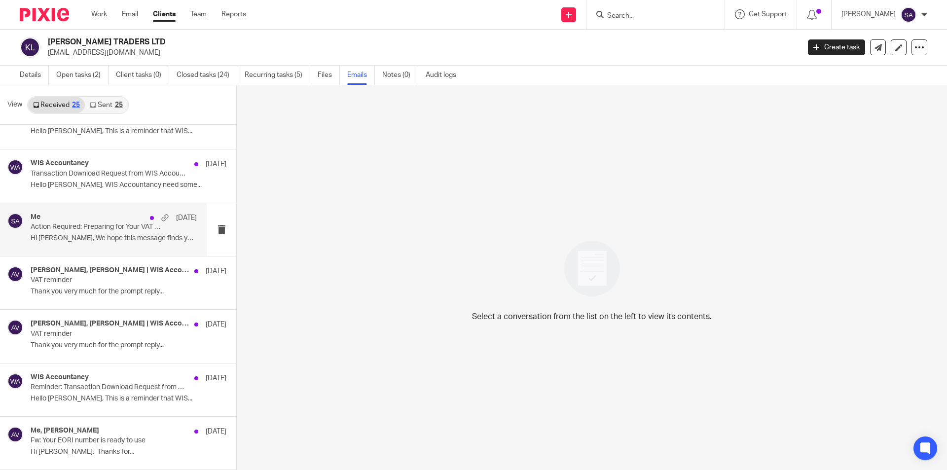
click at [84, 228] on p "Action Required: Preparing for Your VAT QE 08 2025 - KALP TRADERS LTD" at bounding box center [97, 227] width 133 height 8
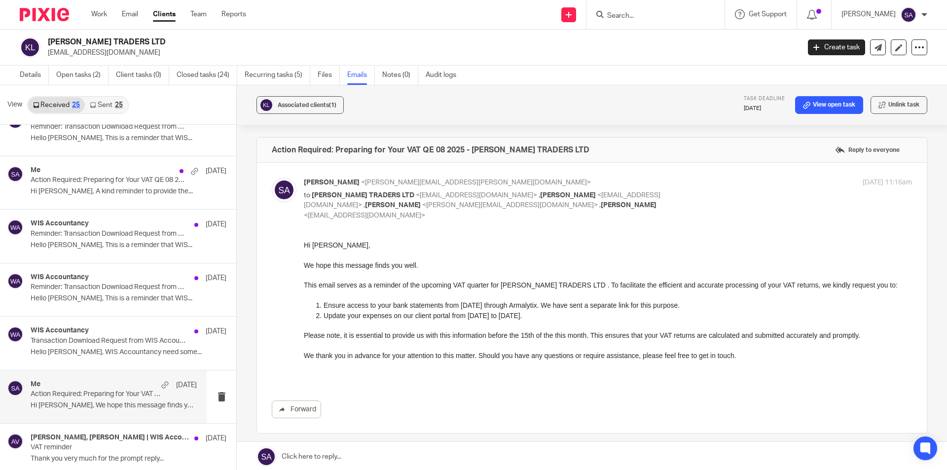
scroll to position [99, 0]
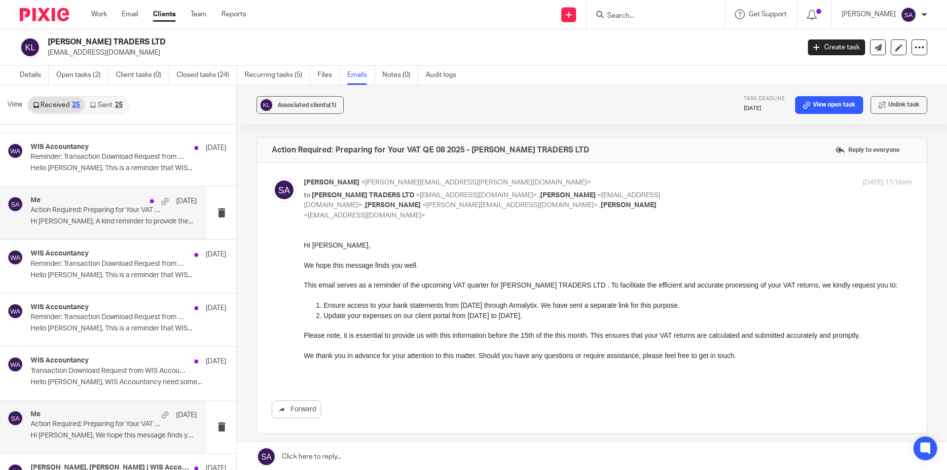
click at [75, 213] on p "Action Required: Preparing for Your VAT QE 08 2025 - KALP TRADERS LTD" at bounding box center [97, 210] width 133 height 8
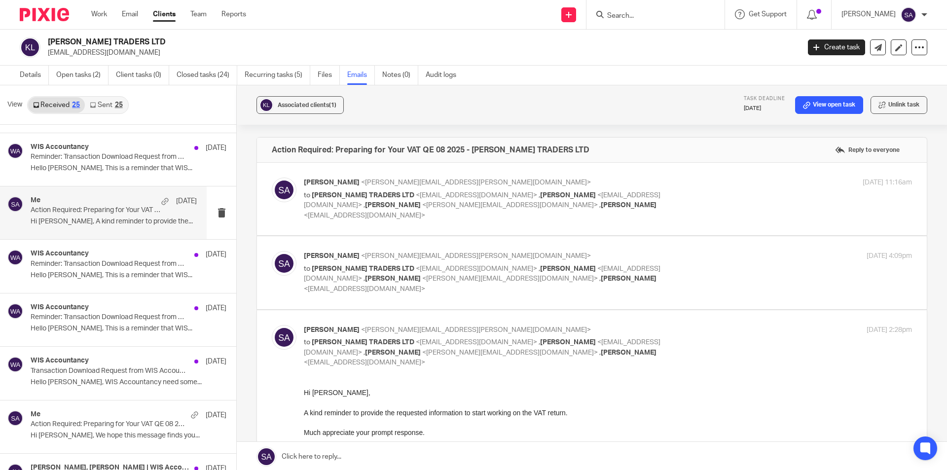
scroll to position [180, 0]
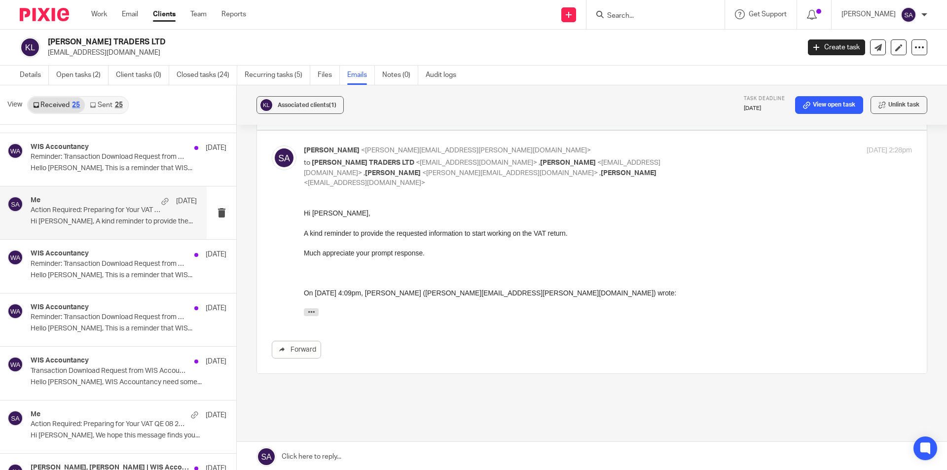
drag, startPoint x: 605, startPoint y: 389, endPoint x: 350, endPoint y: 245, distance: 292.5
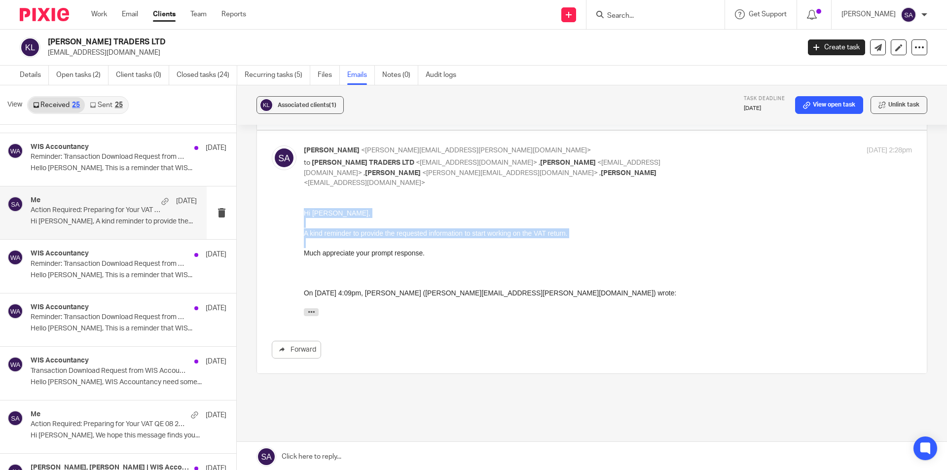
drag, startPoint x: 304, startPoint y: 211, endPoint x: 473, endPoint y: 259, distance: 174.9
click at [473, 259] on div "Hi Asutosh, A kind reminder to provide the requested information to start worki…" at bounding box center [608, 264] width 608 height 113
copy div "Hi Asutosh, A kind reminder to provide the requested information to start worki…"
click at [473, 259] on div "Hi Asutosh, A kind reminder to provide the requested information to start worki…" at bounding box center [608, 264] width 608 height 113
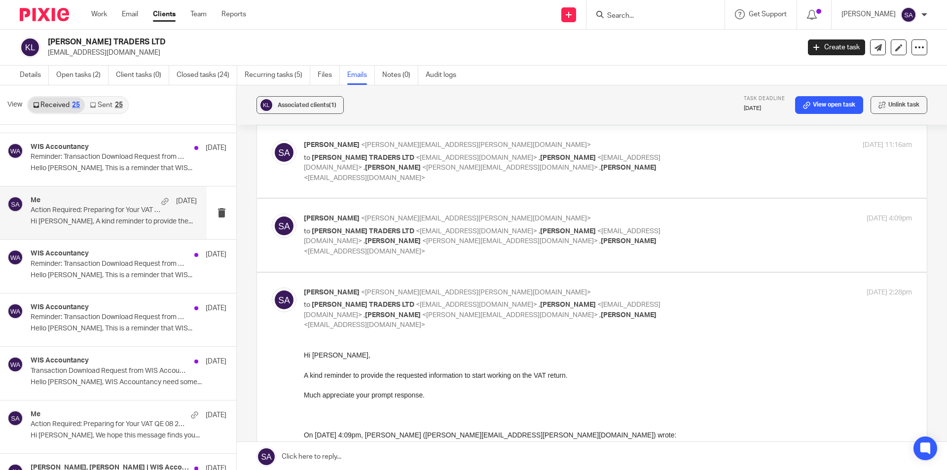
scroll to position [0, 0]
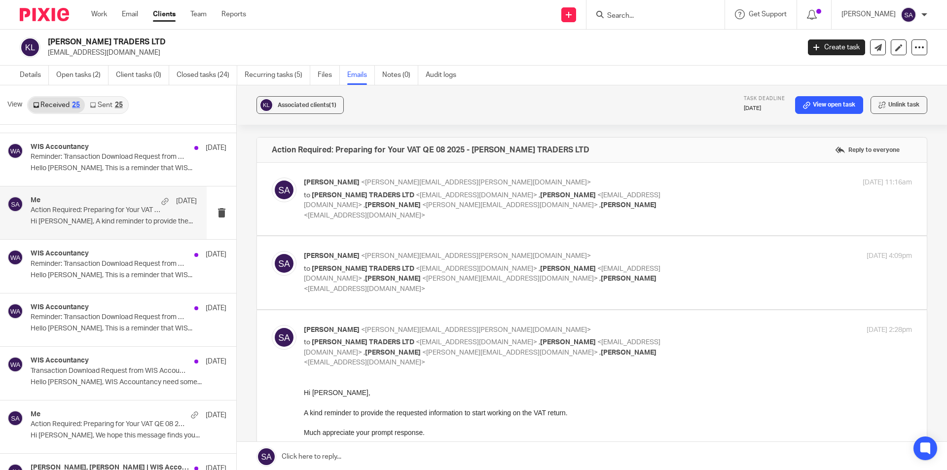
click at [727, 191] on div "Shafiya Abdulla <shafiya.abdulla@wis-accountancy.co.uk> to KALP TRADERS LTD <as…" at bounding box center [608, 199] width 608 height 43
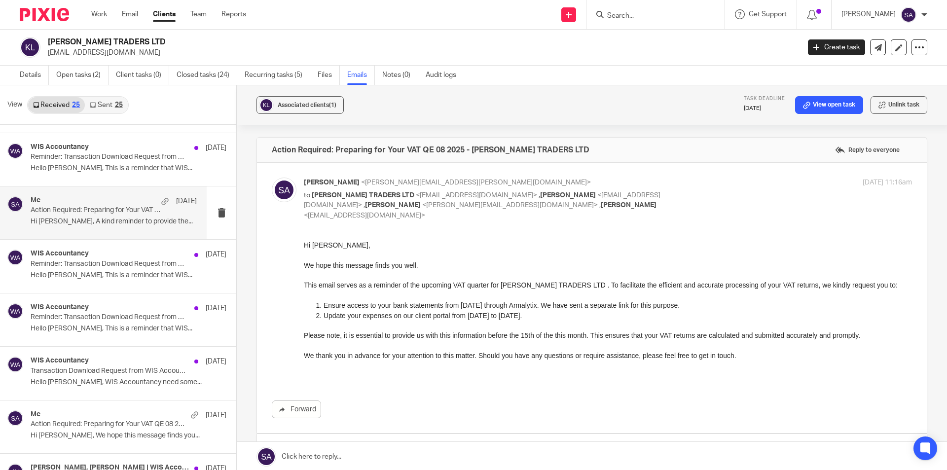
click at [727, 191] on div "Shafiya Abdulla <shafiya.abdulla@wis-accountancy.co.uk> to KALP TRADERS LTD <as…" at bounding box center [608, 199] width 608 height 43
checkbox input "false"
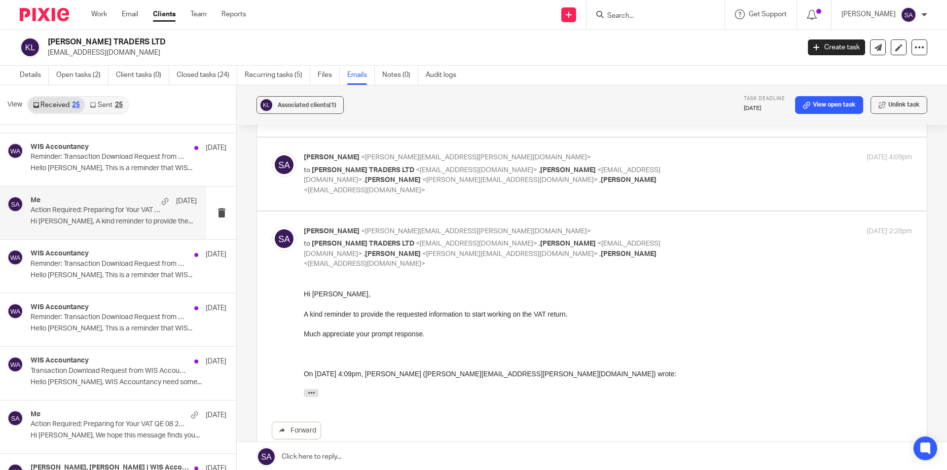
scroll to position [180, 0]
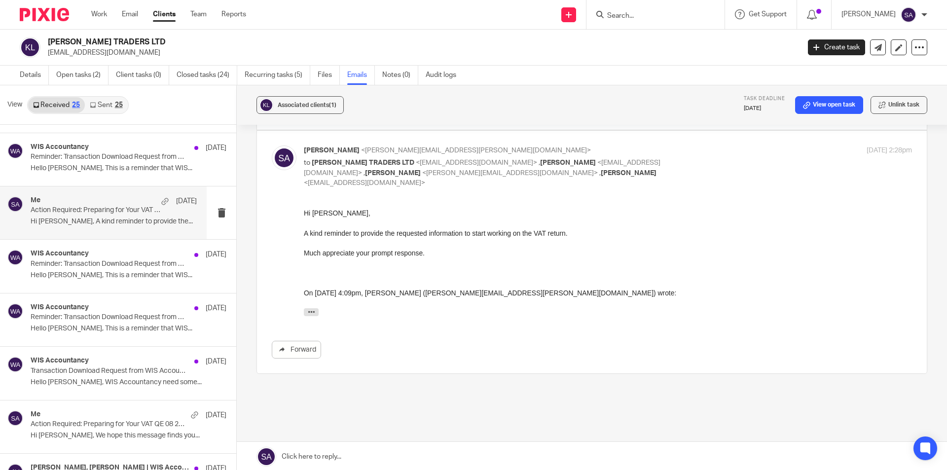
click at [393, 451] on link at bounding box center [592, 457] width 710 height 30
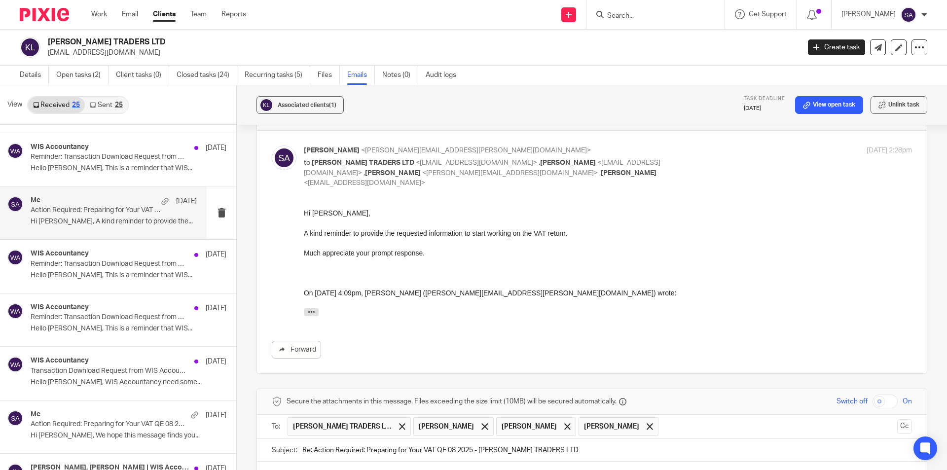
scroll to position [0, 0]
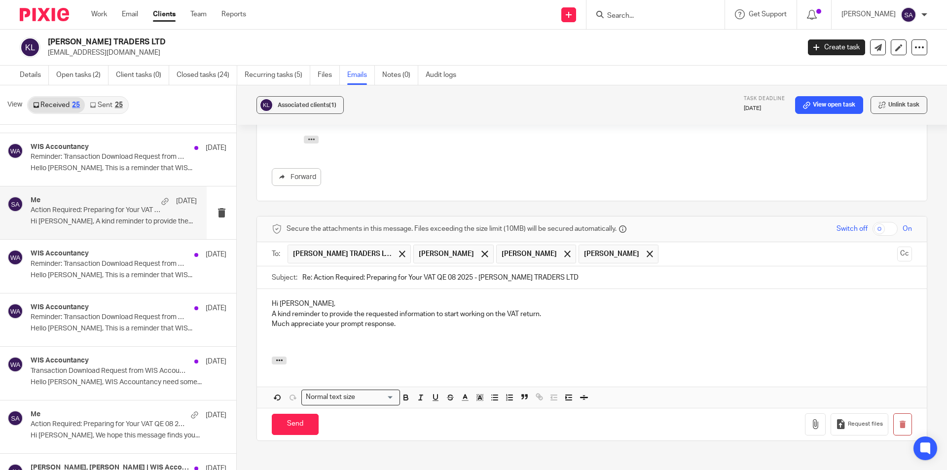
click at [272, 309] on p "A kind reminder to provide the requested information to start working on the VA…" at bounding box center [592, 314] width 640 height 10
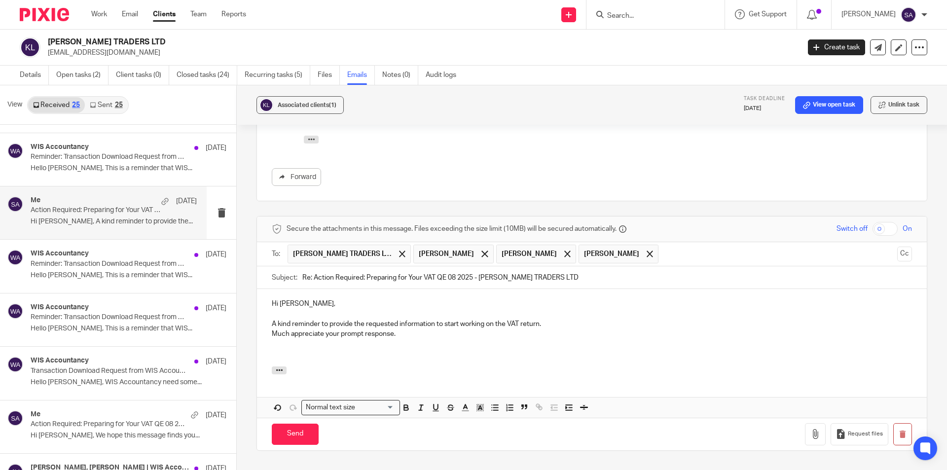
click at [272, 329] on p "Much appreciate your prompt response." at bounding box center [592, 334] width 640 height 10
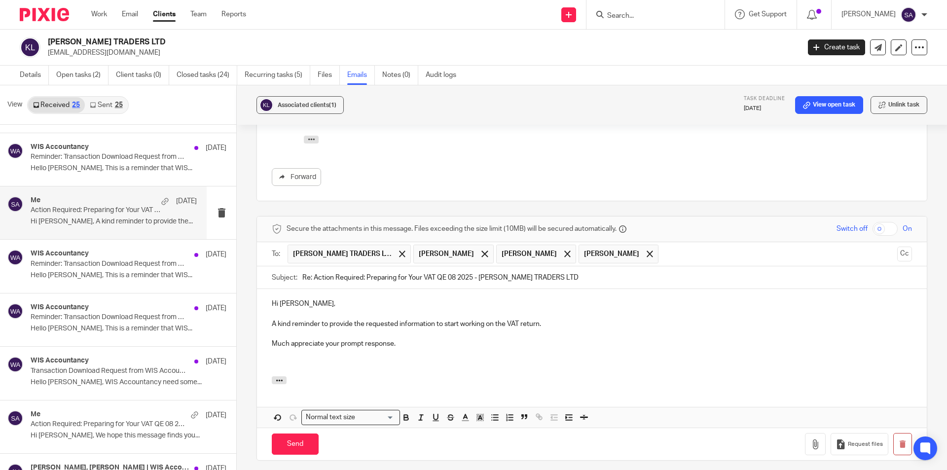
click at [299, 359] on p at bounding box center [592, 364] width 640 height 10
drag, startPoint x: 312, startPoint y: 246, endPoint x: 289, endPoint y: 246, distance: 22.7
click at [289, 266] on div "Subject: Re: Action Required: Preparing for Your VAT QE 08 2025 - KALP TRADERS …" at bounding box center [592, 277] width 640 height 22
type input "Action Required: Preparing for Your VAT QE 08 2025 - KALP TRADERS LTD"
click at [482, 251] on span at bounding box center [485, 254] width 6 height 6
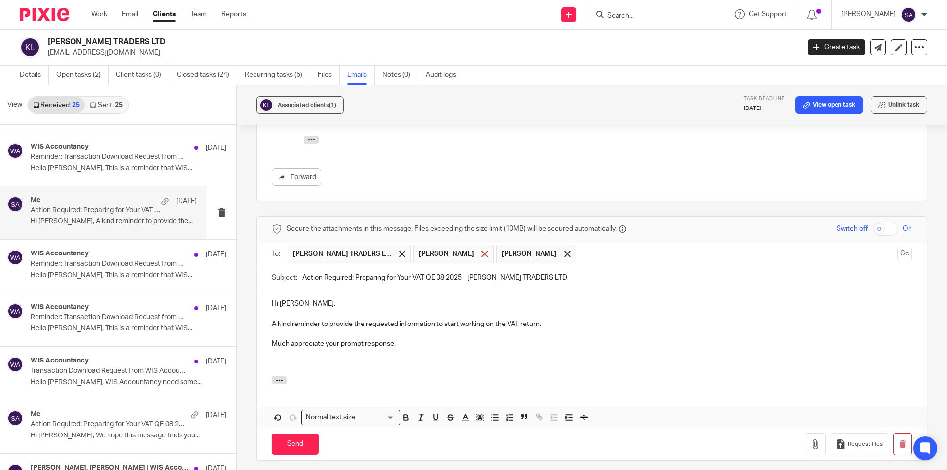
click at [482, 251] on span at bounding box center [485, 254] width 6 height 6
click at [897, 247] on button "Cc" at bounding box center [904, 254] width 15 height 15
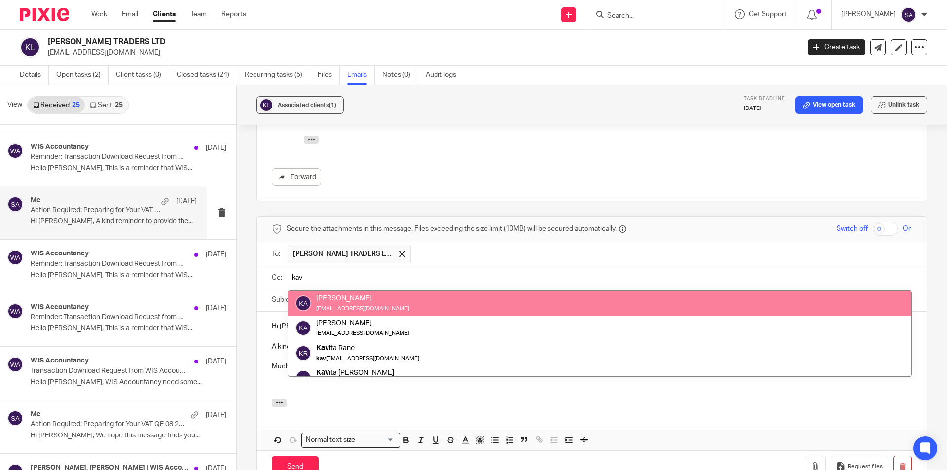
type input "kav"
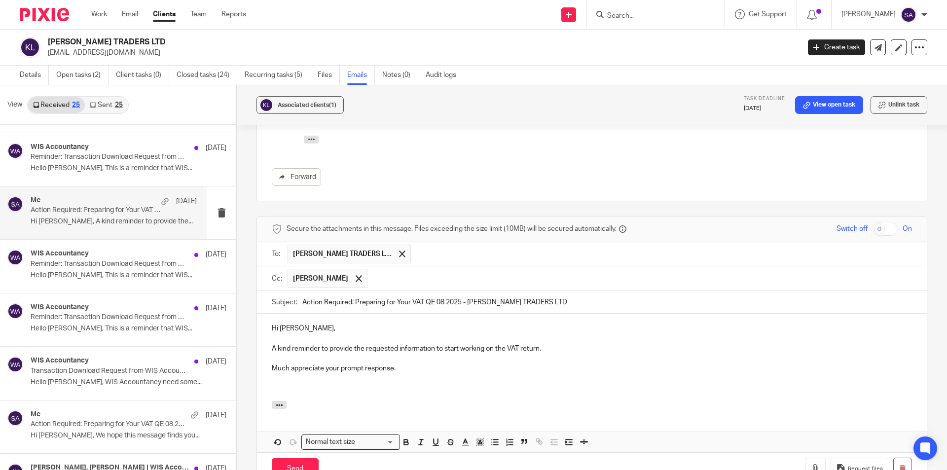
click at [447, 269] on input "text" at bounding box center [639, 278] width 535 height 19
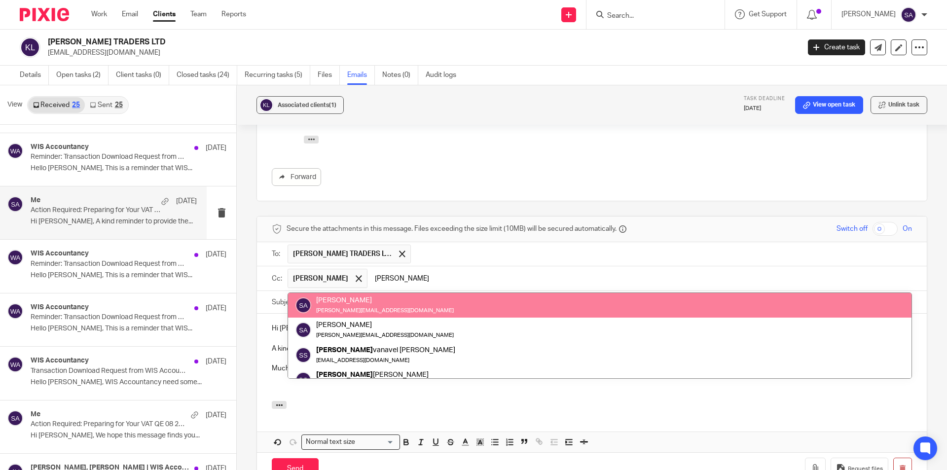
type input "[PERSON_NAME]"
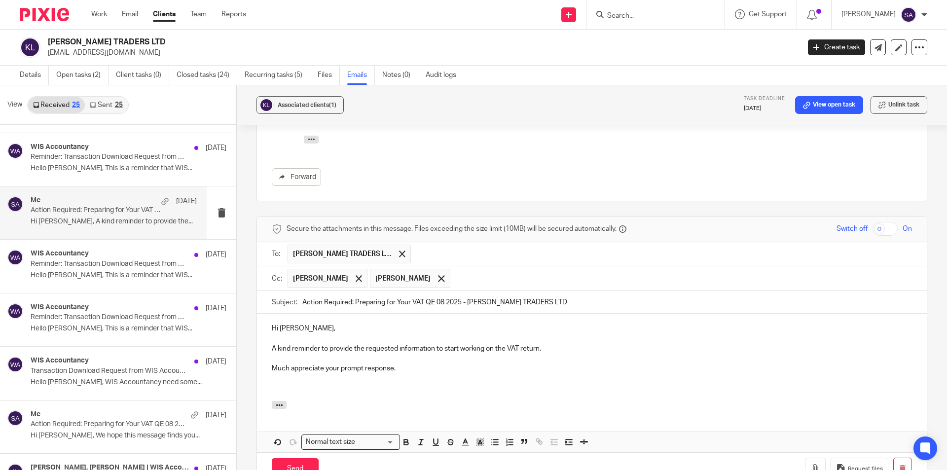
click at [485, 269] on input "text" at bounding box center [681, 278] width 453 height 19
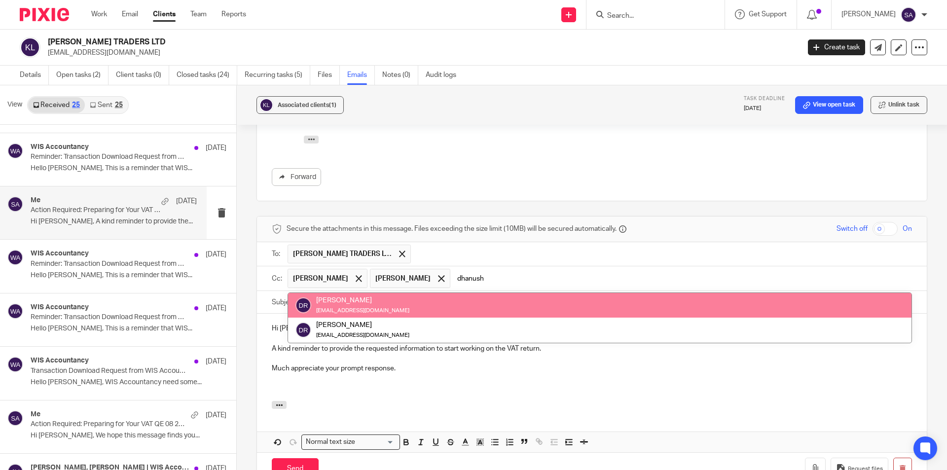
type input "dhanush"
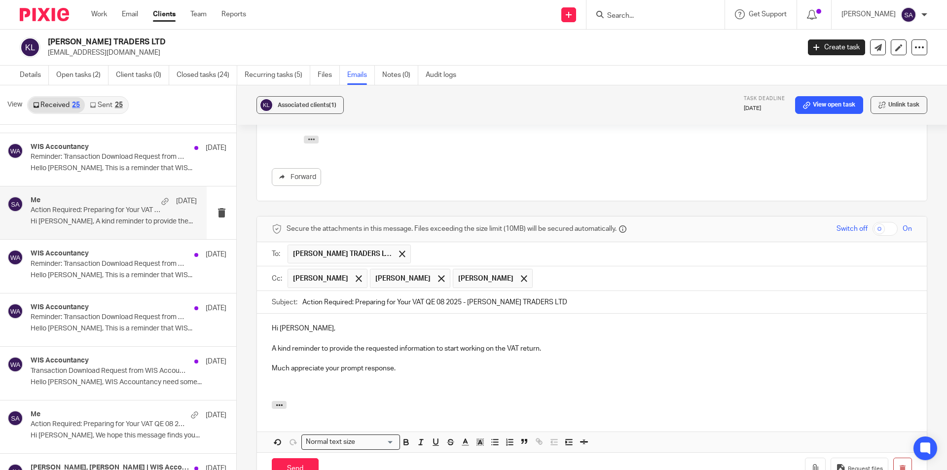
click at [438, 364] on p "Much appreciate your prompt response." at bounding box center [592, 369] width 640 height 10
click at [293, 458] on input "Send" at bounding box center [295, 468] width 47 height 21
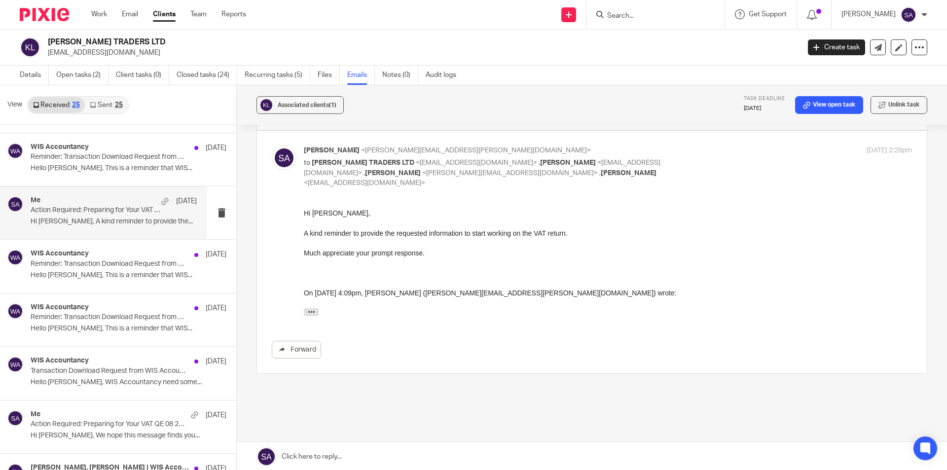
click at [646, 15] on input "Search" at bounding box center [650, 16] width 89 height 9
paste input "RDK LEGAL LIMITED"
type input "RDK LEGAL LIMITED"
click at [645, 41] on link at bounding box center [687, 42] width 167 height 23
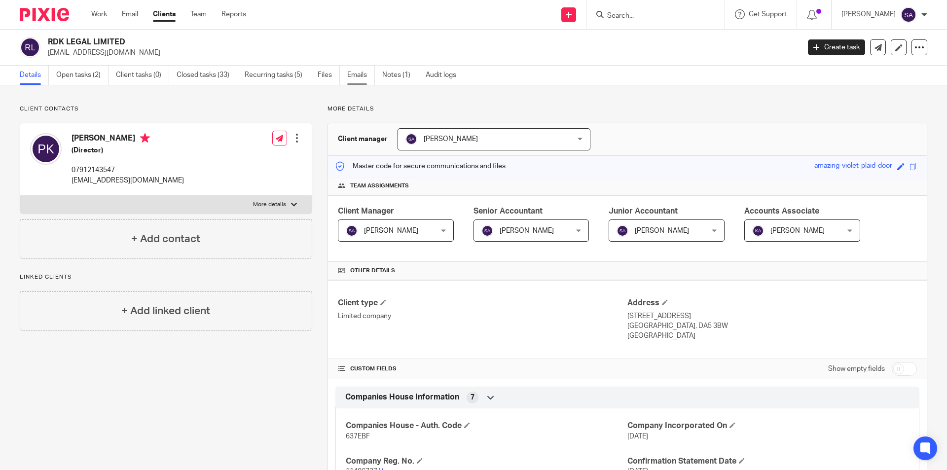
click at [364, 73] on link "Emails" at bounding box center [361, 75] width 28 height 19
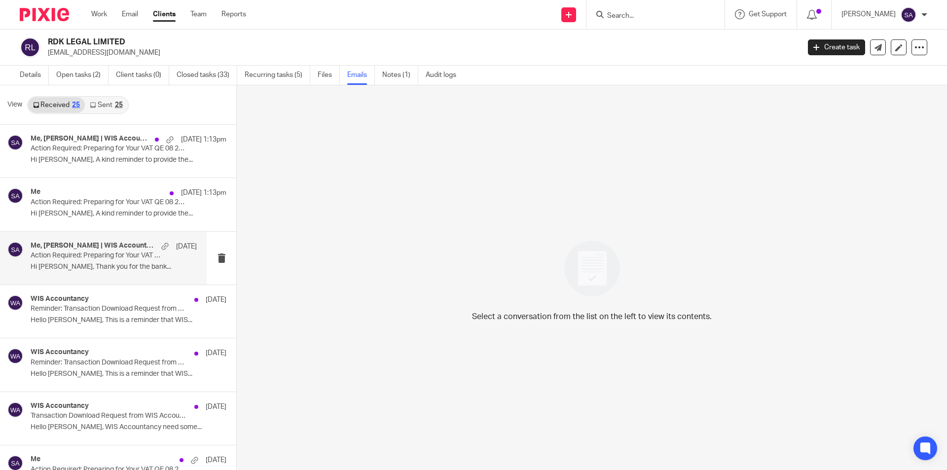
click at [74, 243] on h4 "Me, [PERSON_NAME] | WIS Accountancy" at bounding box center [94, 246] width 126 height 8
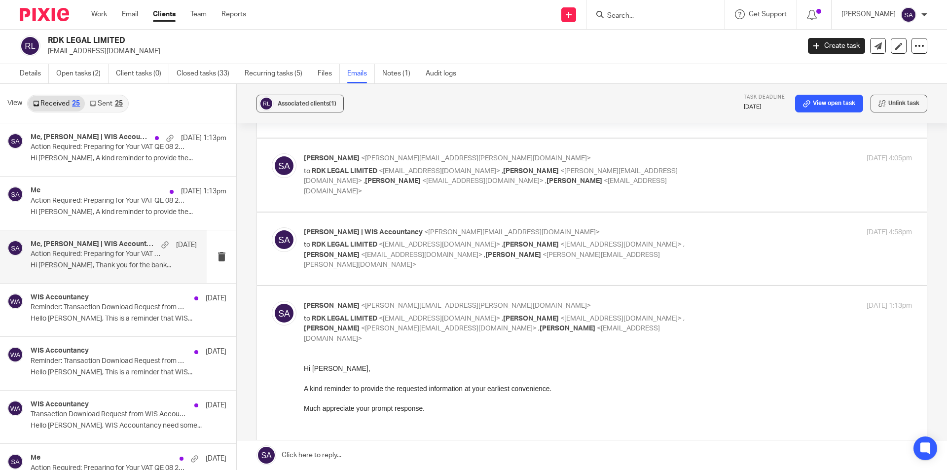
scroll to position [95, 0]
click at [715, 228] on div "[PERSON_NAME] | WIS Accountancy <[PERSON_NAME][EMAIL_ADDRESS][DOMAIN_NAME]> to …" at bounding box center [608, 249] width 608 height 43
checkbox input "true"
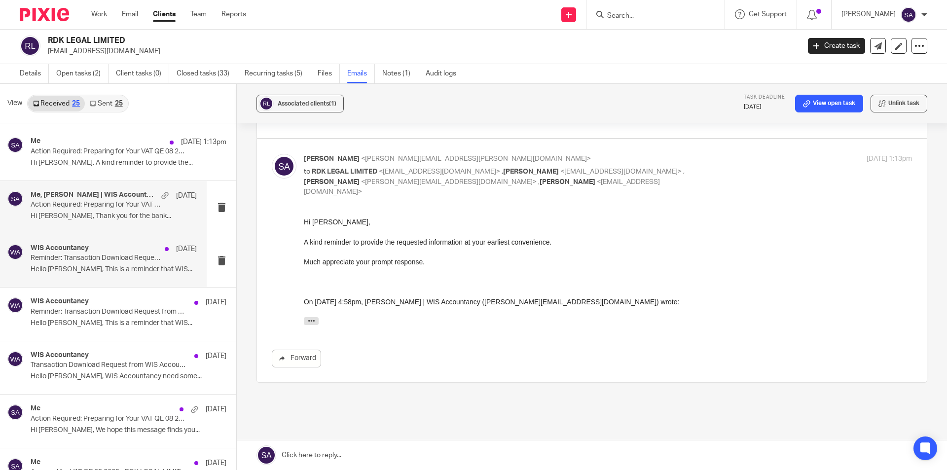
scroll to position [0, 0]
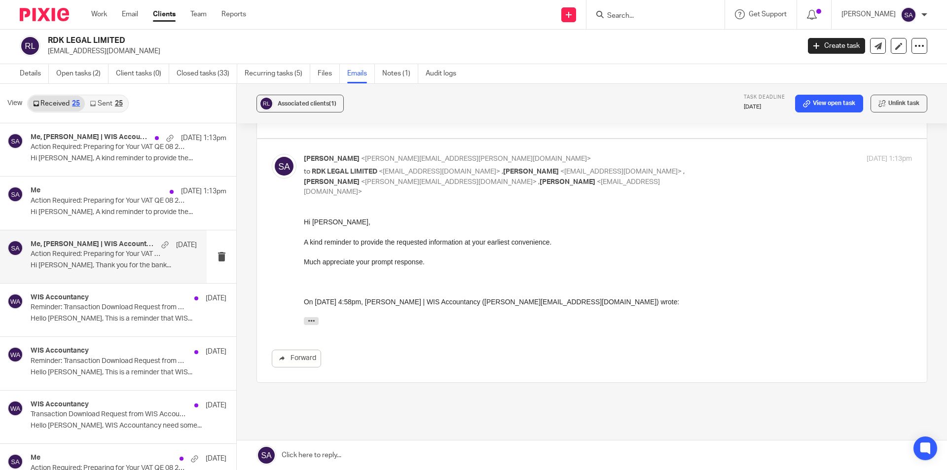
click at [80, 252] on p "Action Required: Preparing for Your VAT QE 08 2025 - RDK LEGAL LIMITED" at bounding box center [97, 254] width 133 height 8
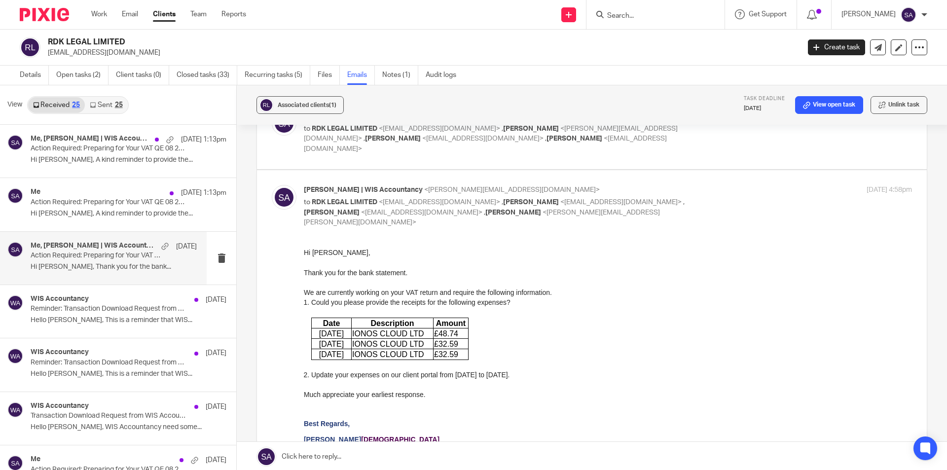
click at [413, 452] on link at bounding box center [592, 457] width 710 height 30
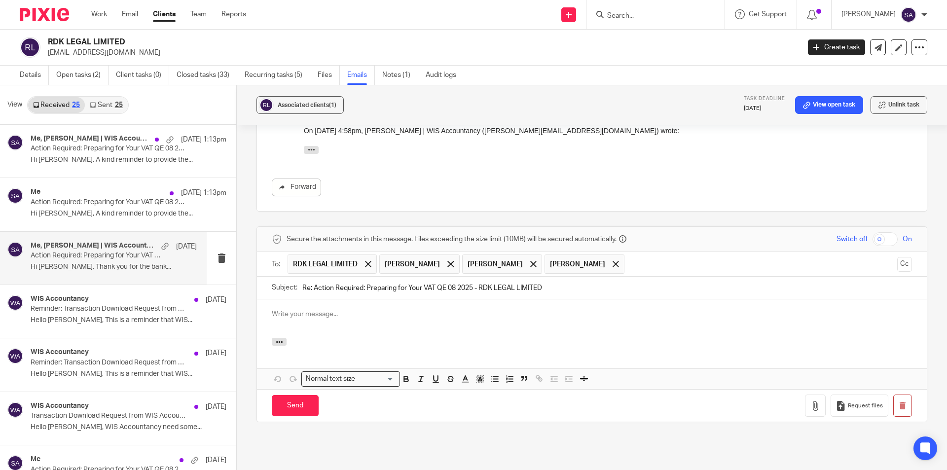
click at [333, 309] on p at bounding box center [592, 314] width 640 height 10
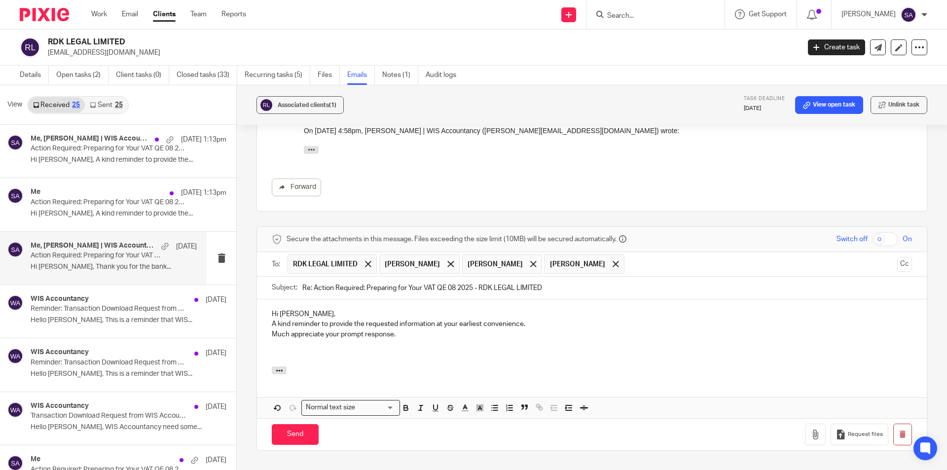
drag, startPoint x: 311, startPoint y: 247, endPoint x: 289, endPoint y: 247, distance: 21.7
click at [289, 277] on div "Subject: Re: Action Required: Preparing for Your VAT QE 08 2025 - RDK LEGAL LIM…" at bounding box center [592, 288] width 640 height 22
type input "Action Required: Preparing for Your VAT QE 08 2025 - RDK LEGAL LIMITED"
click at [272, 319] on p "A kind reminder to provide the requested information at your earliest convenien…" at bounding box center [592, 324] width 640 height 10
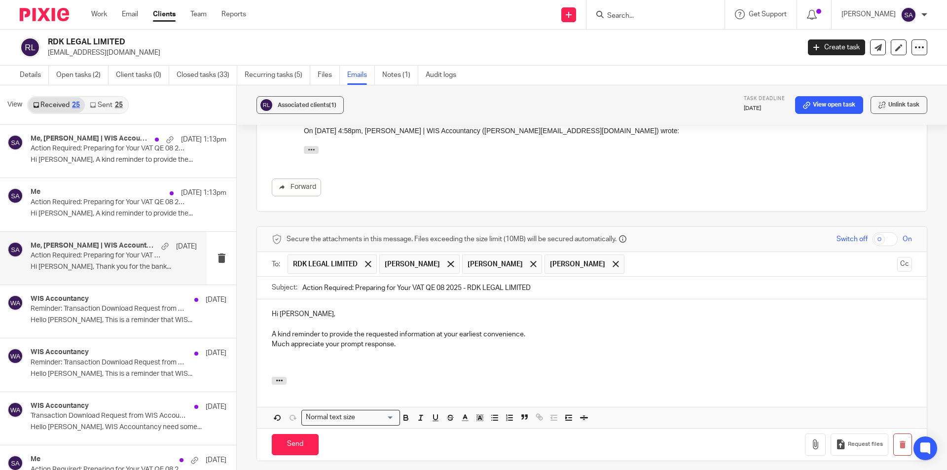
click at [272, 339] on p "Much appreciate your prompt response." at bounding box center [592, 344] width 640 height 10
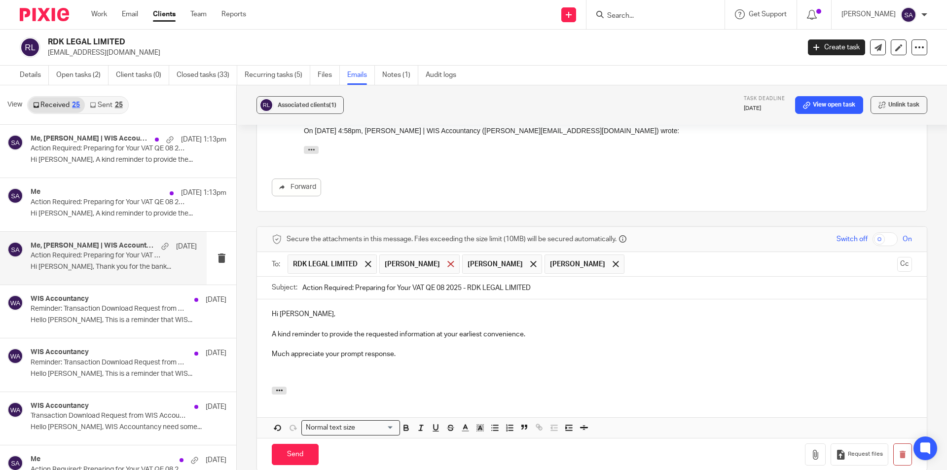
click at [447, 261] on span at bounding box center [450, 264] width 6 height 6
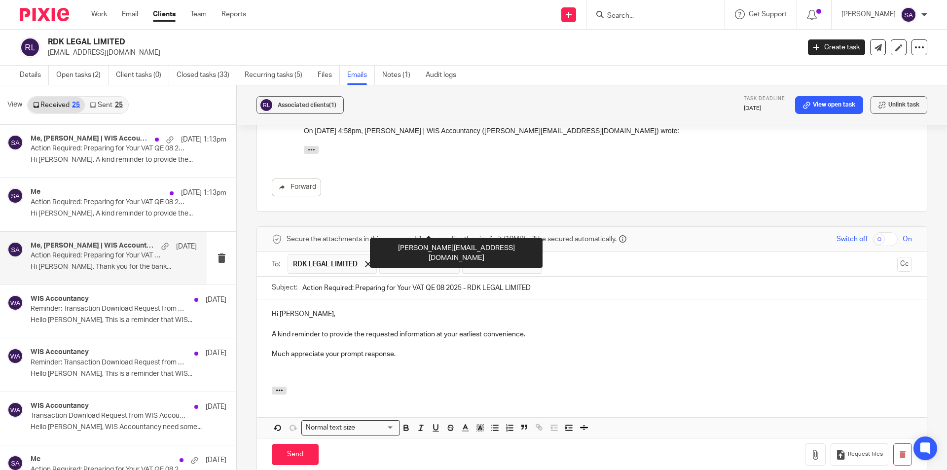
click at [454, 261] on span at bounding box center [450, 264] width 6 height 6
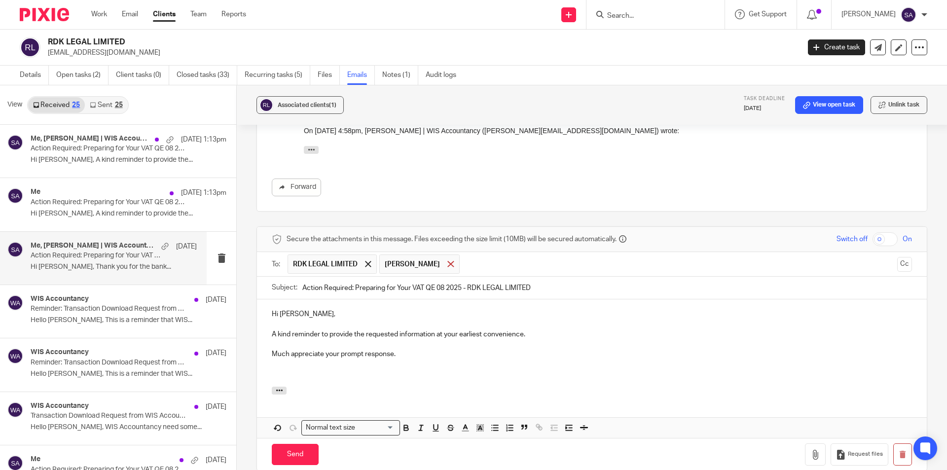
click at [447, 261] on span at bounding box center [450, 264] width 6 height 6
click at [897, 257] on button "Cc" at bounding box center [904, 264] width 15 height 15
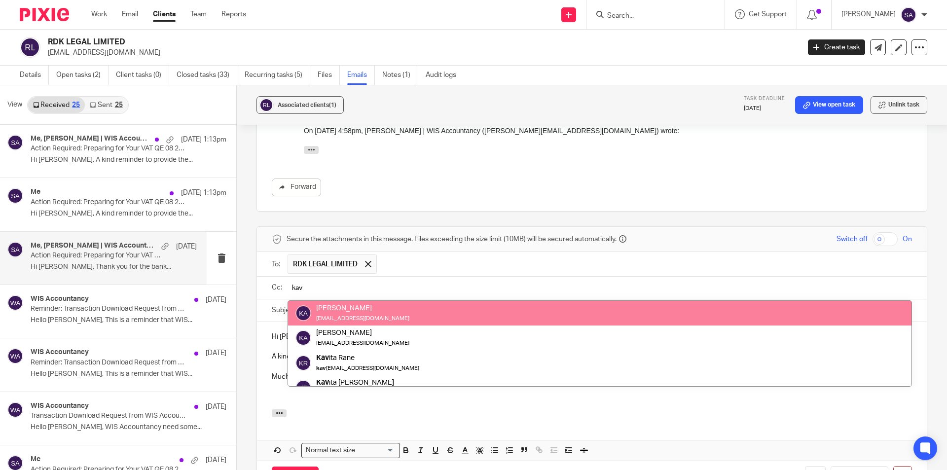
type input "kav"
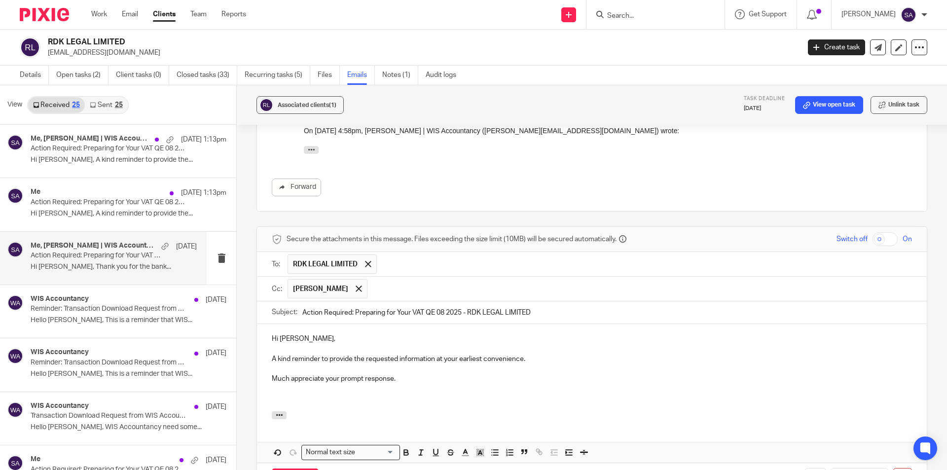
click at [438, 279] on input "text" at bounding box center [639, 288] width 535 height 19
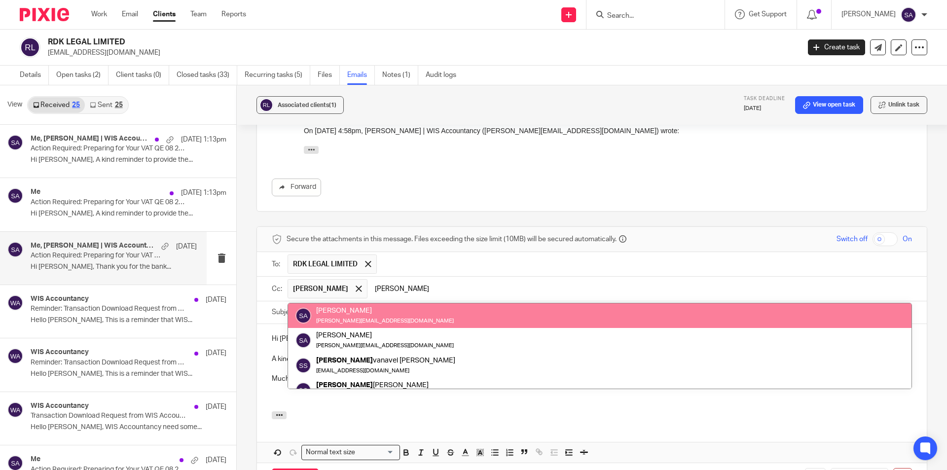
type input "[PERSON_NAME]"
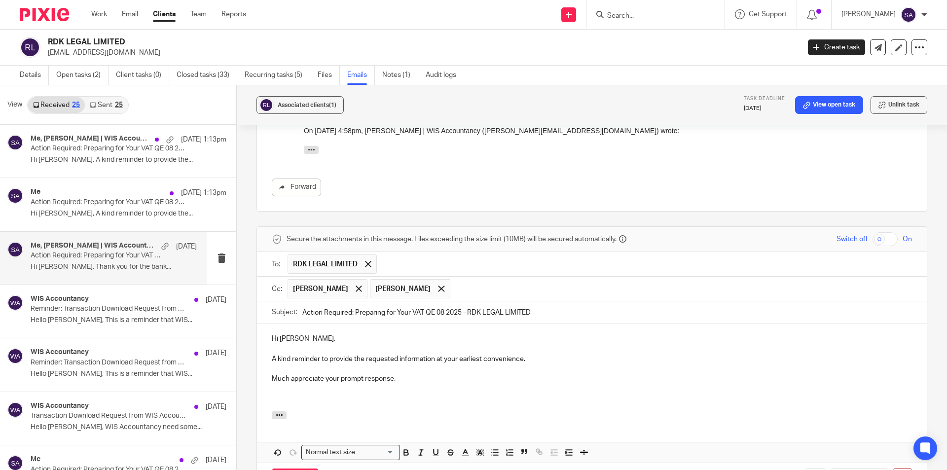
click at [468, 279] on input "text" at bounding box center [681, 288] width 453 height 19
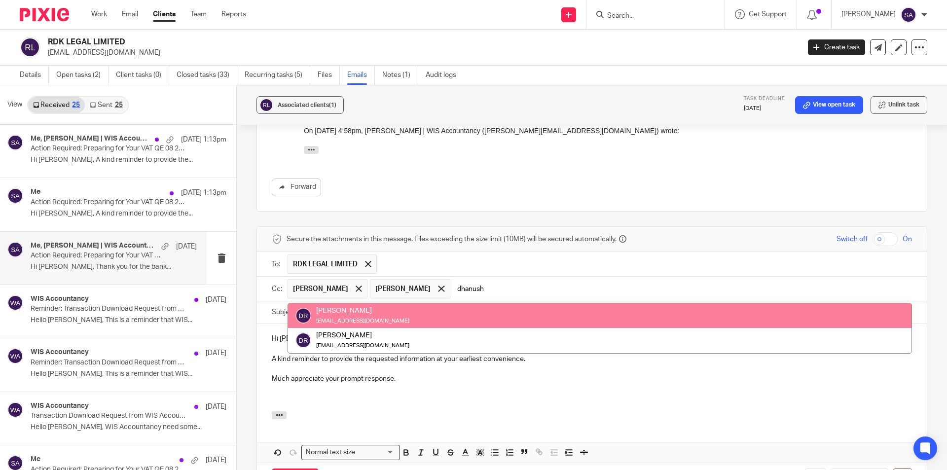
type input "dhanush"
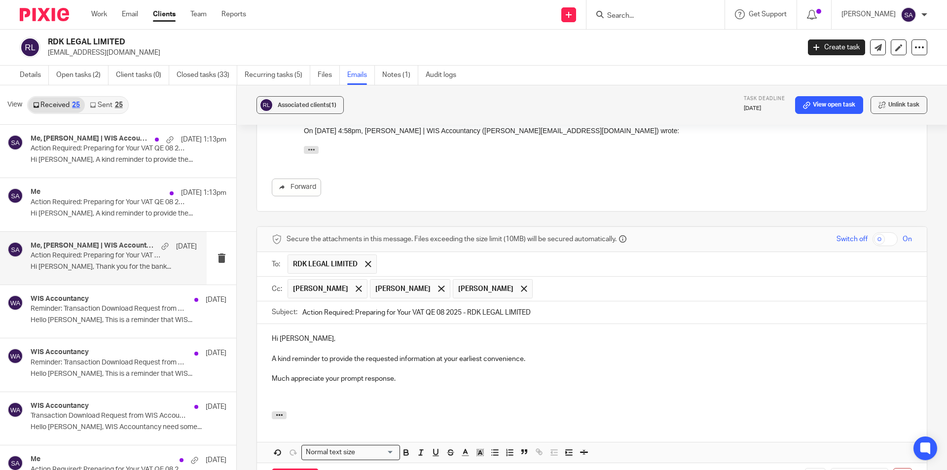
click at [372, 394] on p at bounding box center [592, 399] width 640 height 10
click at [451, 394] on p at bounding box center [592, 399] width 640 height 10
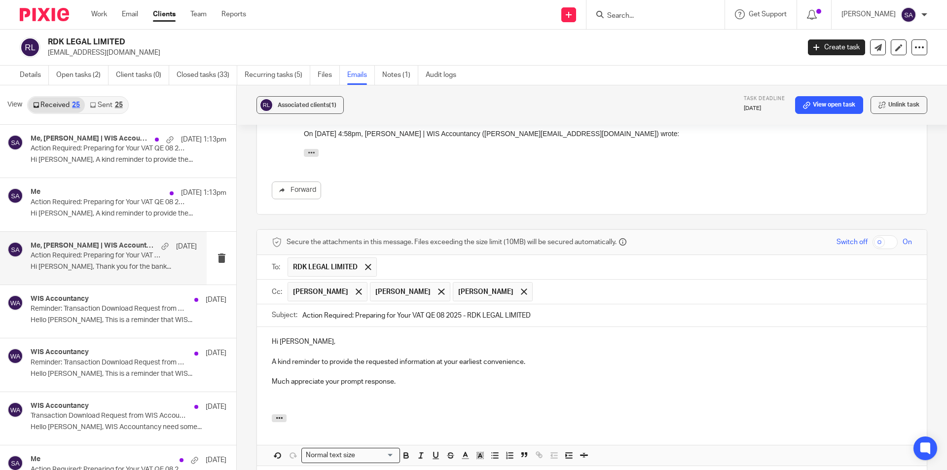
scroll to position [721, 0]
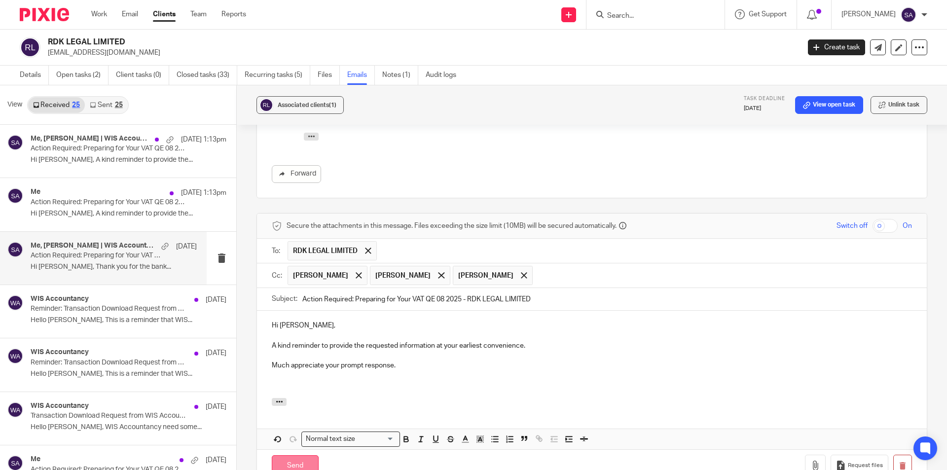
click at [290, 455] on input "Send" at bounding box center [295, 465] width 47 height 21
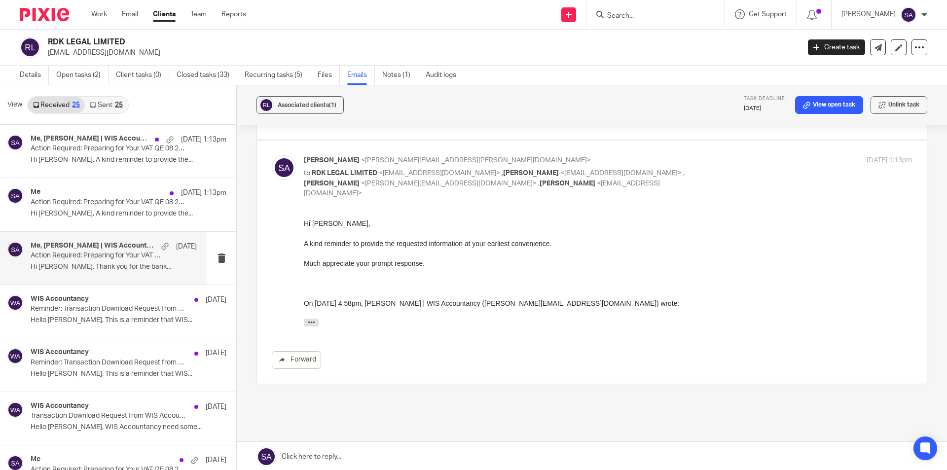
click at [632, 14] on input "Search" at bounding box center [650, 16] width 89 height 9
paste input "GUPTA SOLUTIONS LTD"
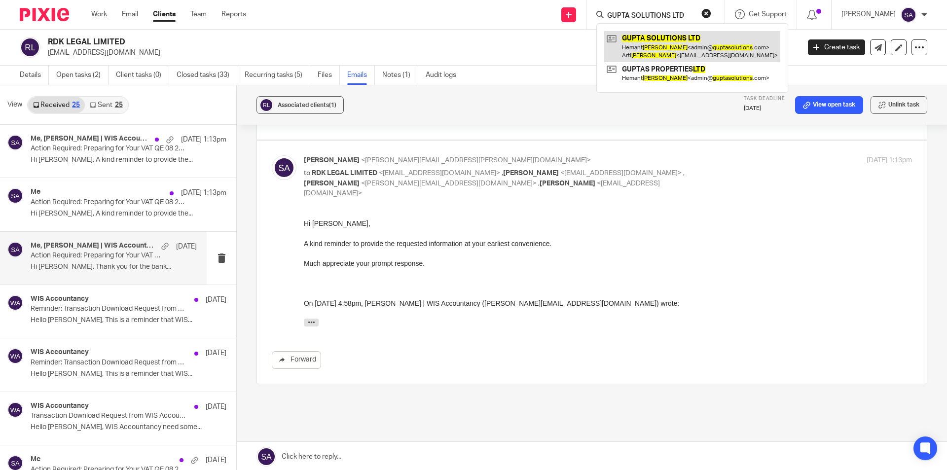
type input "GUPTA SOLUTIONS LTD"
click at [662, 42] on link at bounding box center [692, 46] width 176 height 31
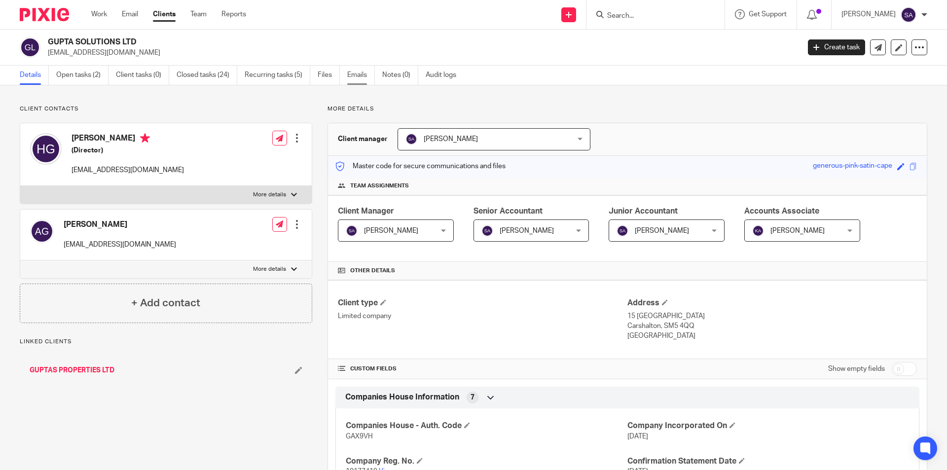
click at [364, 74] on link "Emails" at bounding box center [361, 75] width 28 height 19
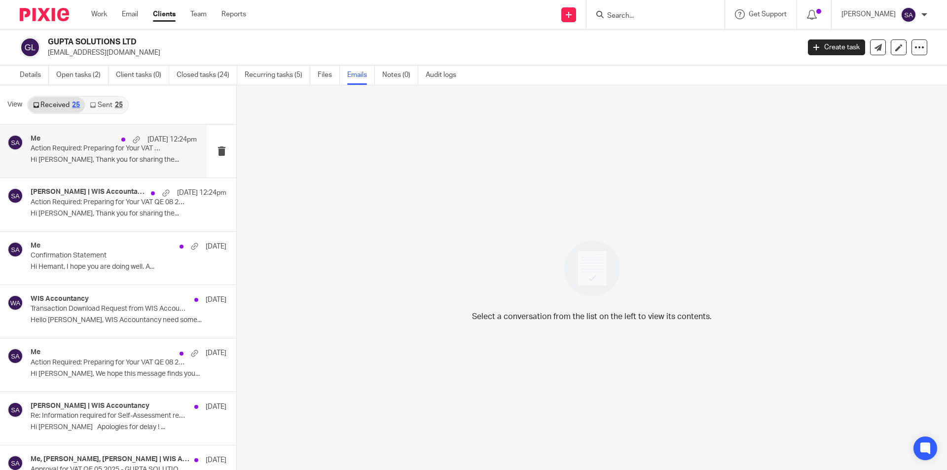
click at [89, 160] on p "Hi [PERSON_NAME], Thank you for sharing the..." at bounding box center [114, 160] width 166 height 8
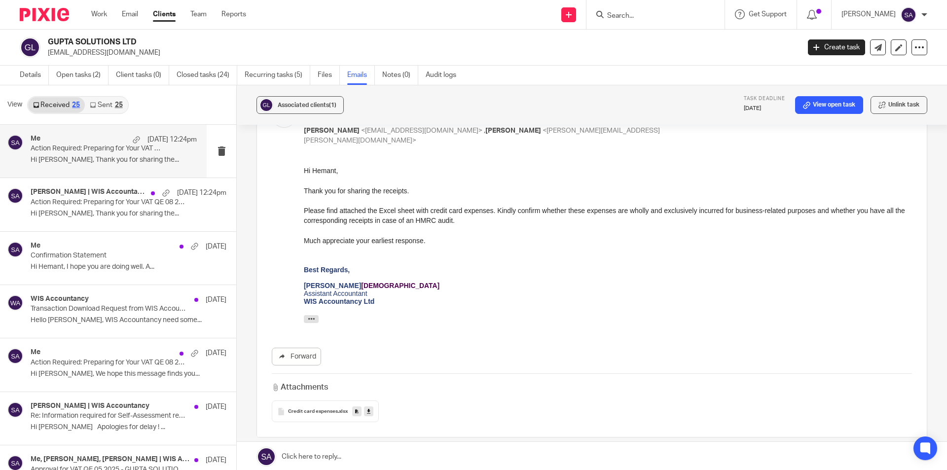
scroll to position [497, 0]
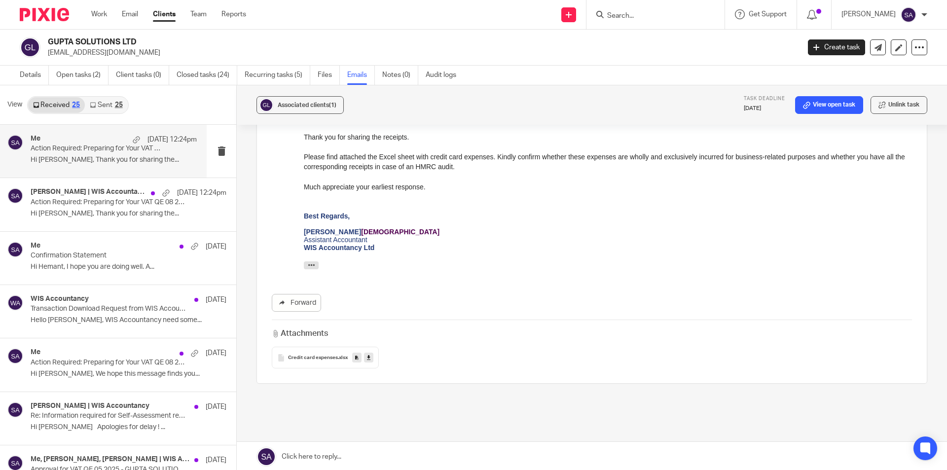
click at [327, 455] on link at bounding box center [592, 457] width 710 height 30
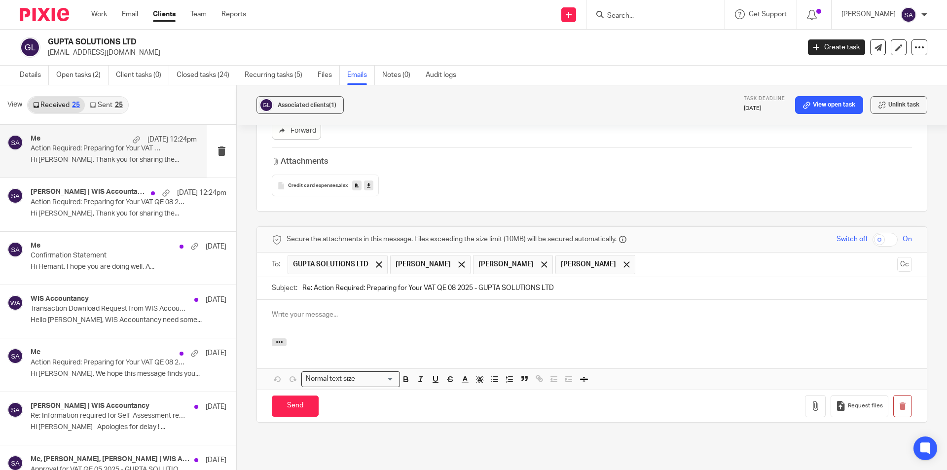
scroll to position [0, 0]
drag, startPoint x: 311, startPoint y: 248, endPoint x: 296, endPoint y: 246, distance: 15.9
click at [296, 277] on div "Subject: Re: Action Required: Preparing for Your VAT QE 08 2025 - GUPTA SOLUTIO…" at bounding box center [592, 288] width 640 height 22
type input "Action Required: Preparing for Your VAT QE 08 2025 - GUPTA SOLUTIONS LTD"
click at [316, 310] on p at bounding box center [592, 315] width 640 height 10
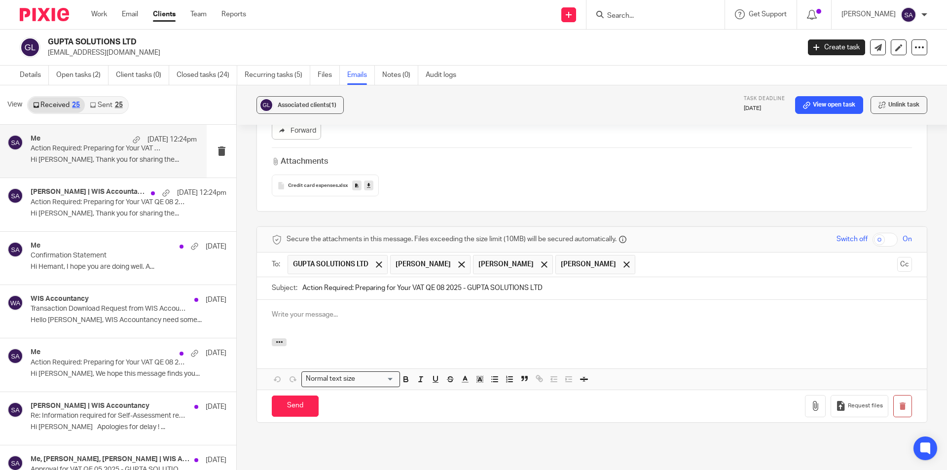
click at [303, 310] on p at bounding box center [592, 315] width 640 height 10
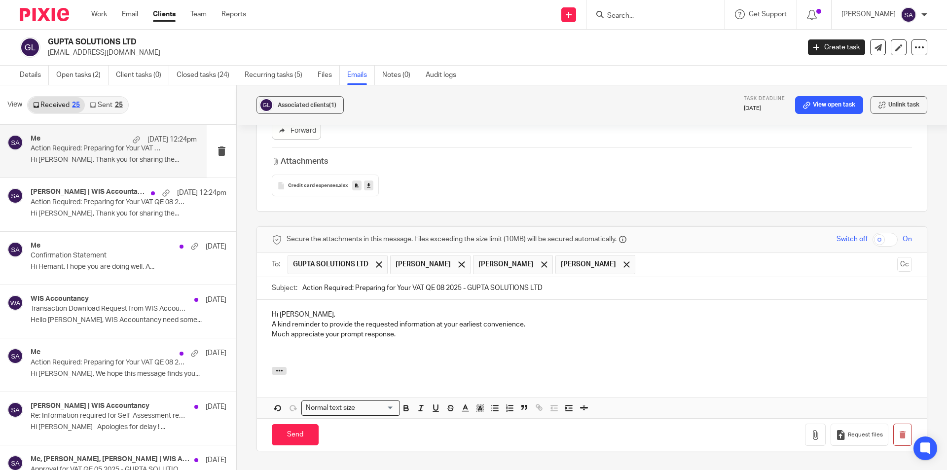
click at [272, 320] on p "A kind reminder to provide the requested information at your earliest convenien…" at bounding box center [592, 325] width 640 height 10
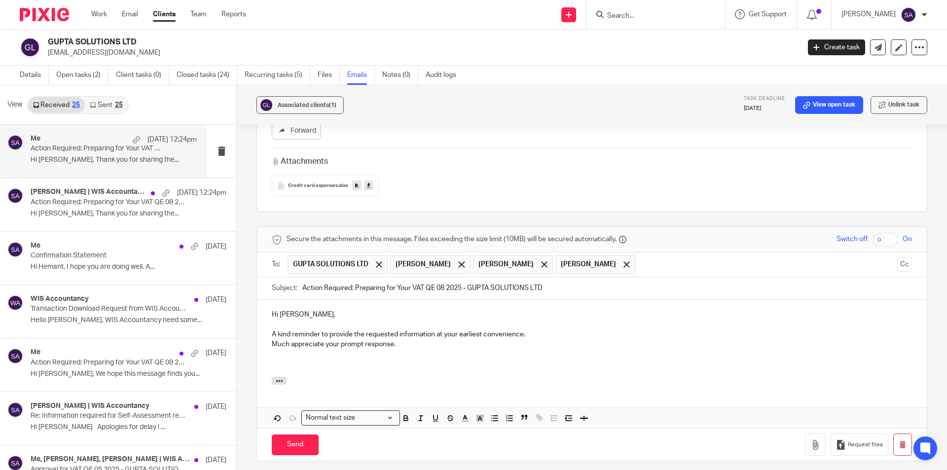
click at [273, 339] on p "Much appreciate your prompt response." at bounding box center [592, 344] width 640 height 10
click at [272, 339] on p "Much appreciate your prompt response." at bounding box center [592, 344] width 640 height 10
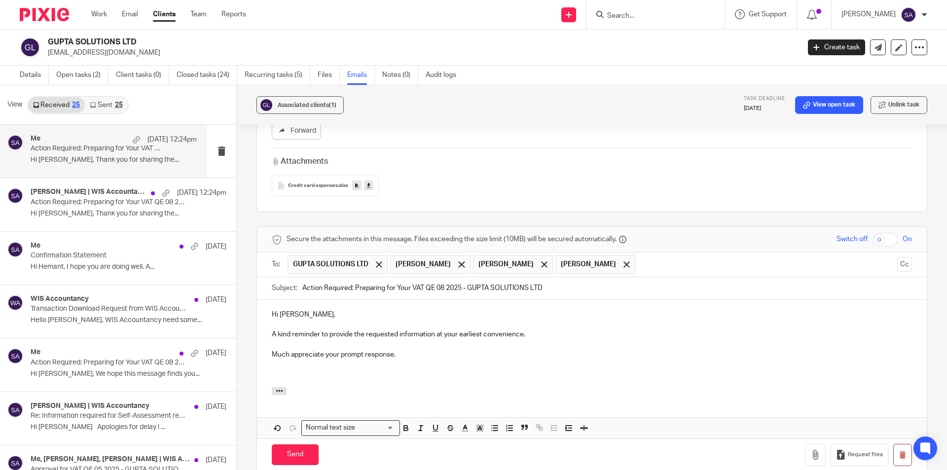
click at [292, 370] on p at bounding box center [592, 375] width 640 height 10
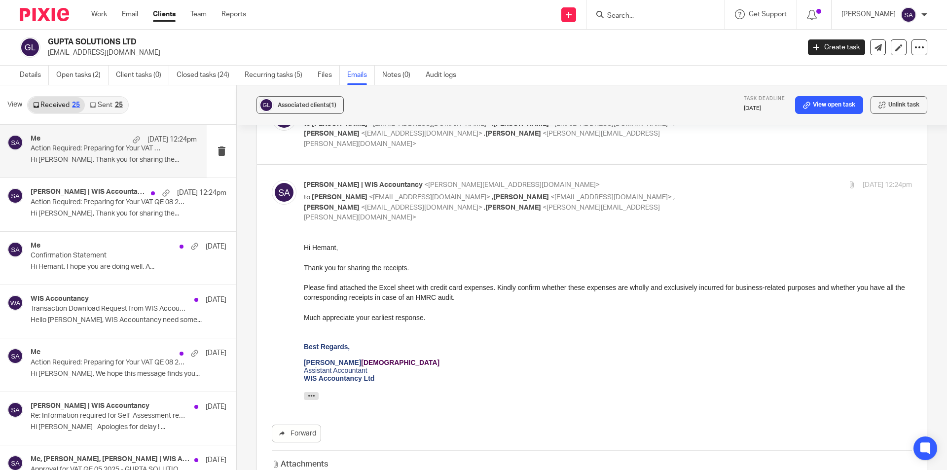
scroll to position [324, 0]
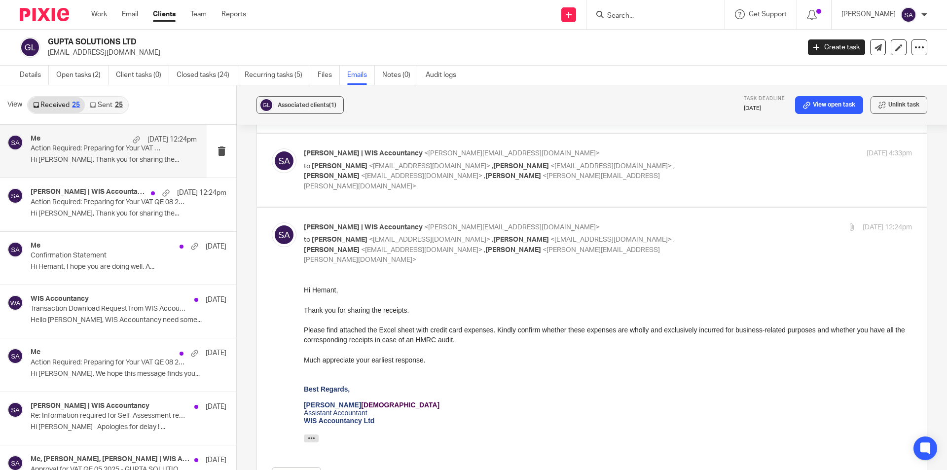
click at [324, 289] on div "Hi Hemant," at bounding box center [608, 290] width 608 height 10
copy div "Hemant"
click at [324, 289] on div "Hi Hemant," at bounding box center [608, 290] width 608 height 10
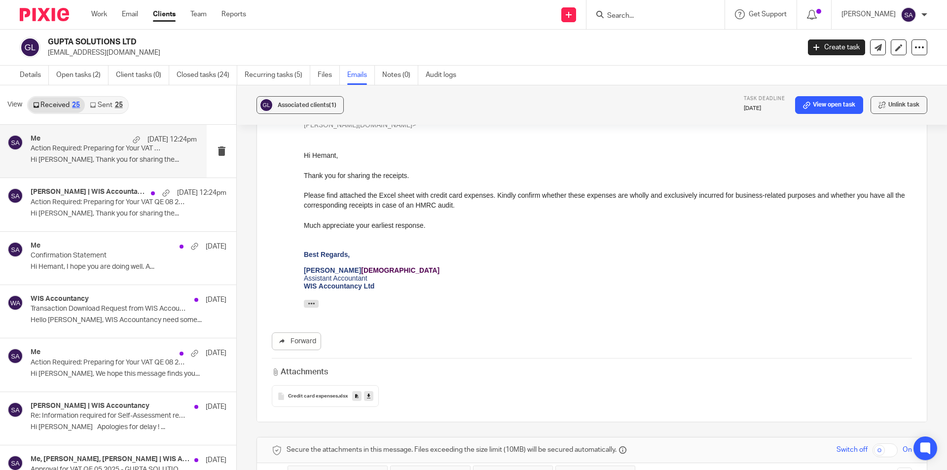
scroll to position [669, 0]
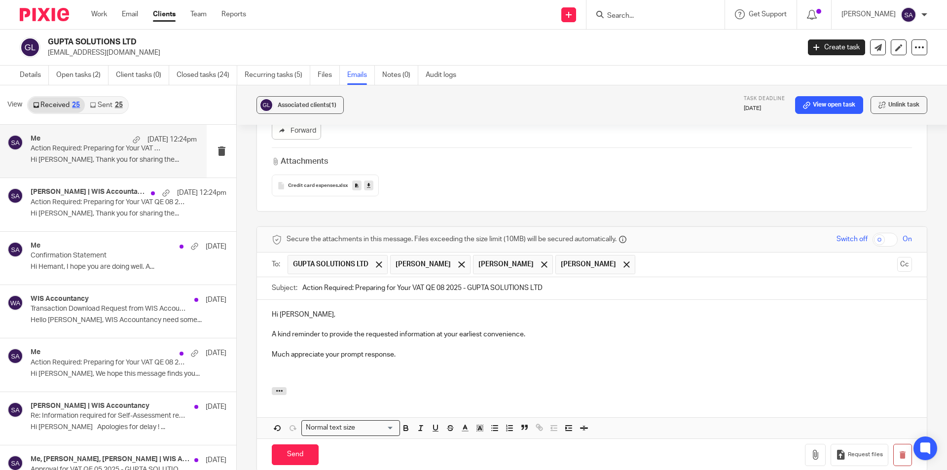
click at [289, 310] on p "Hi [PERSON_NAME]," at bounding box center [592, 315] width 640 height 10
click at [465, 261] on span at bounding box center [461, 264] width 6 height 6
click at [458, 261] on span at bounding box center [461, 264] width 6 height 6
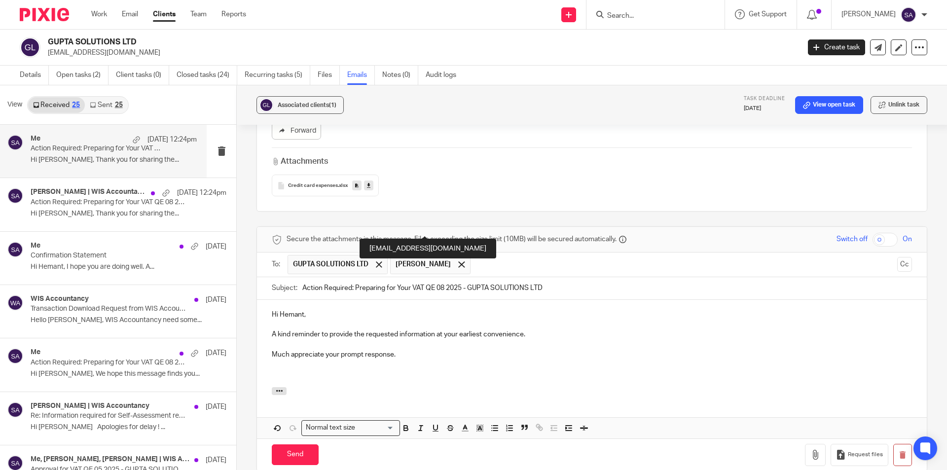
click at [458, 261] on span at bounding box center [461, 264] width 6 height 6
click at [897, 257] on button "Cc" at bounding box center [904, 264] width 15 height 15
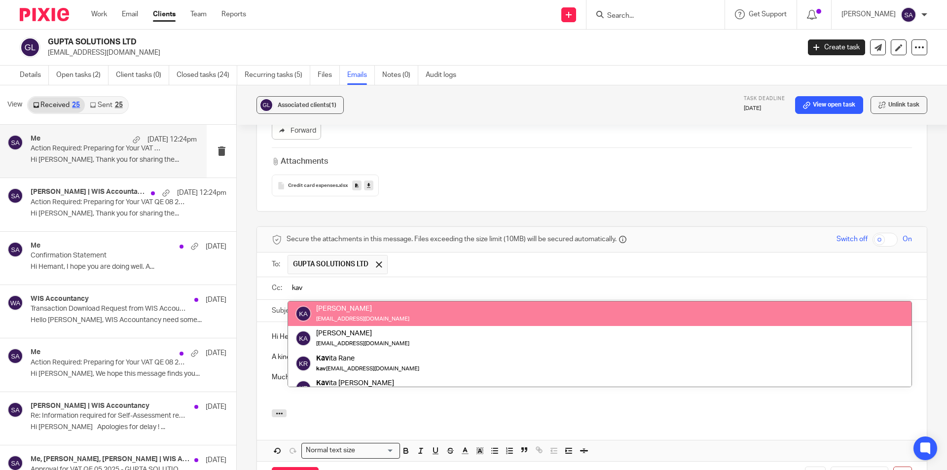
type input "kav"
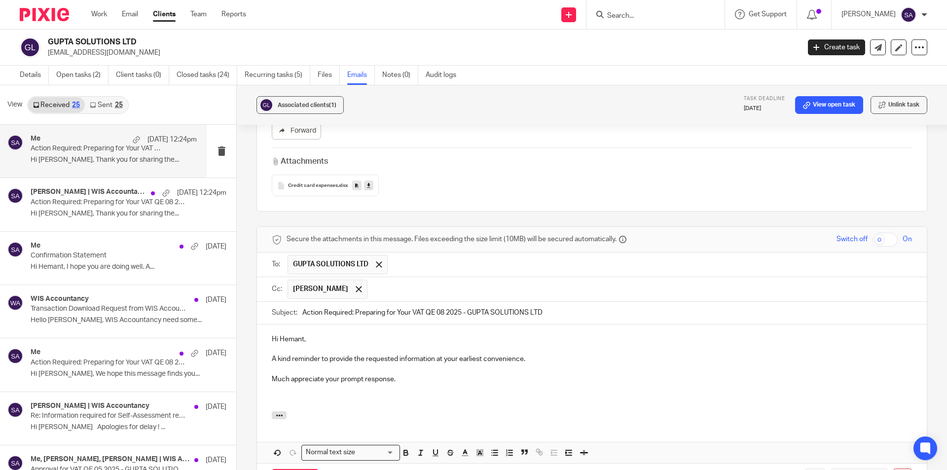
click at [406, 280] on input "text" at bounding box center [639, 289] width 535 height 19
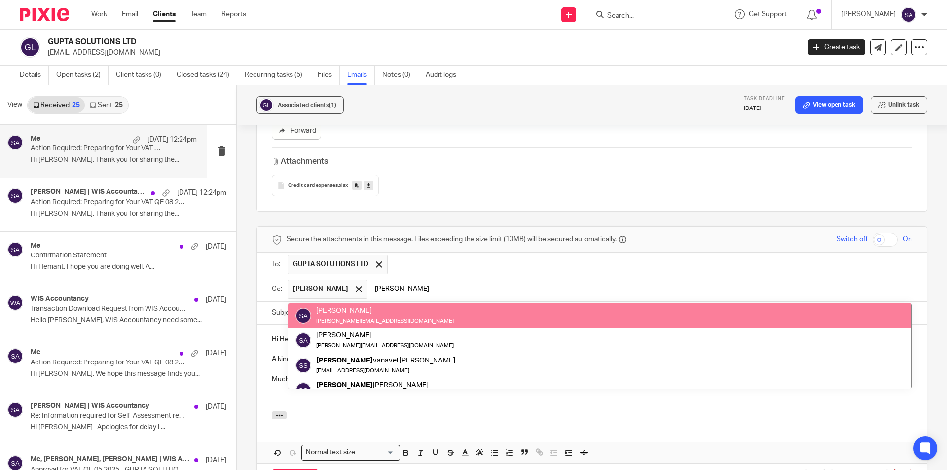
type input "[PERSON_NAME]"
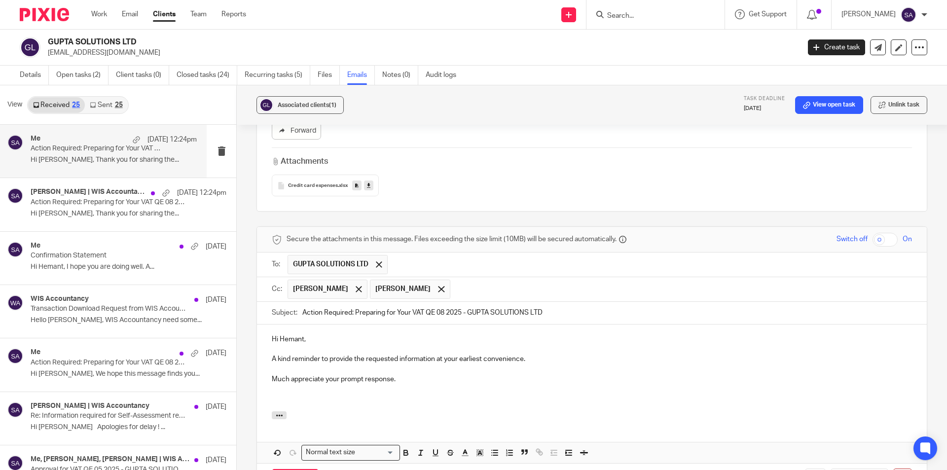
click at [479, 280] on input "text" at bounding box center [681, 289] width 453 height 19
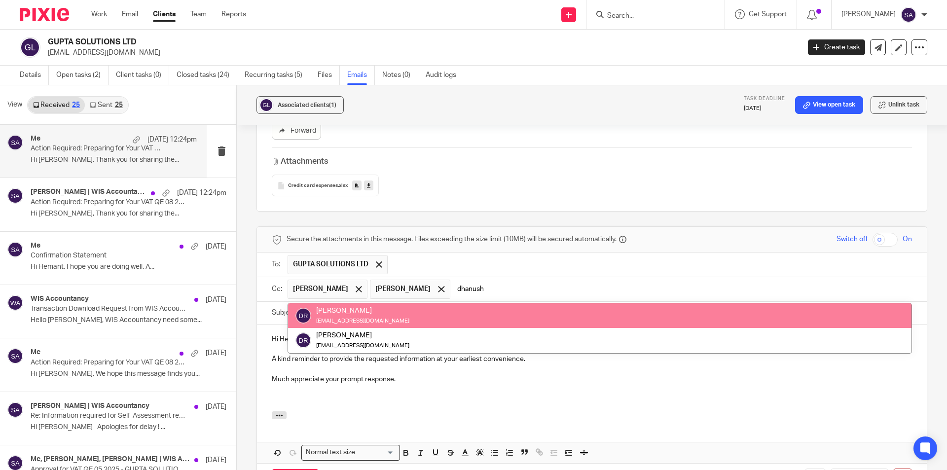
type input "dhanush"
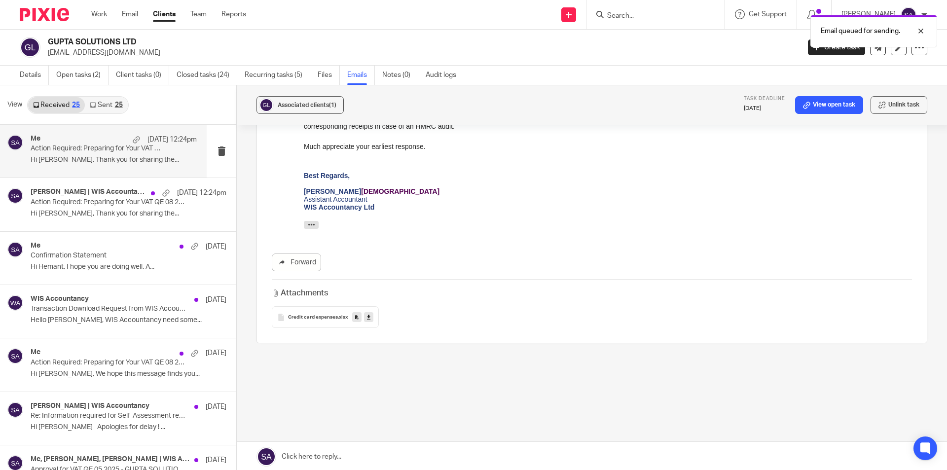
scroll to position [497, 0]
